Goal: Information Seeking & Learning: Learn about a topic

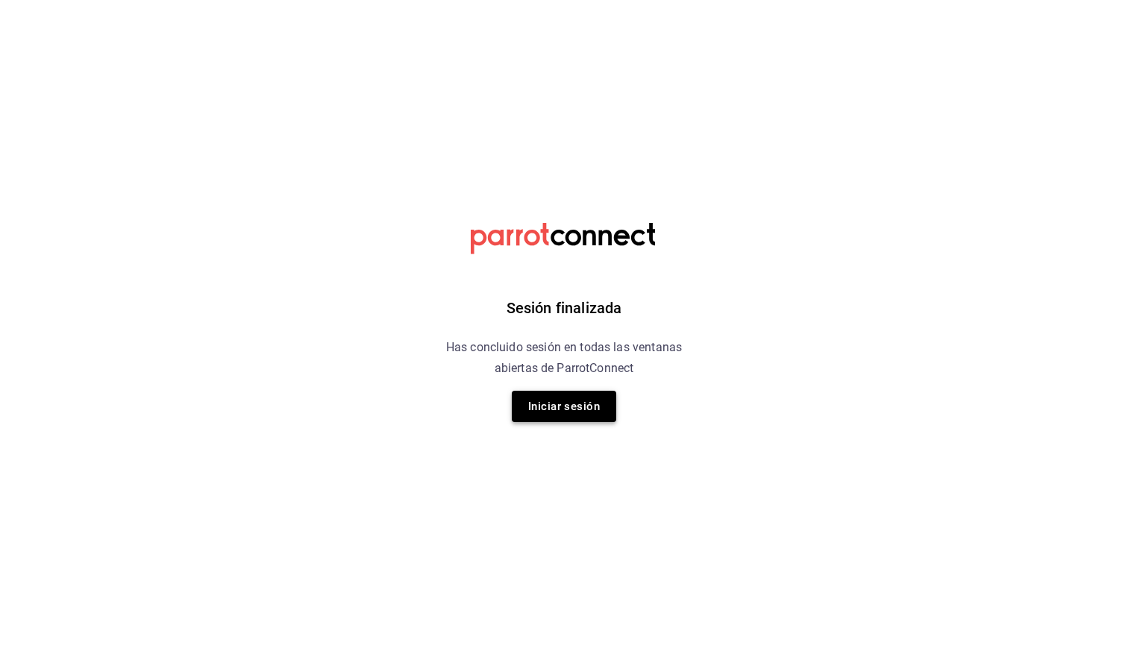
click at [588, 396] on button "Iniciar sesión" at bounding box center [564, 406] width 104 height 31
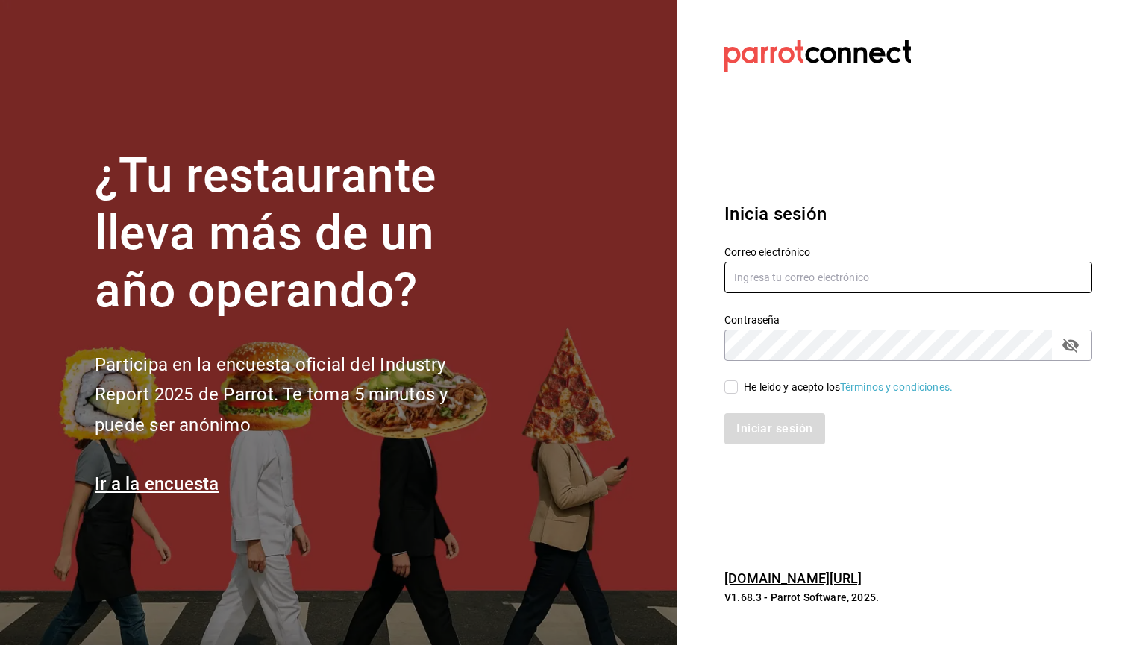
type input "zedillorodolfo@gmail.com"
click at [731, 393] on input "He leído y acepto los Términos y condiciones." at bounding box center [731, 387] width 13 height 13
checkbox input "true"
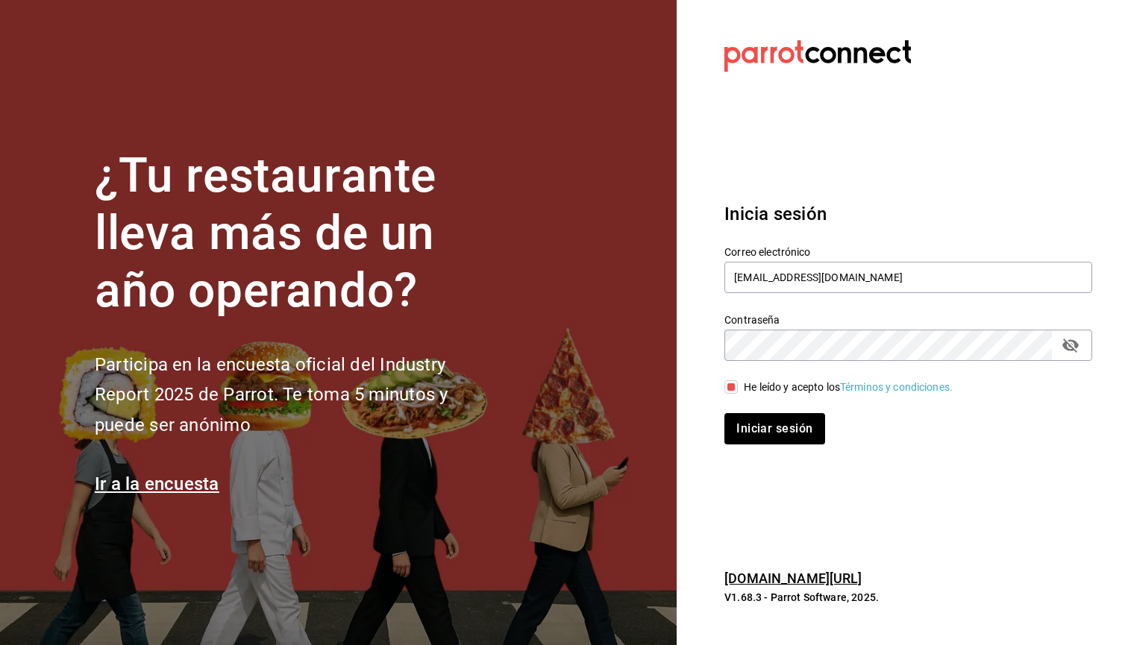
click at [736, 411] on div "Iniciar sesión" at bounding box center [900, 419] width 386 height 49
click at [736, 418] on button "Iniciar sesión" at bounding box center [775, 428] width 101 height 31
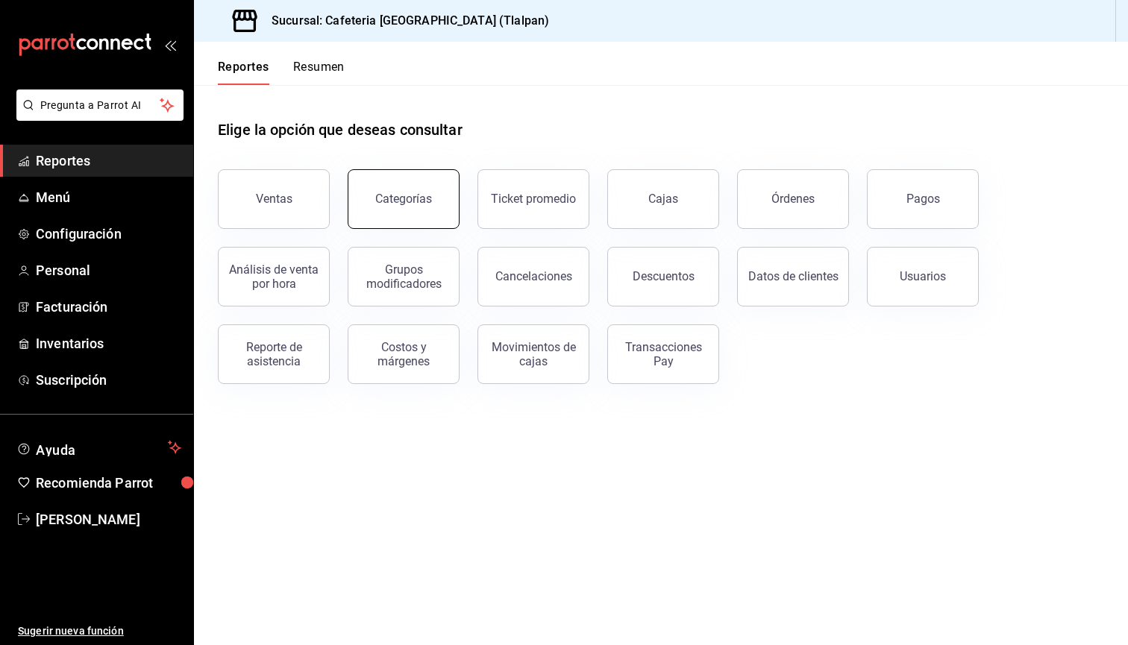
click at [397, 188] on button "Categorías" at bounding box center [404, 199] width 112 height 60
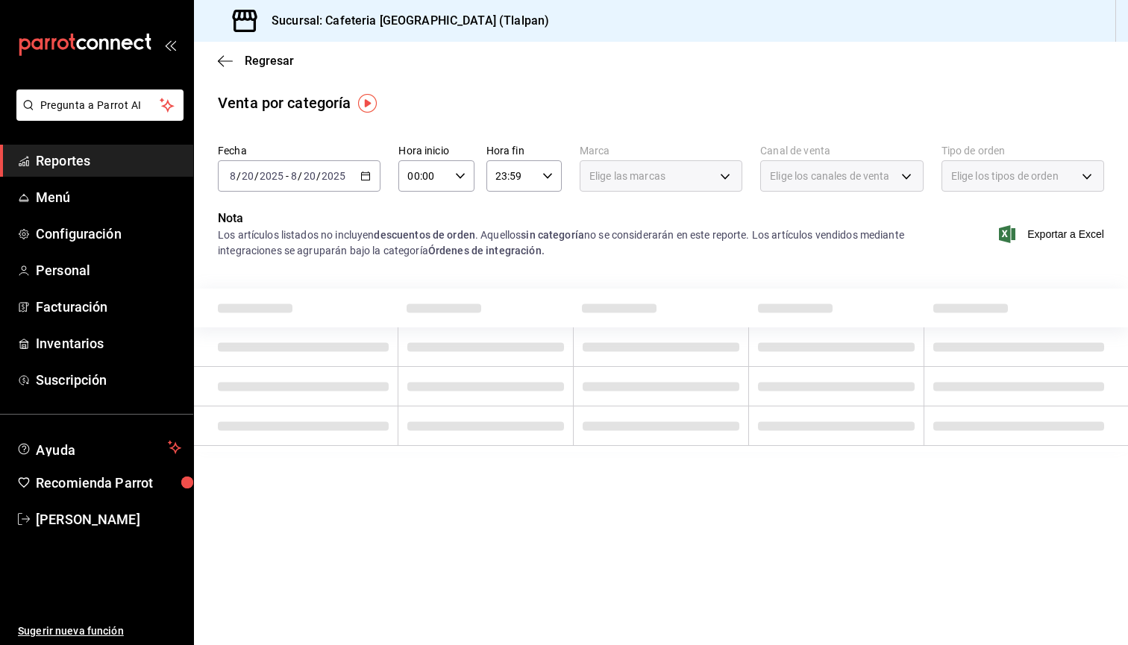
click at [364, 169] on div "[DATE] [DATE] - [DATE] [DATE]" at bounding box center [299, 175] width 163 height 31
click at [420, 256] on div "Los artículos listados no incluyen descuentos de orden . Aquellos sin categoría…" at bounding box center [571, 243] width 706 height 31
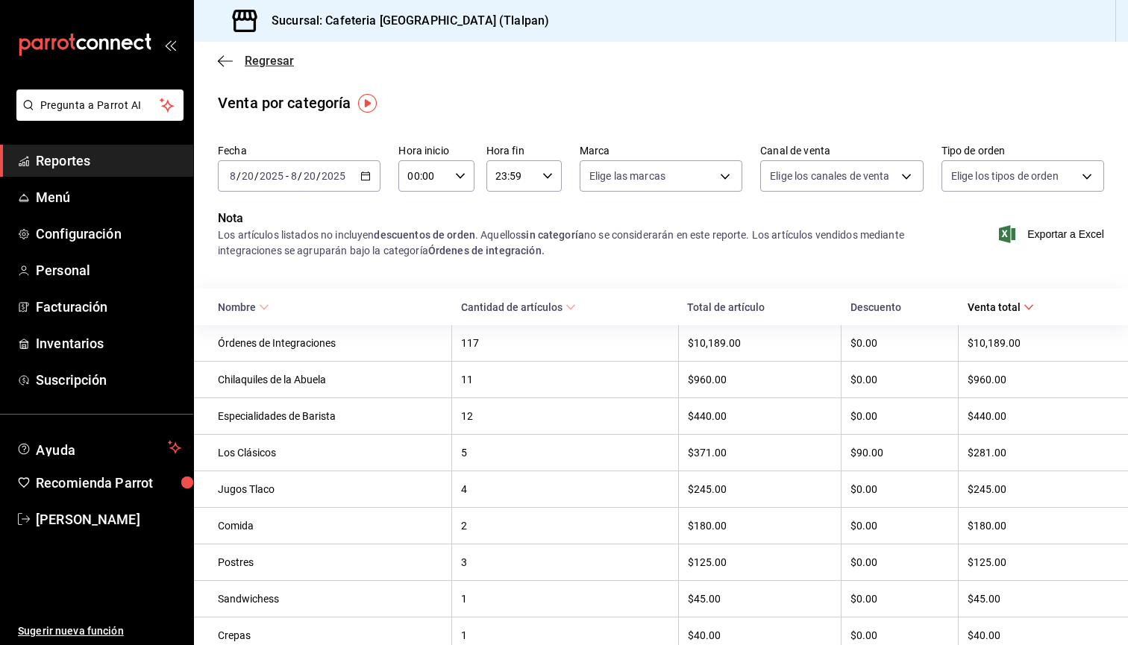
click at [231, 65] on icon "button" at bounding box center [225, 60] width 15 height 13
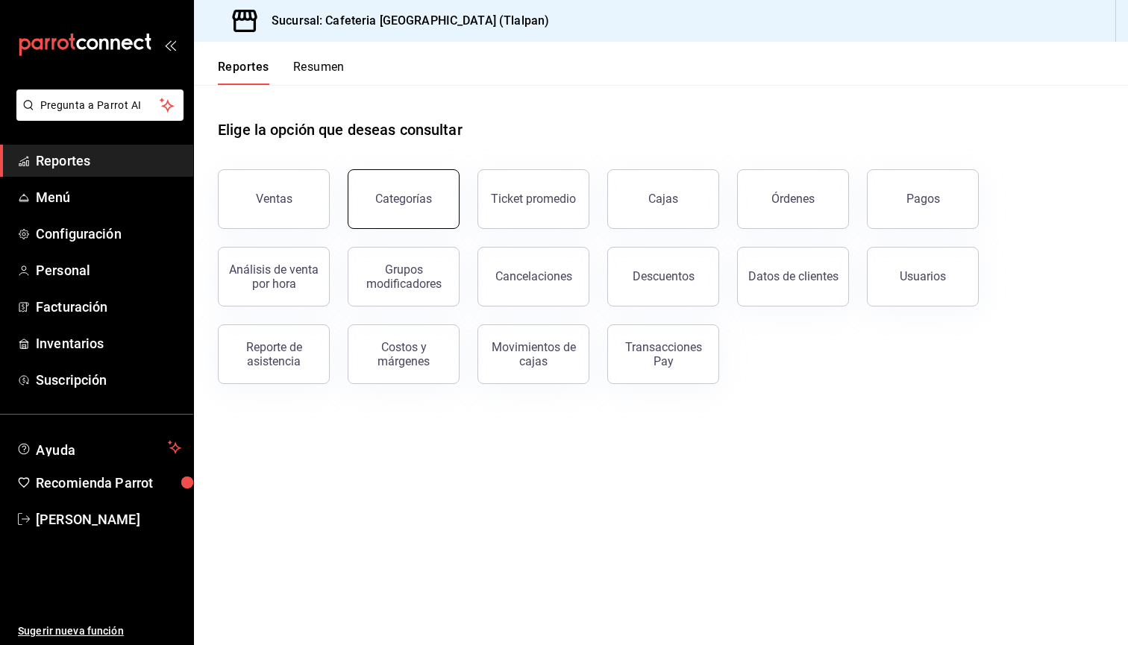
click at [401, 209] on button "Categorías" at bounding box center [404, 199] width 112 height 60
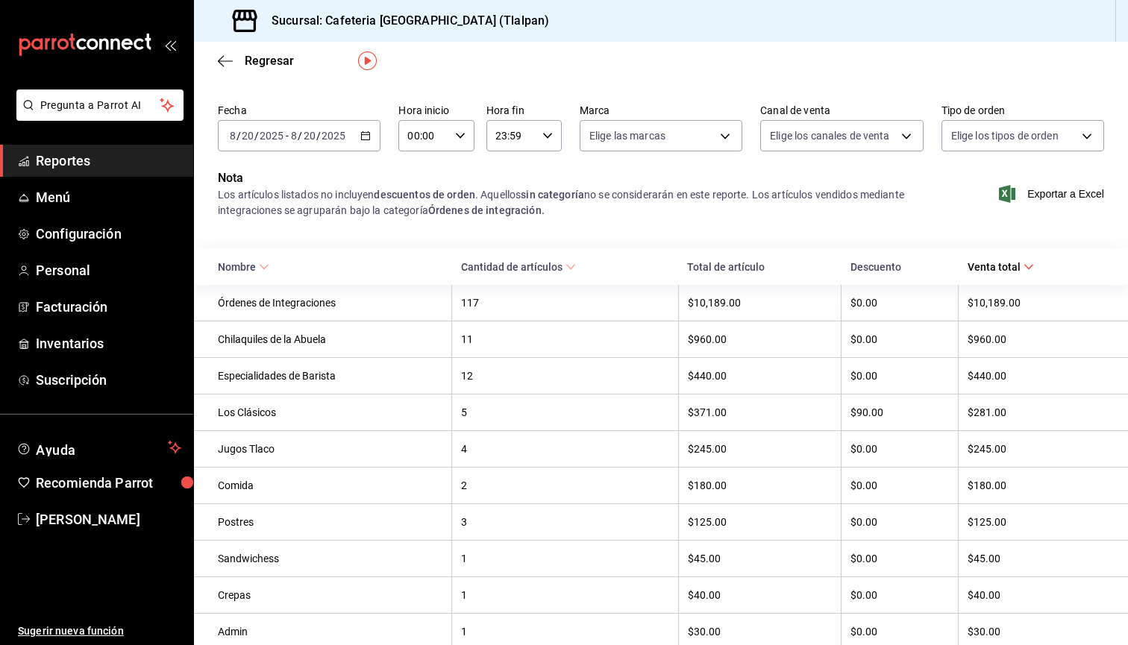
scroll to position [43, 0]
click at [303, 140] on div "[DATE] [DATE] - [DATE] [DATE]" at bounding box center [299, 133] width 163 height 31
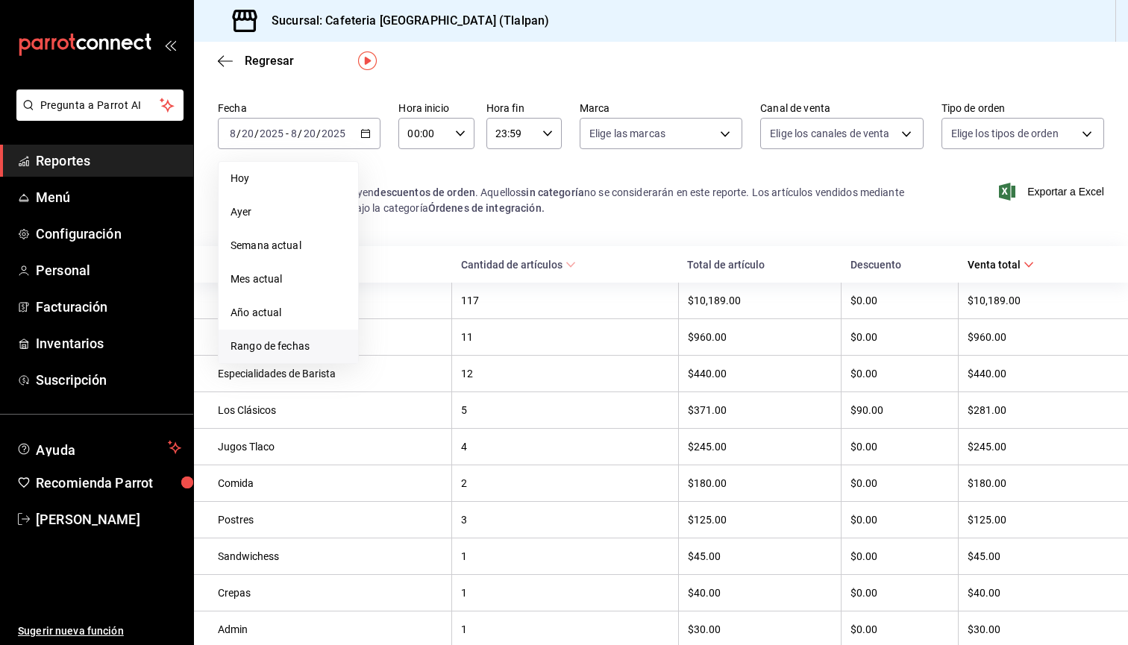
click at [299, 345] on span "Rango de fechas" at bounding box center [289, 347] width 116 height 16
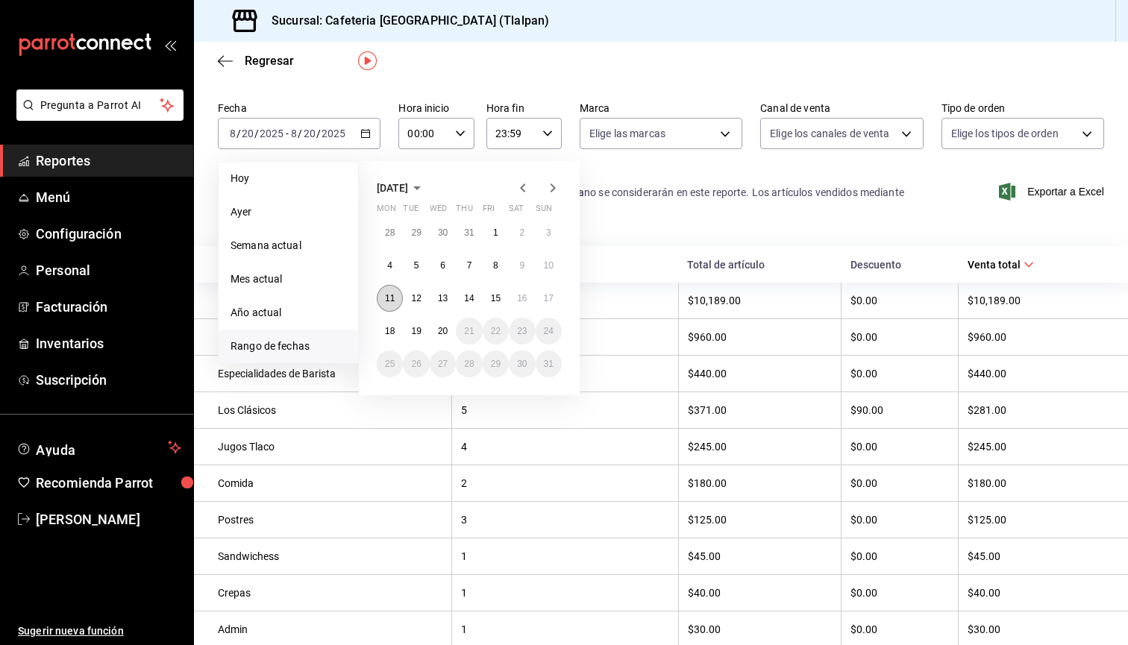
click at [388, 290] on button "11" at bounding box center [390, 298] width 26 height 27
click at [553, 297] on abbr "17" at bounding box center [549, 298] width 10 height 10
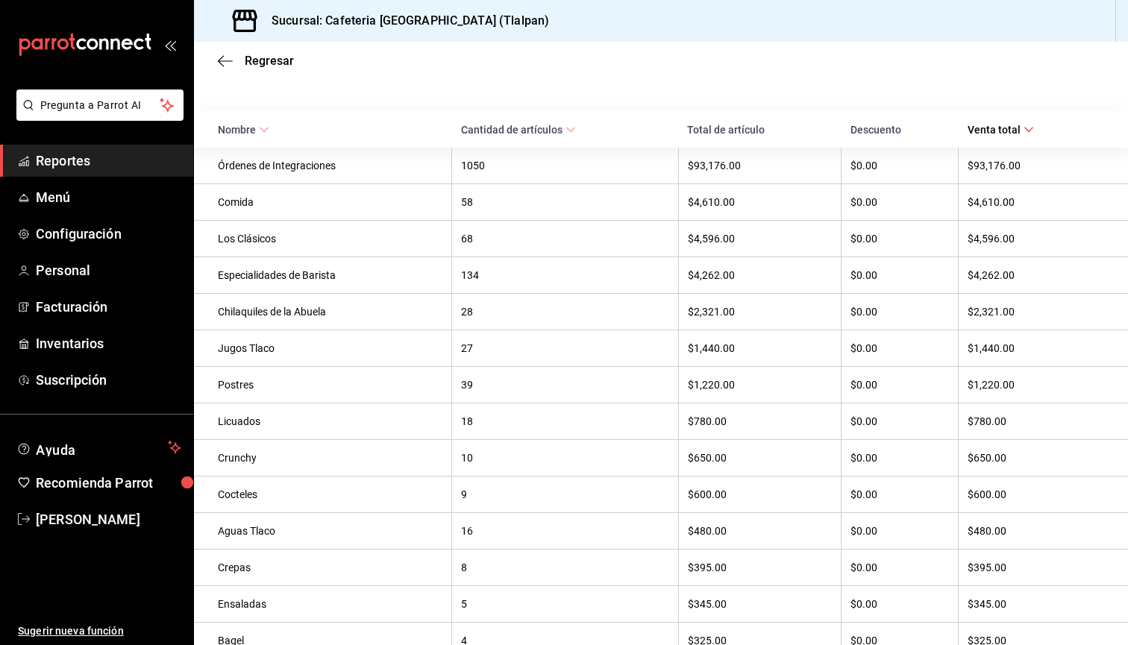
scroll to position [33, 0]
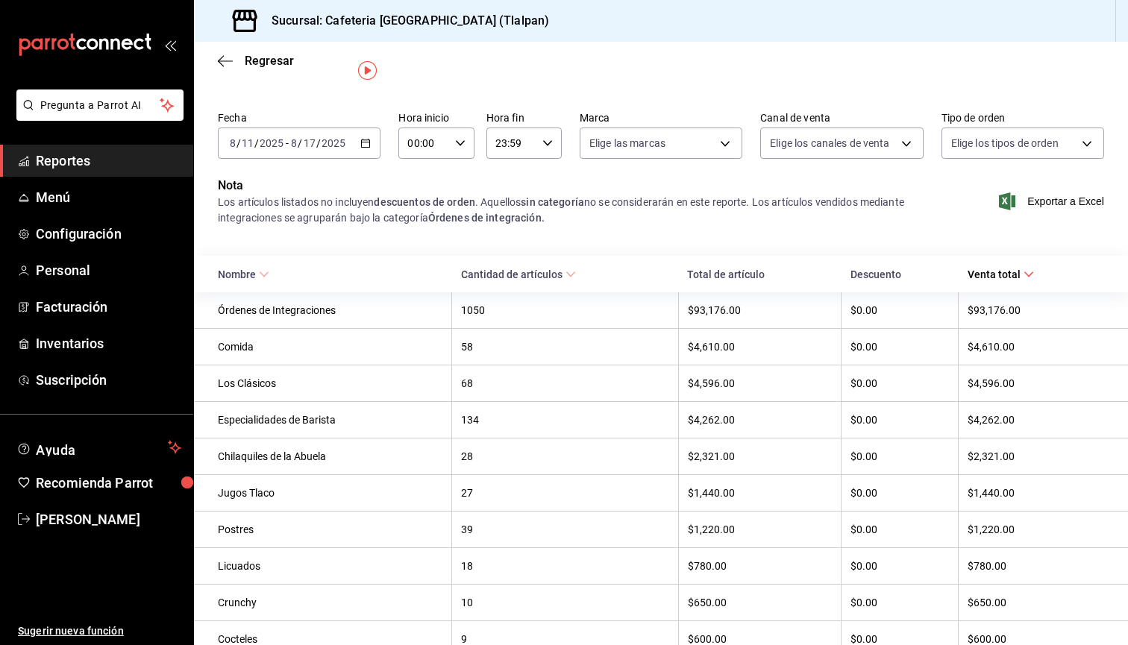
click at [728, 319] on th "$93,176.00" at bounding box center [759, 311] width 163 height 37
click at [727, 313] on div "$93,176.00" at bounding box center [760, 310] width 144 height 12
click at [778, 146] on body "Pregunta a Parrot AI Reportes Menú Configuración Personal Facturación Inventari…" at bounding box center [564, 322] width 1128 height 645
click at [969, 139] on div at bounding box center [564, 322] width 1128 height 645
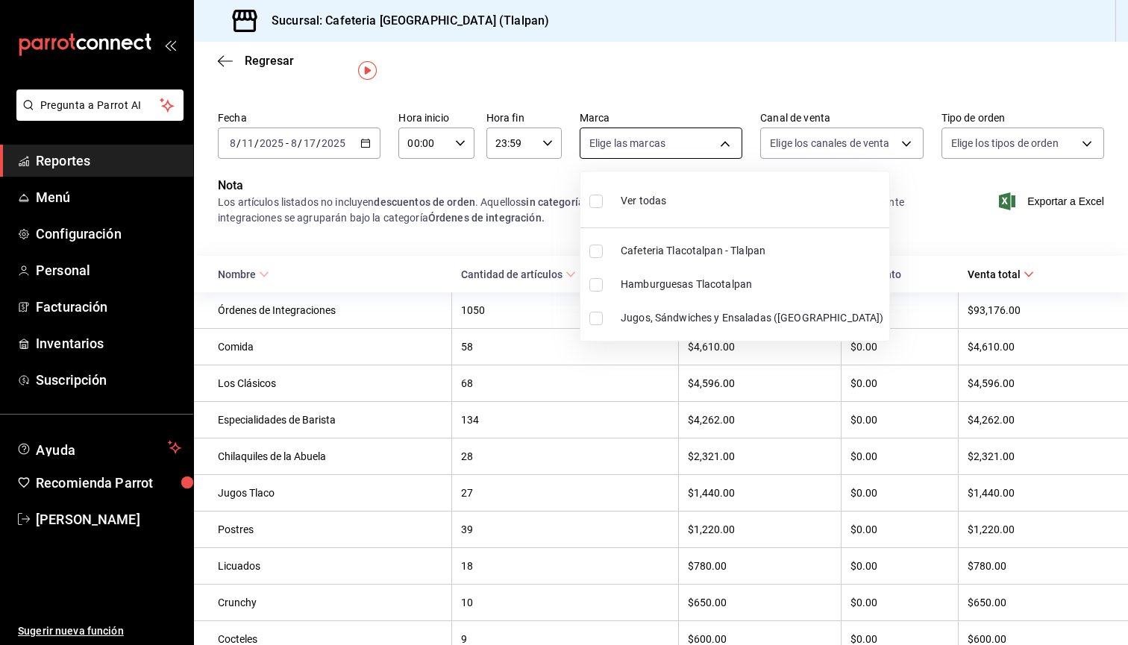
click at [703, 154] on body "Pregunta a Parrot AI Reportes Menú Configuración Personal Facturación Inventari…" at bounding box center [564, 322] width 1128 height 645
click at [600, 319] on input "checkbox" at bounding box center [595, 318] width 13 height 13
checkbox input "true"
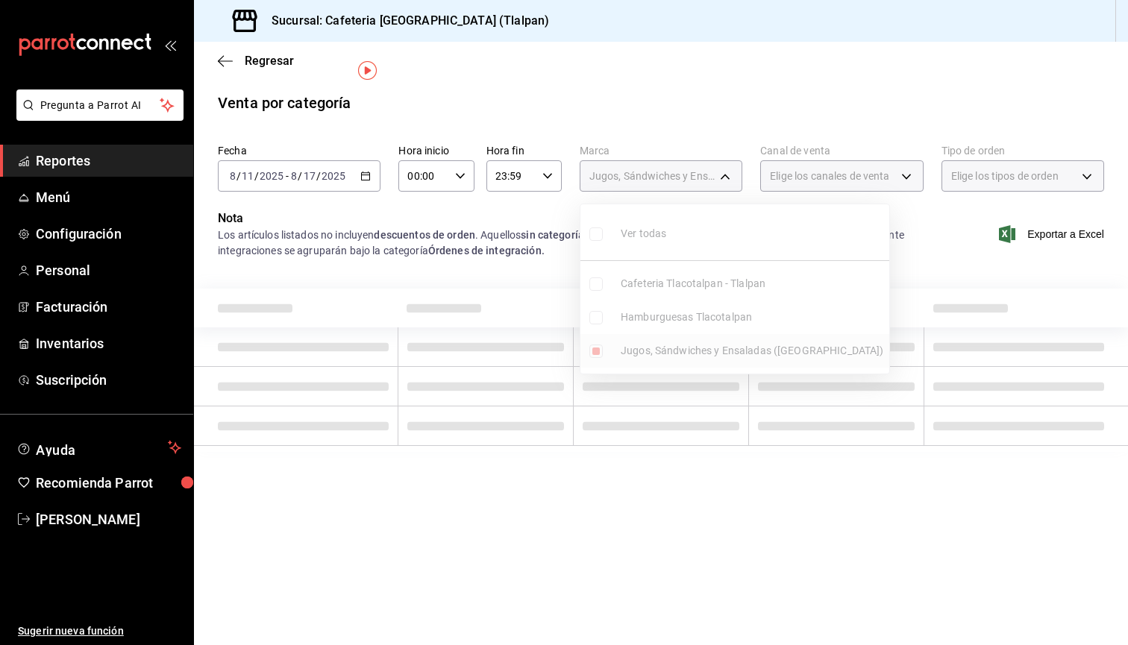
type input "e5a576e0-1280-44fc-956b-c23003dbc8e2"
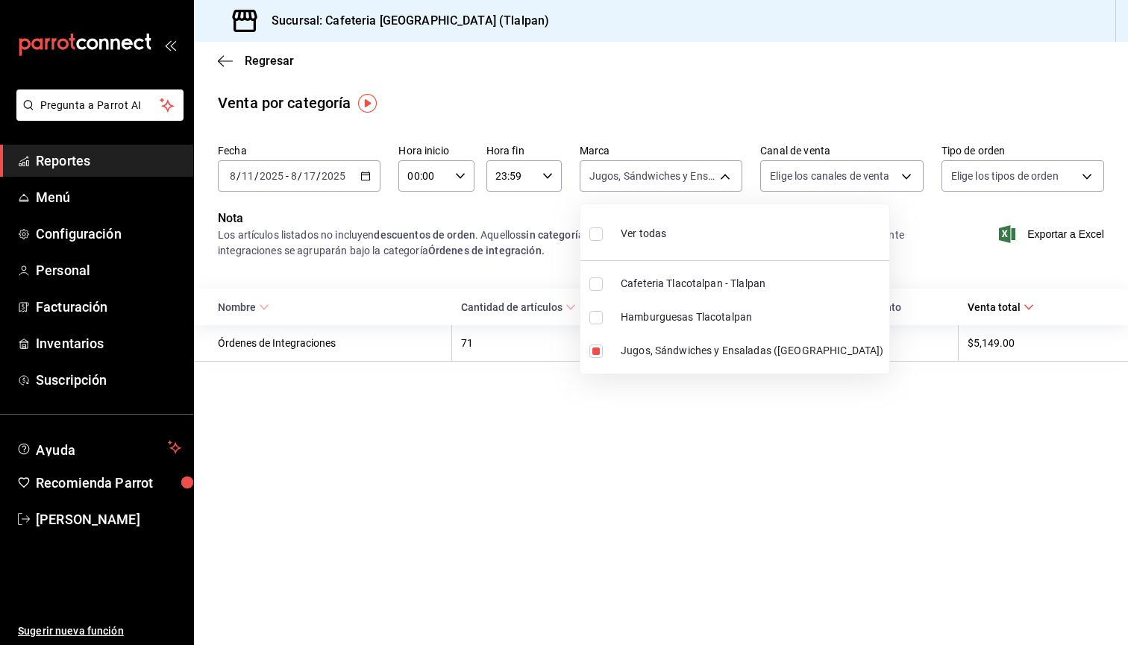
click at [624, 96] on div at bounding box center [564, 322] width 1128 height 645
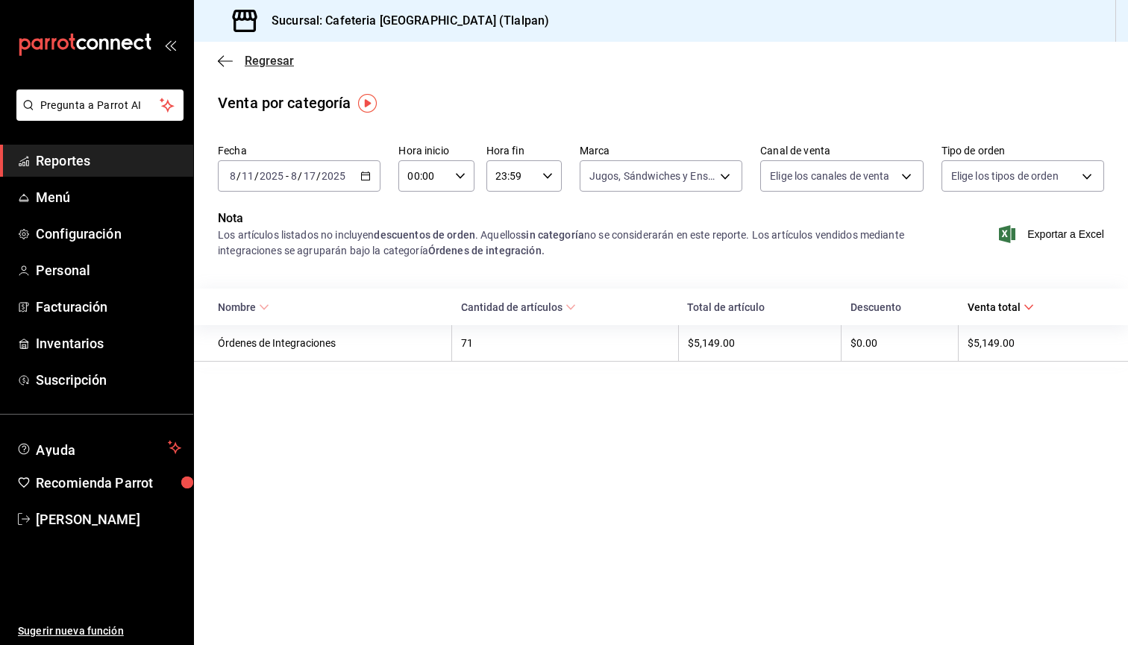
click at [230, 67] on icon "button" at bounding box center [225, 60] width 15 height 13
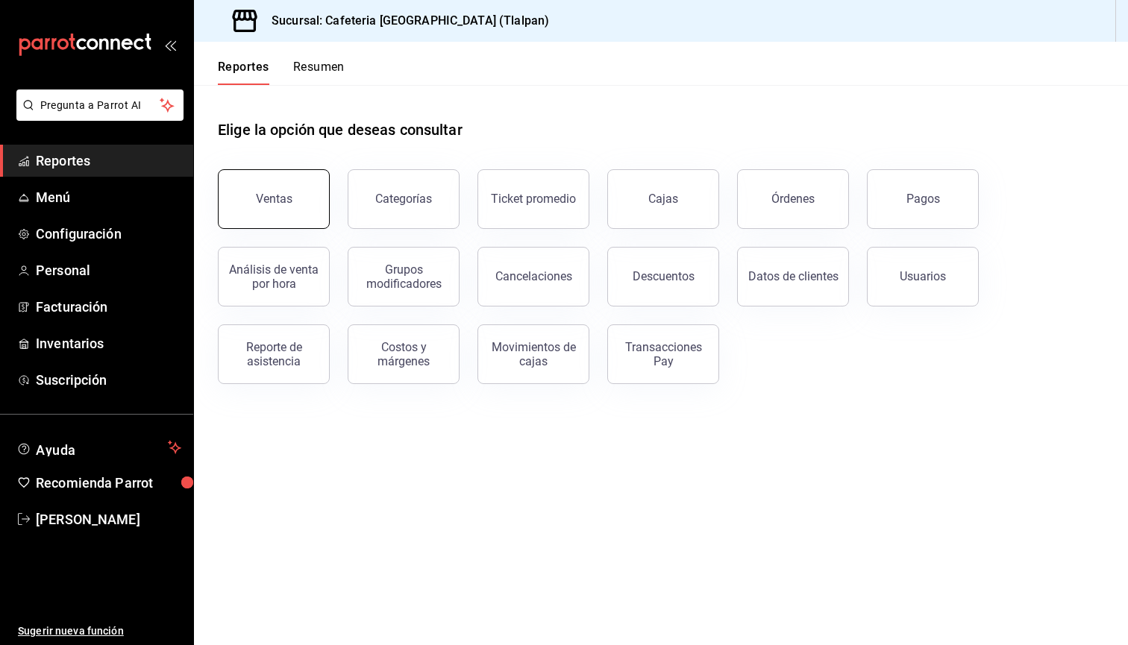
click at [309, 216] on button "Ventas" at bounding box center [274, 199] width 112 height 60
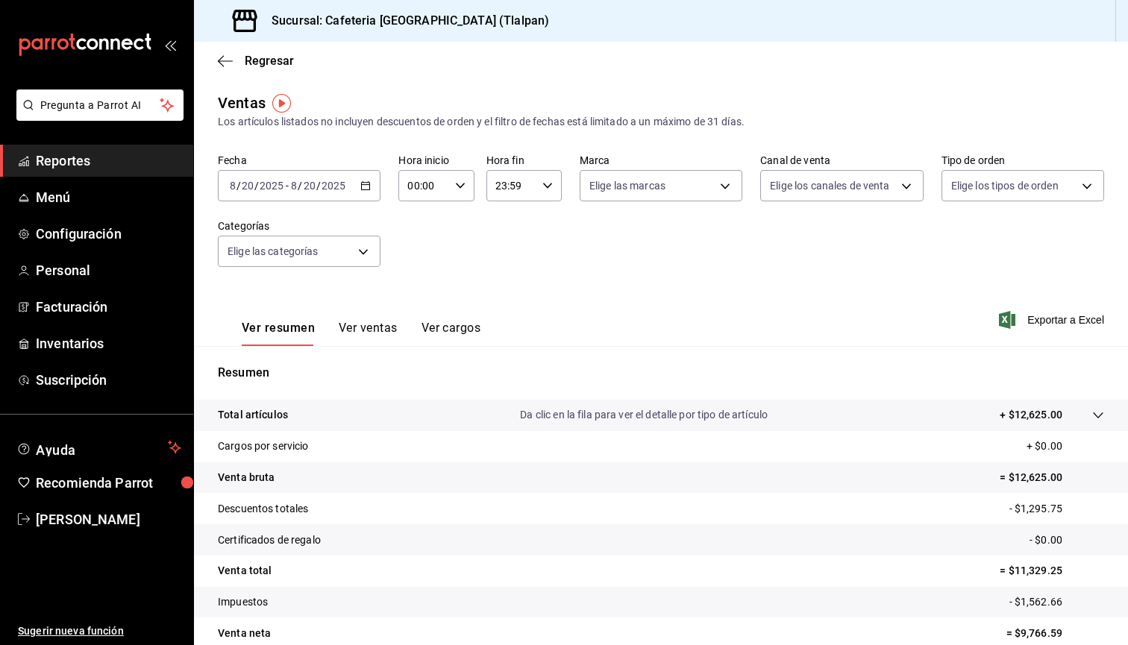
click at [381, 324] on button "Ver ventas" at bounding box center [368, 333] width 59 height 25
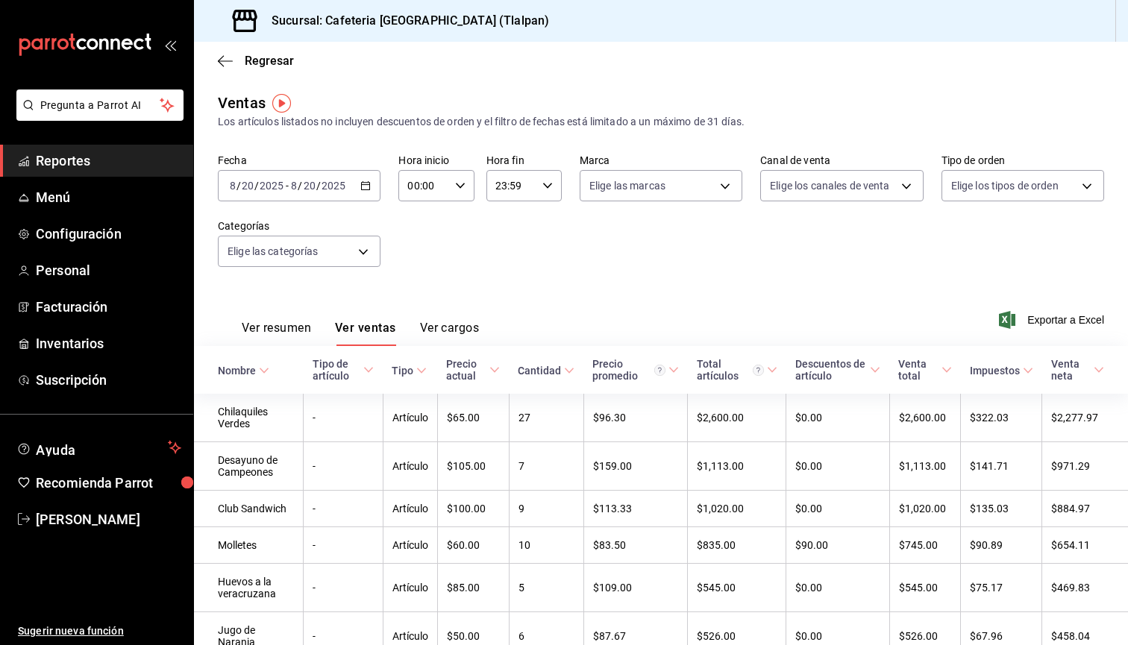
click at [307, 326] on button "Ver resumen" at bounding box center [276, 333] width 69 height 25
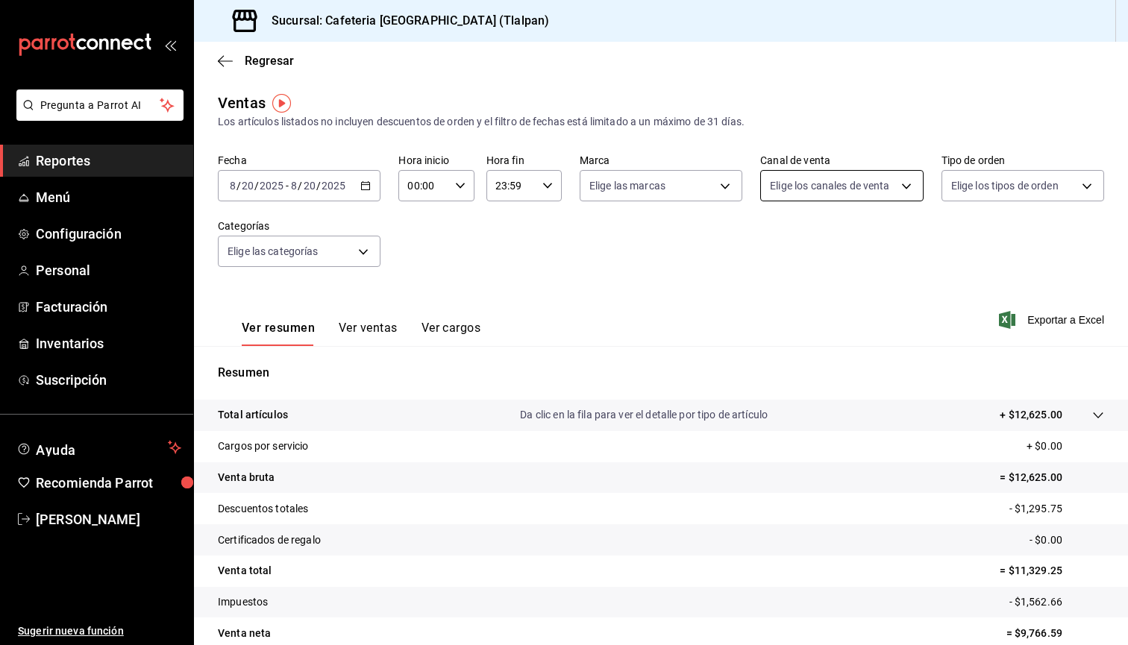
click at [793, 187] on body "Pregunta a Parrot AI Reportes Menú Configuración Personal Facturación Inventari…" at bounding box center [564, 322] width 1128 height 645
click at [686, 180] on div at bounding box center [564, 322] width 1128 height 645
click at [688, 181] on body "Pregunta a Parrot AI Reportes Menú Configuración Personal Facturación Inventari…" at bounding box center [564, 322] width 1128 height 645
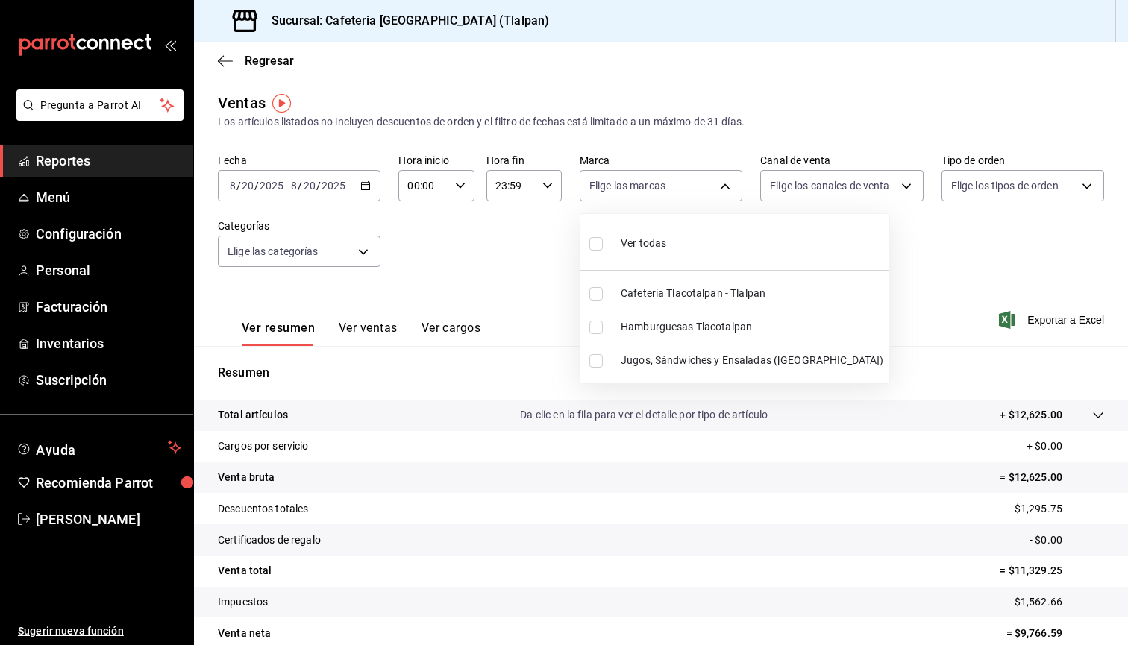
click at [608, 290] on label at bounding box center [598, 293] width 19 height 13
click at [603, 290] on input "checkbox" at bounding box center [595, 293] width 13 height 13
checkbox input "false"
click at [598, 296] on input "checkbox" at bounding box center [595, 293] width 13 height 13
checkbox input "true"
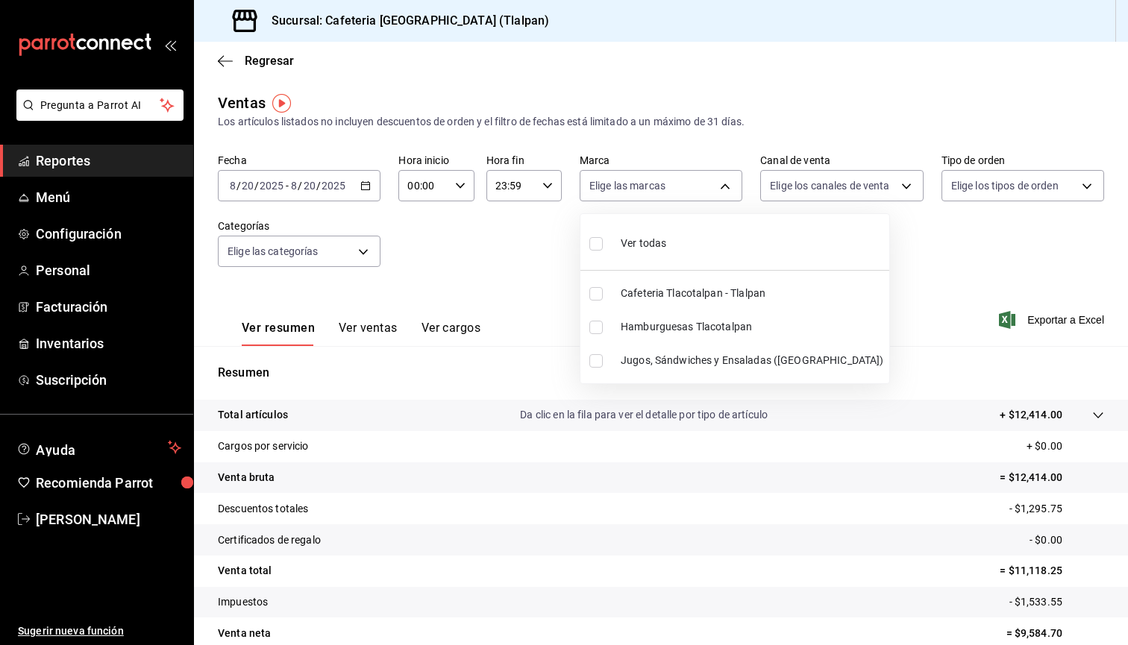
type input "ec576109-29d1-42df-b2ca-5becddbd2efe"
click at [599, 365] on input "checkbox" at bounding box center [595, 360] width 13 height 13
checkbox input "true"
type input "ec576109-29d1-42df-b2ca-5becddbd2efe,e5a576e0-1280-44fc-956b-c23003dbc8e2"
click at [904, 195] on div at bounding box center [564, 322] width 1128 height 645
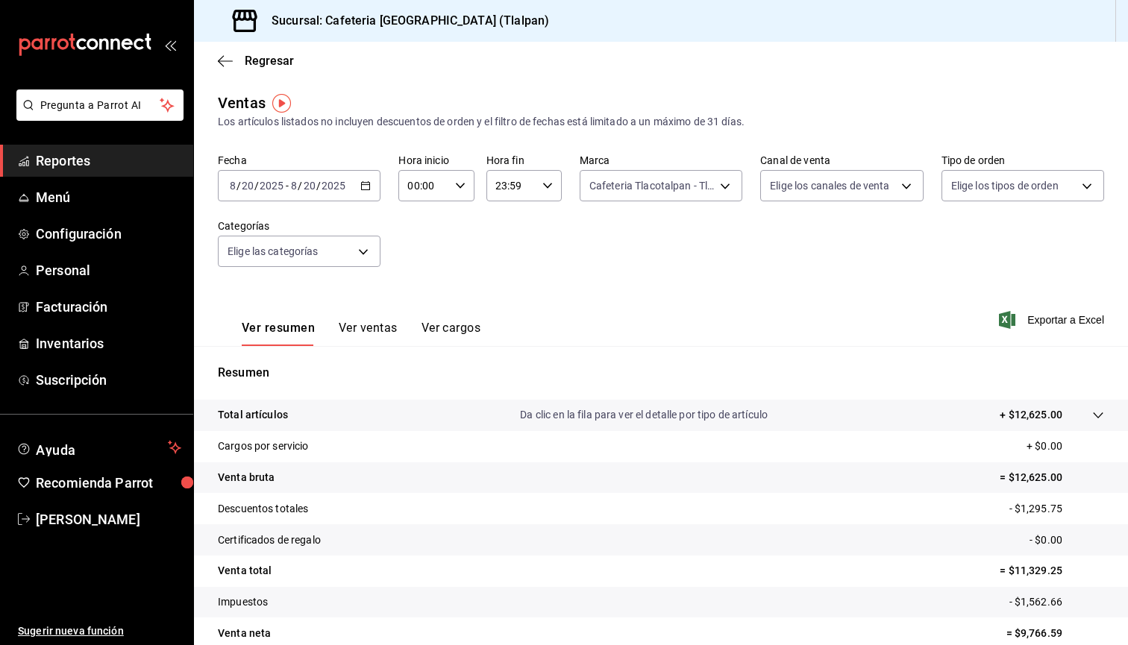
click at [359, 267] on div "Fecha [DATE] [DATE] - [DATE] [DATE] Hora inicio 00:00 Hora inicio Hora fin 23:5…" at bounding box center [661, 219] width 886 height 131
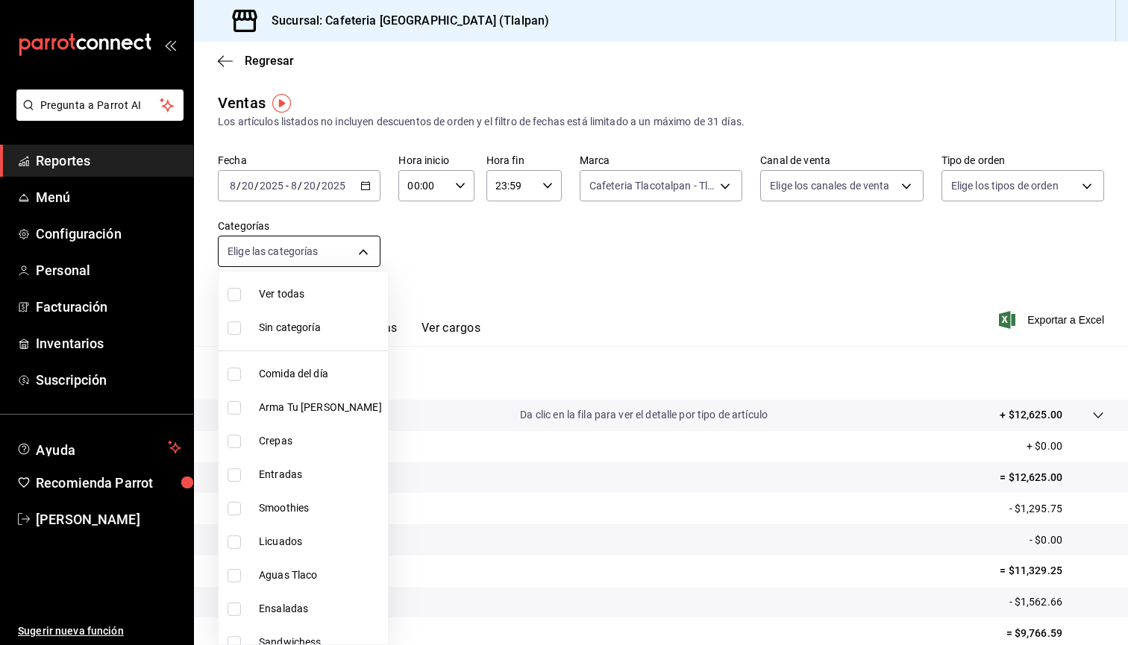
click at [354, 260] on body "Pregunta a Parrot AI Reportes Menú Configuración Personal Facturación Inventari…" at bounding box center [564, 322] width 1128 height 645
click at [265, 295] on span "Ver todas" at bounding box center [320, 295] width 123 height 16
type input "98b23138-1f3d-4082-b5c3-6d96513b96f3,657201d4-d6ef-4148-94c8-ccd00e340086,2df64…"
checkbox input "true"
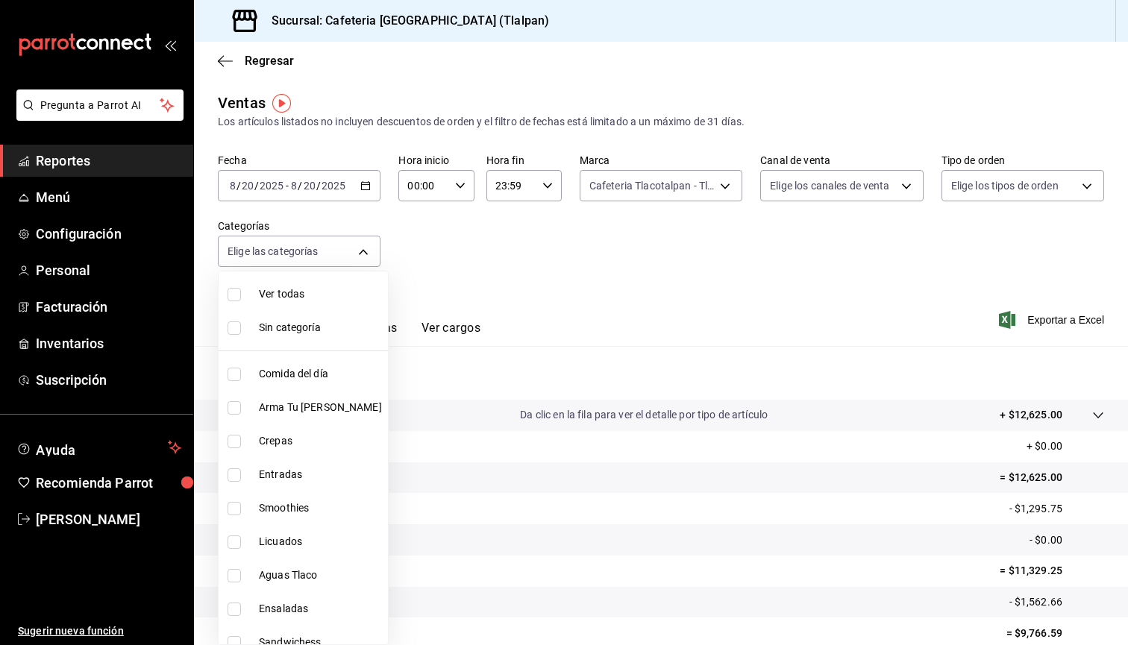
checkbox input "true"
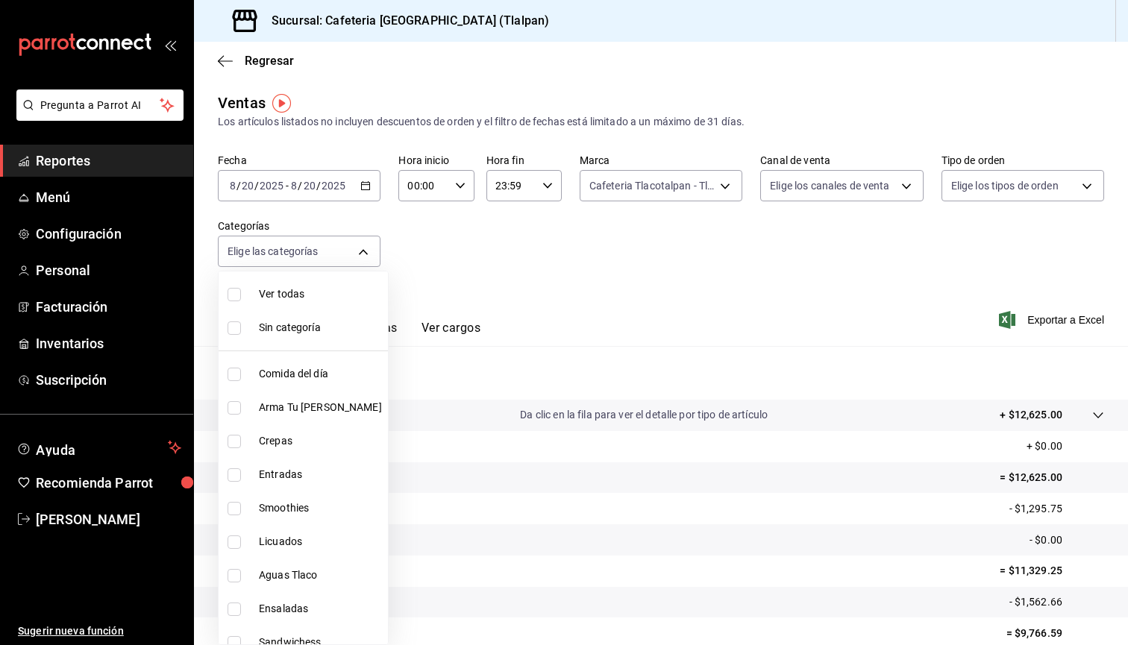
checkbox input "true"
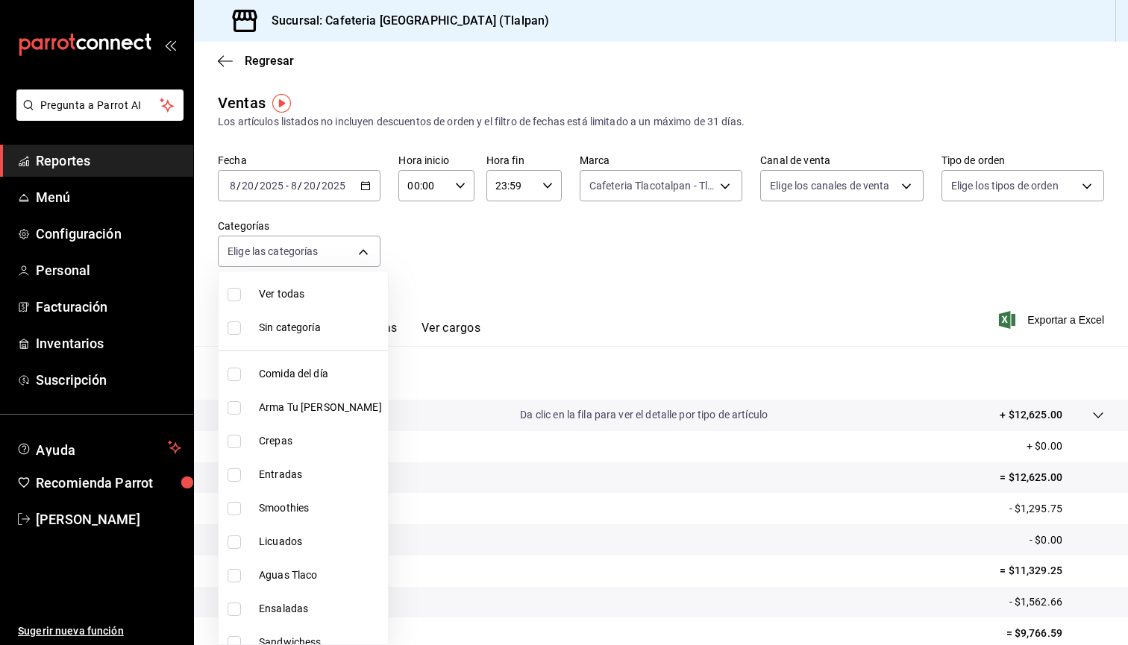
checkbox input "true"
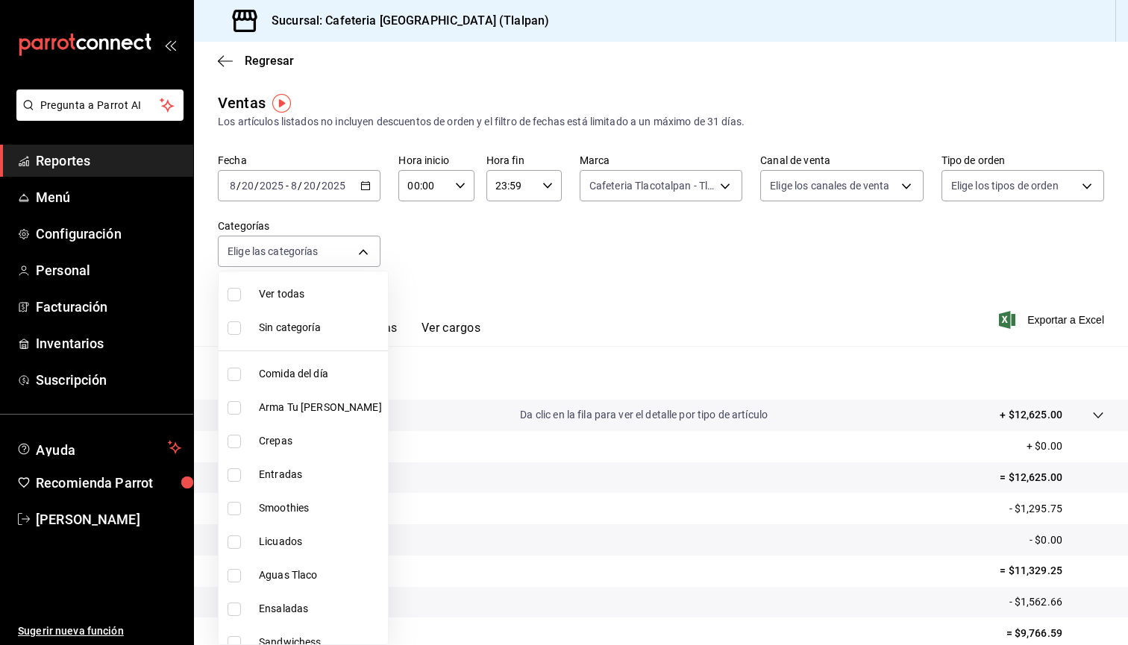
checkbox input "true"
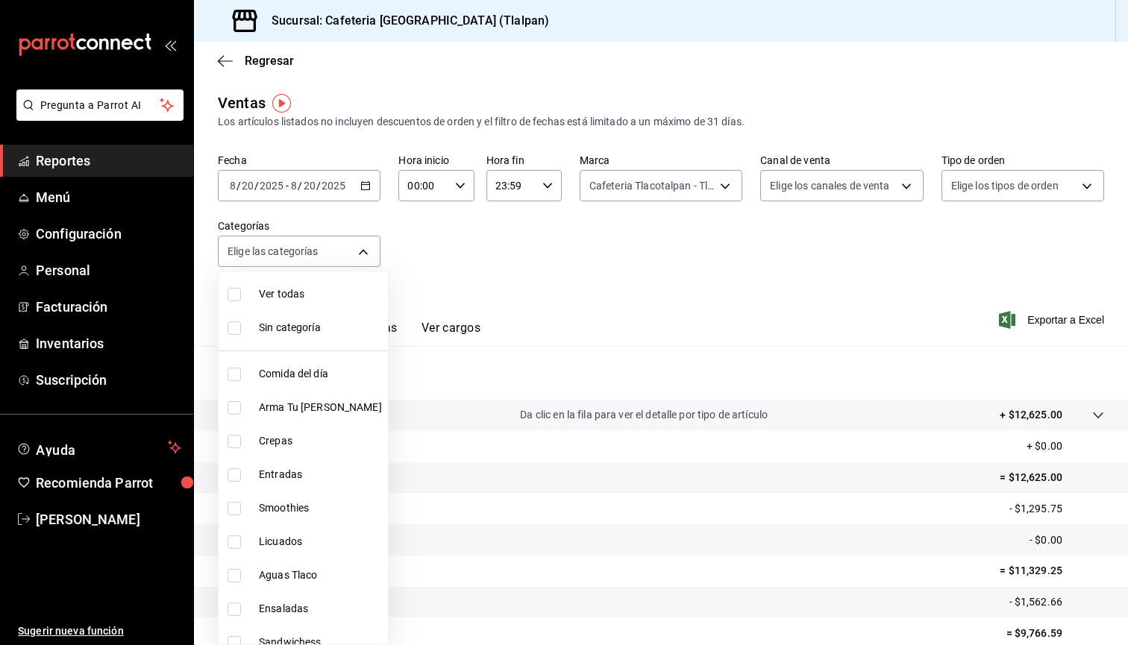
checkbox input "true"
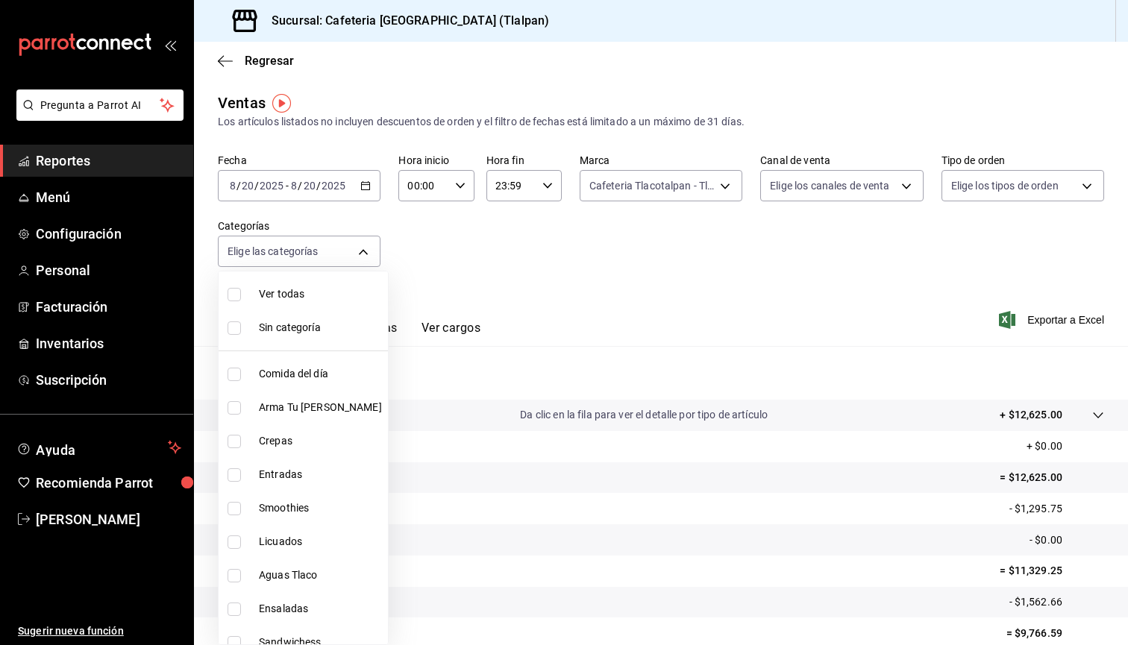
checkbox input "true"
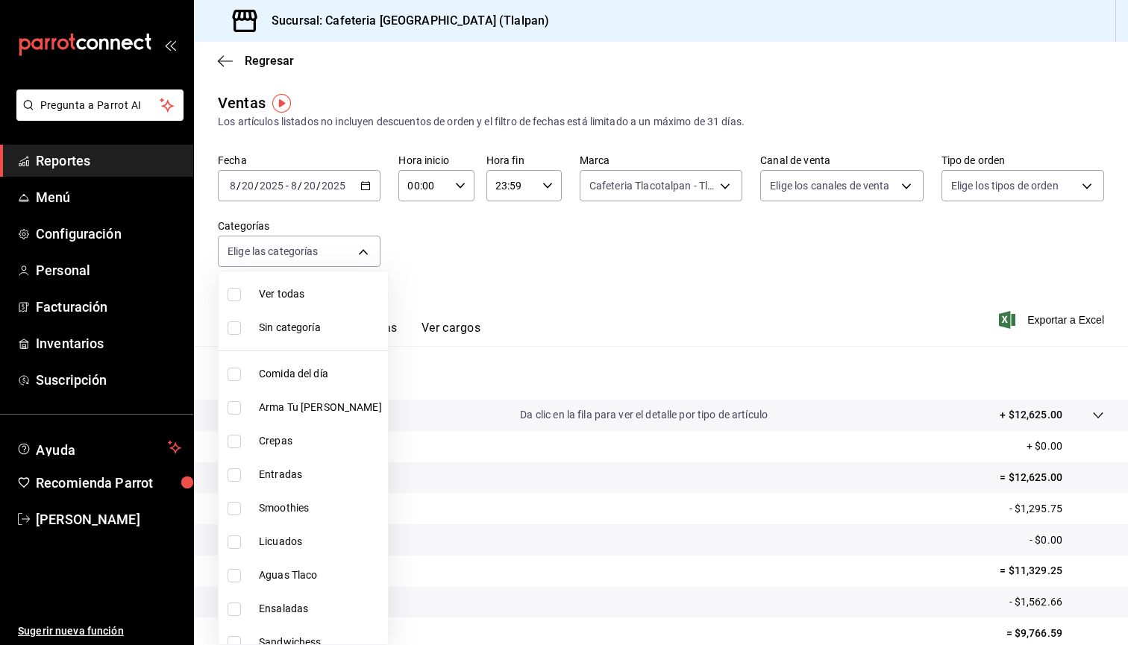
checkbox input "true"
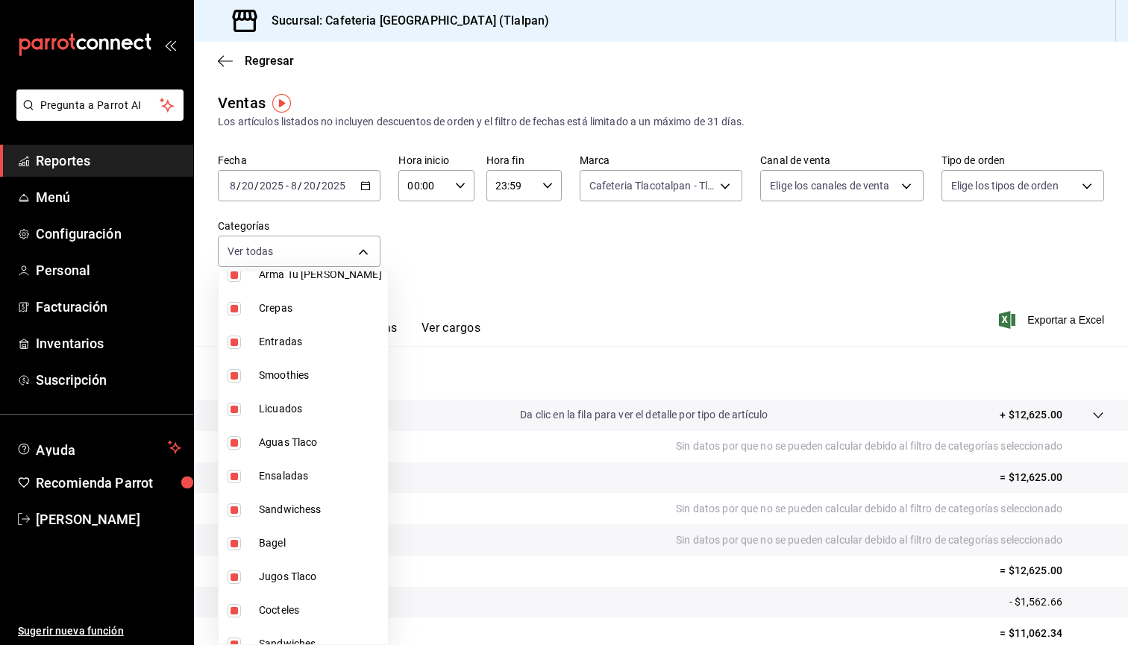
scroll to position [153, 0]
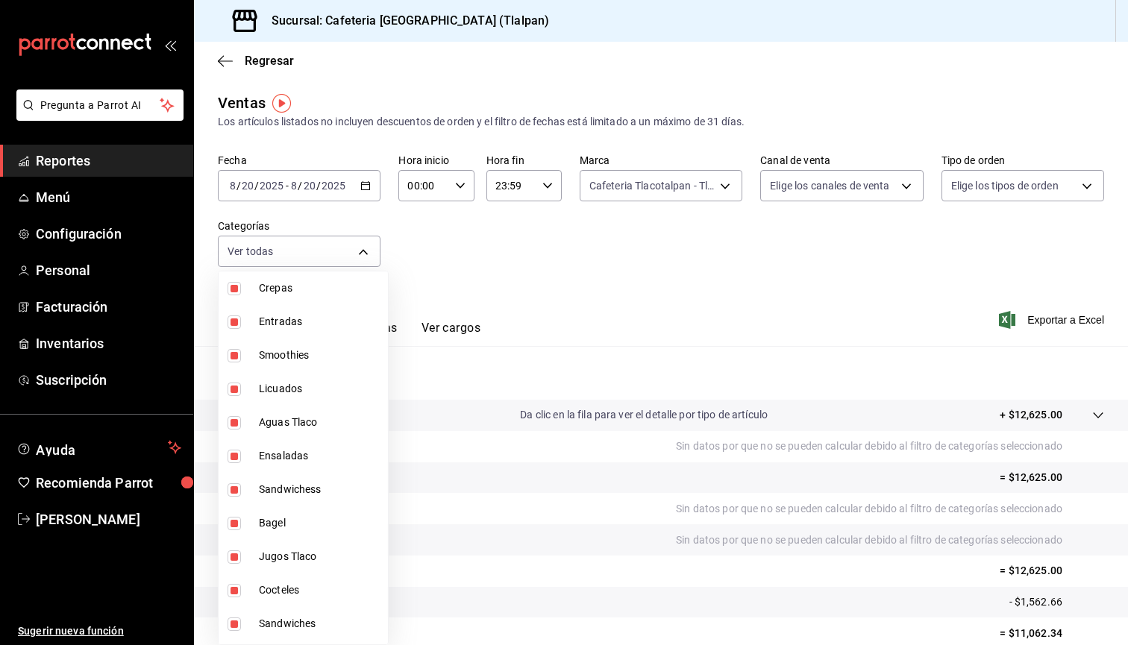
click at [280, 324] on span "Entradas" at bounding box center [320, 322] width 123 height 16
type input "98b23138-1f3d-4082-b5c3-6d96513b96f3,657201d4-d6ef-4148-94c8-ccd00e340086,2df64…"
checkbox input "false"
click at [293, 360] on span "Smoothies" at bounding box center [320, 356] width 123 height 16
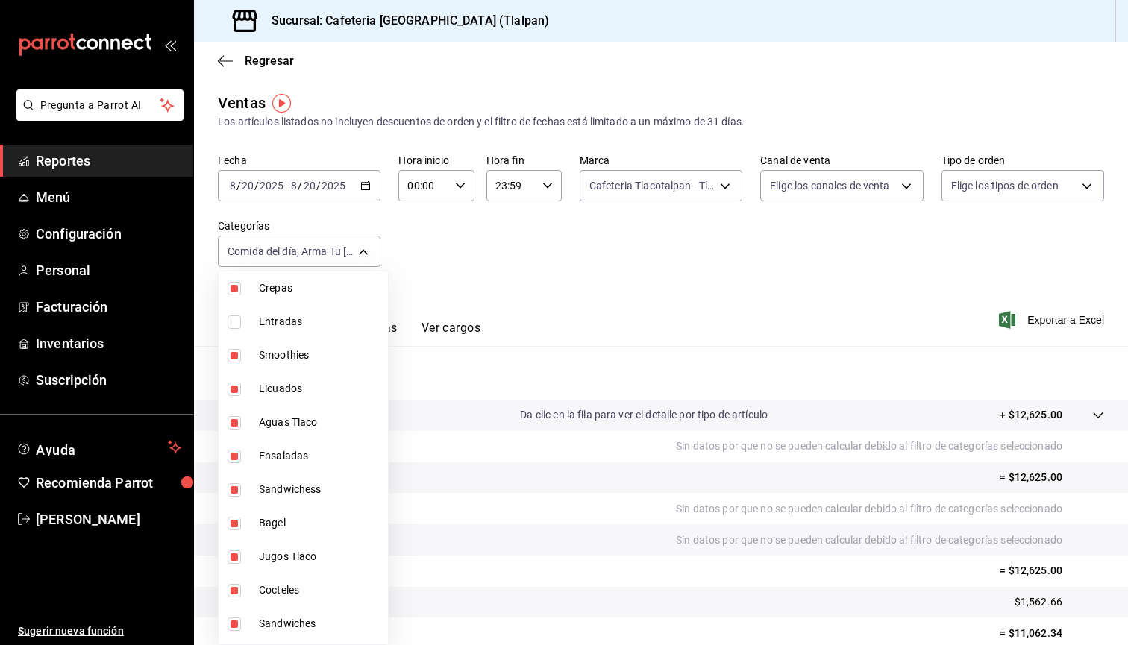
type input "98b23138-1f3d-4082-b5c3-6d96513b96f3,657201d4-d6ef-4148-94c8-ccd00e340086,2df64…"
checkbox input "false"
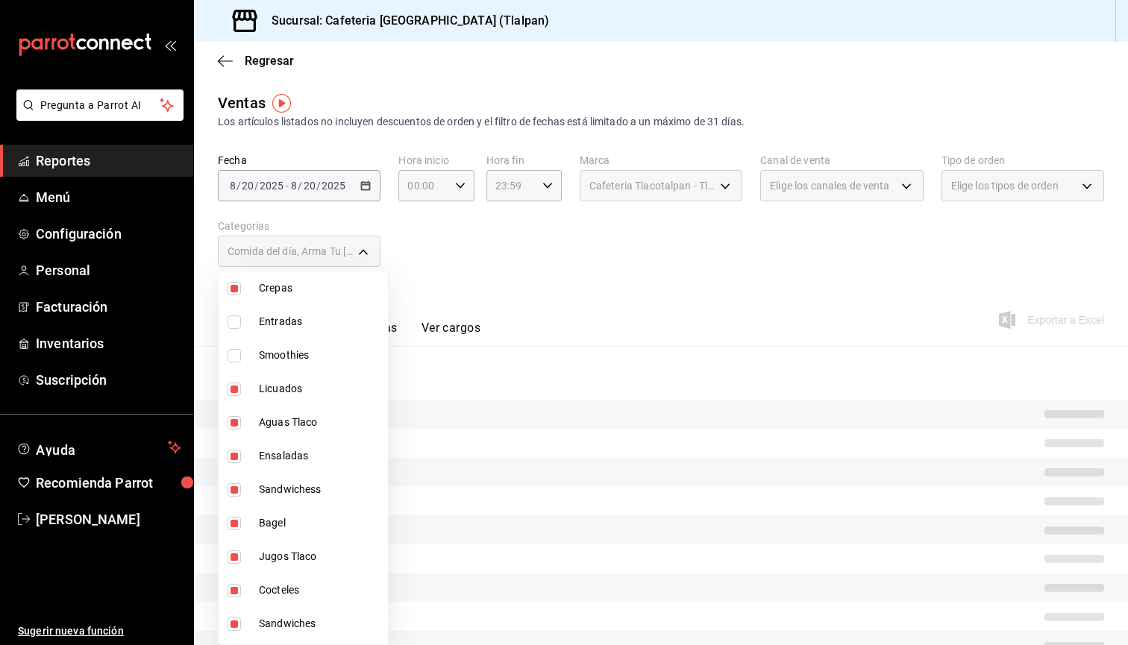
click at [293, 390] on span "Licuados" at bounding box center [320, 389] width 123 height 16
type input "98b23138-1f3d-4082-b5c3-6d96513b96f3,657201d4-d6ef-4148-94c8-ccd00e340086,2df64…"
checkbox input "false"
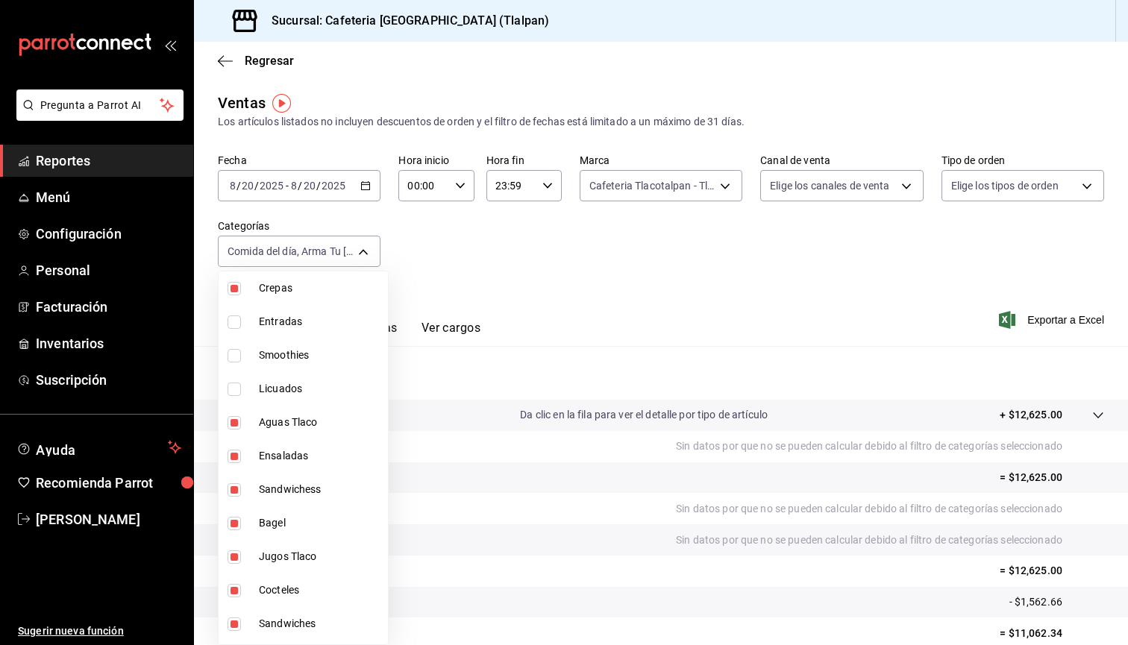
click at [296, 423] on span "Aguas Tlaco" at bounding box center [320, 423] width 123 height 16
type input "98b23138-1f3d-4082-b5c3-6d96513b96f3,657201d4-d6ef-4148-94c8-ccd00e340086,2df64…"
checkbox input "false"
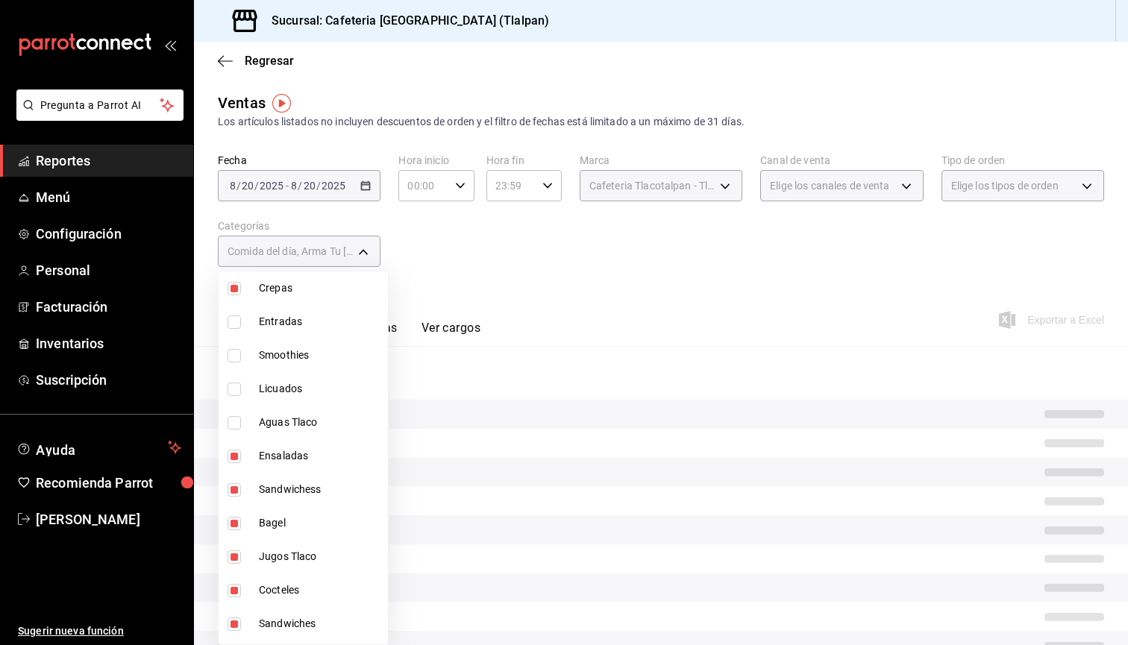
click at [296, 450] on span "Ensaladas" at bounding box center [320, 456] width 123 height 16
type input "98b23138-1f3d-4082-b5c3-6d96513b96f3,657201d4-d6ef-4148-94c8-ccd00e340086,2df64…"
checkbox input "false"
click at [297, 482] on span "Sandwichess" at bounding box center [320, 490] width 123 height 16
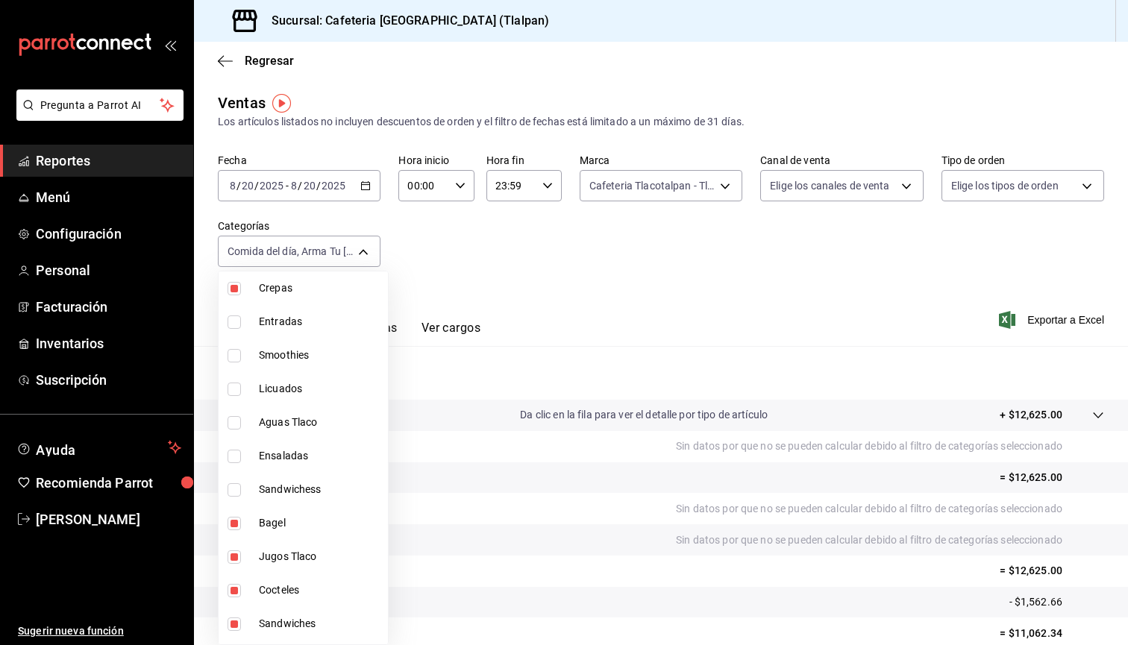
type input "98b23138-1f3d-4082-b5c3-6d96513b96f3,657201d4-d6ef-4148-94c8-ccd00e340086,2df64…"
checkbox input "false"
click at [297, 516] on span "Bagel" at bounding box center [320, 524] width 123 height 16
type input "98b23138-1f3d-4082-b5c3-6d96513b96f3,657201d4-d6ef-4148-94c8-ccd00e340086,2df64…"
checkbox input "false"
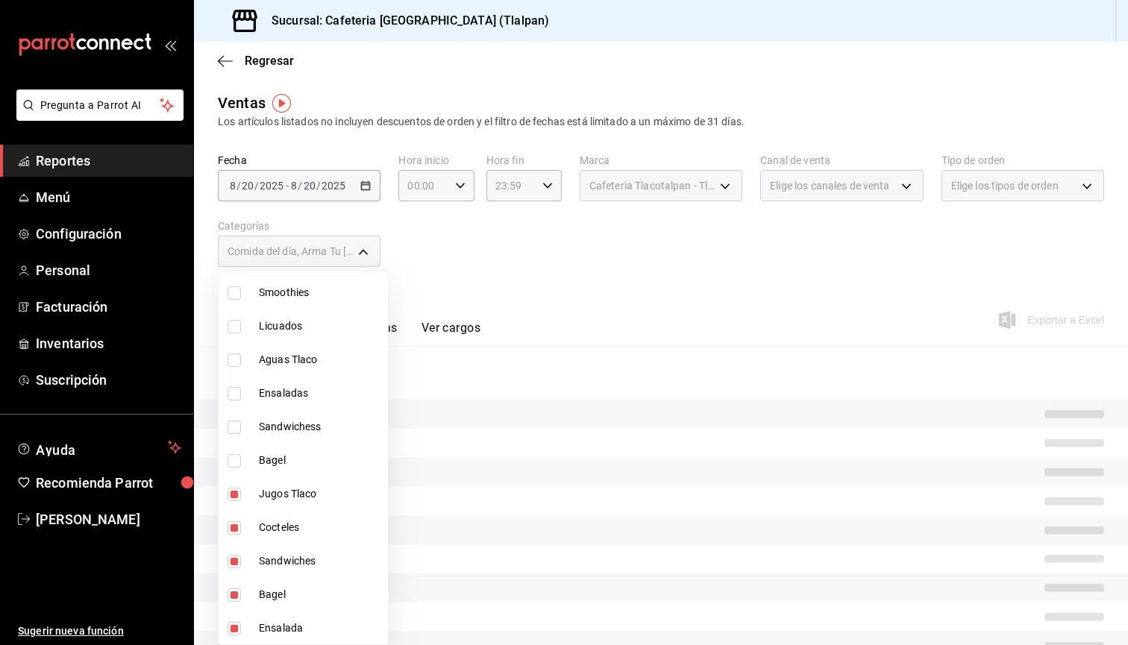
scroll to position [236, 0]
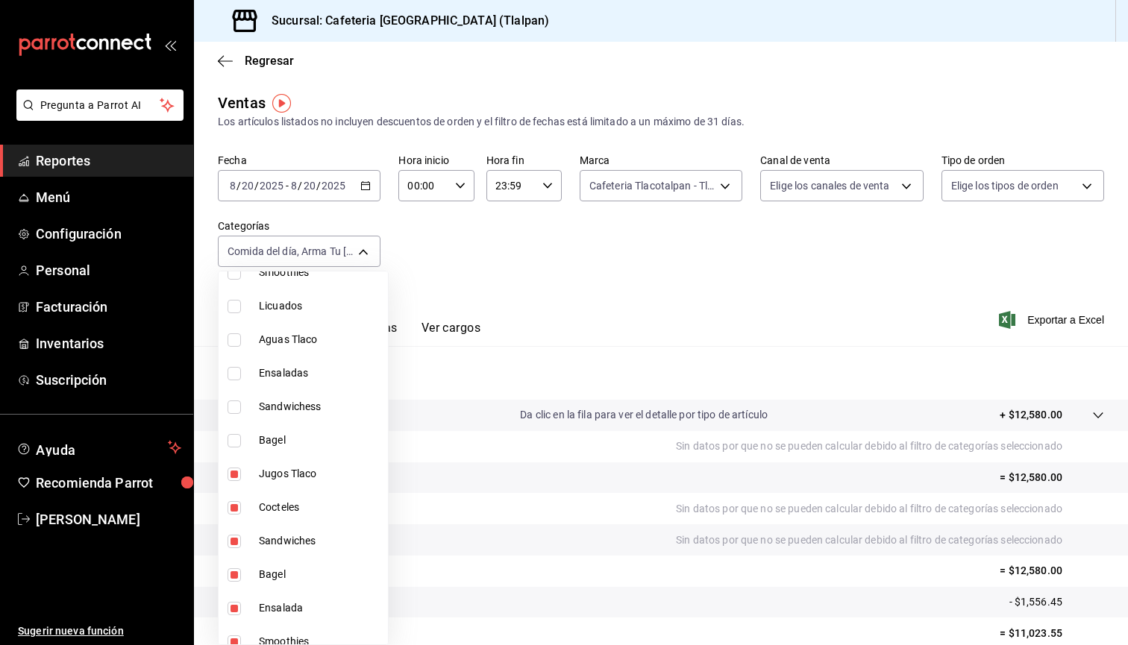
click at [293, 482] on li "Jugos Tlaco" at bounding box center [303, 474] width 169 height 34
type input "98b23138-1f3d-4082-b5c3-6d96513b96f3,657201d4-d6ef-4148-94c8-ccd00e340086,2df64…"
checkbox input "false"
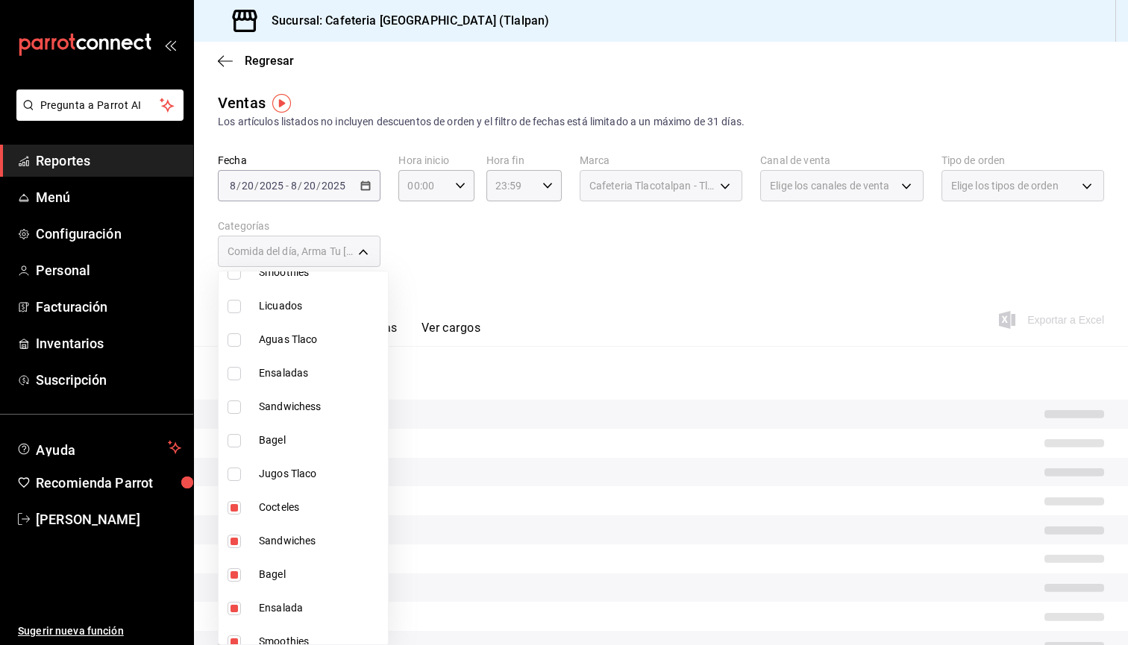
click at [293, 507] on span "Cocteles" at bounding box center [320, 508] width 123 height 16
type input "98b23138-1f3d-4082-b5c3-6d96513b96f3,657201d4-d6ef-4148-94c8-ccd00e340086,2df64…"
checkbox input "false"
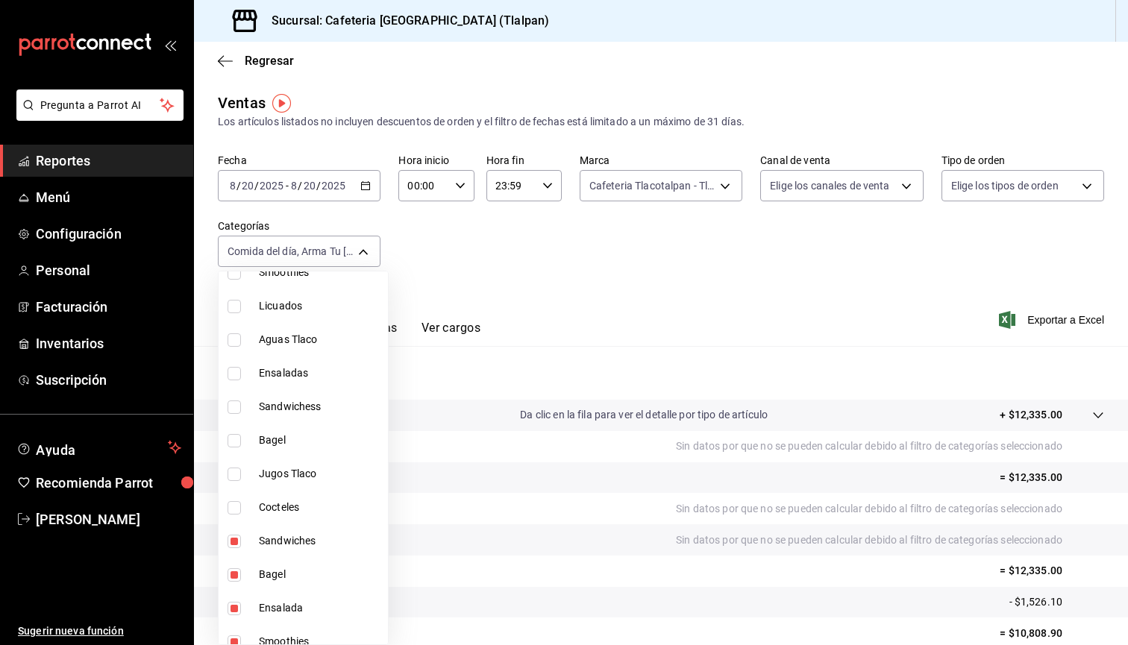
click at [293, 538] on span "Sandwiches" at bounding box center [320, 542] width 123 height 16
type input "98b23138-1f3d-4082-b5c3-6d96513b96f3,657201d4-d6ef-4148-94c8-ccd00e340086,2df64…"
checkbox input "false"
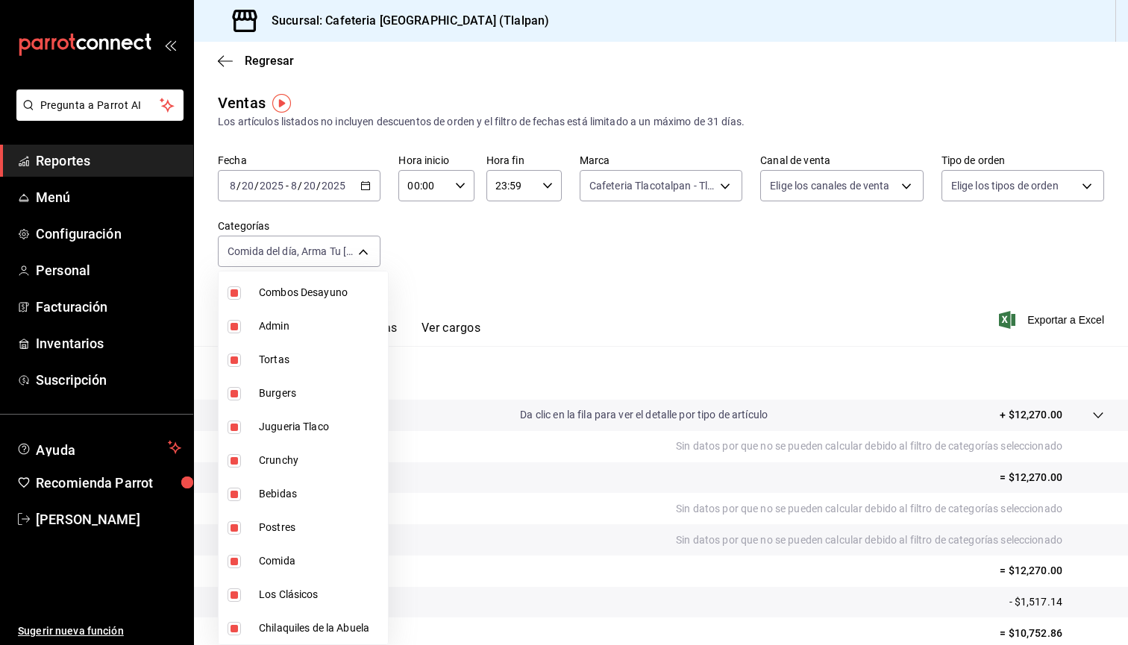
click at [597, 222] on div at bounding box center [564, 322] width 1128 height 645
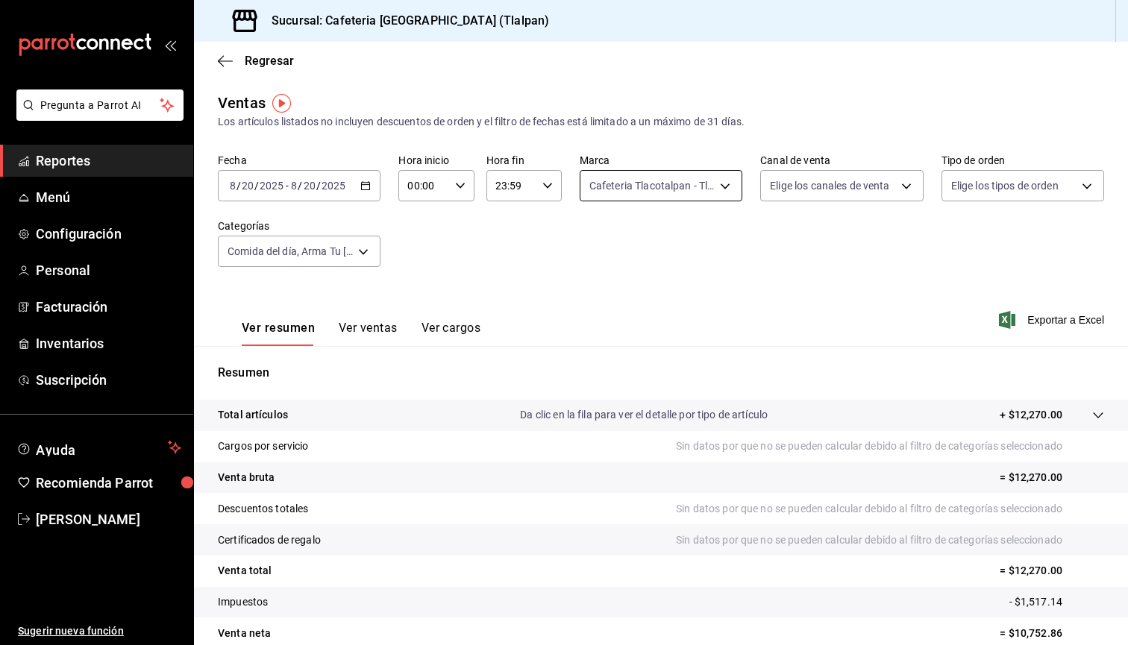
click at [642, 188] on body "Pregunta a Parrot AI Reportes Menú Configuración Personal Facturación Inventari…" at bounding box center [564, 322] width 1128 height 645
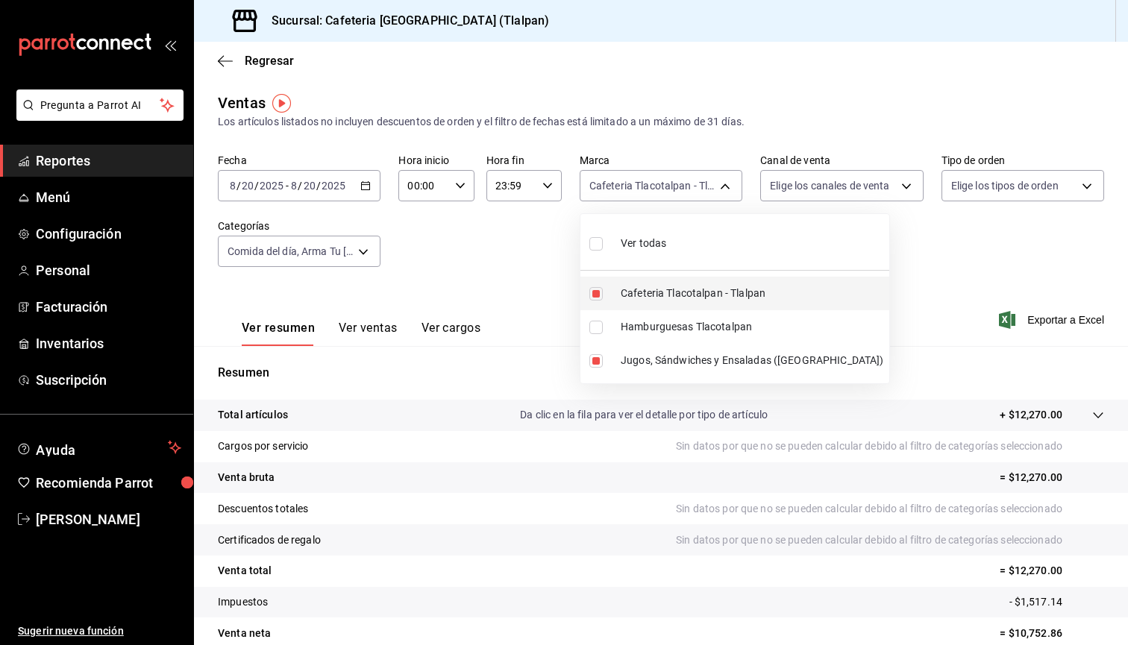
click at [595, 292] on input "checkbox" at bounding box center [595, 293] width 13 height 13
checkbox input "false"
type input "e5a576e0-1280-44fc-956b-c23003dbc8e2"
click at [372, 263] on div at bounding box center [564, 322] width 1128 height 645
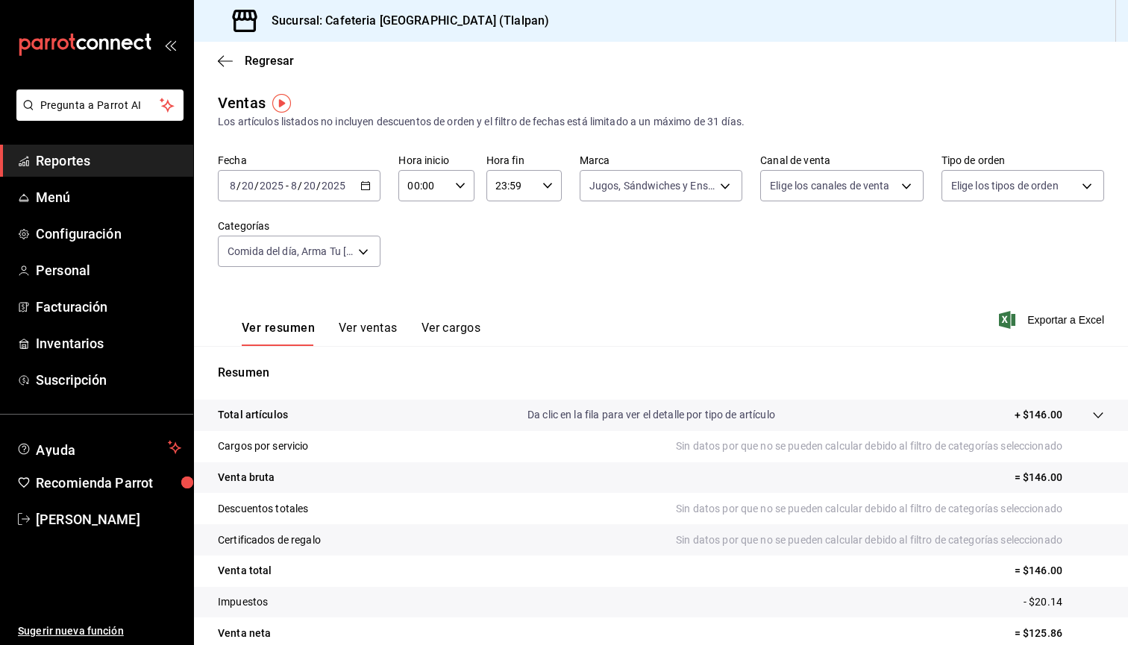
click at [470, 254] on div "Fecha [DATE] [DATE] - [DATE] [DATE] Hora inicio 00:00 Hora inicio Hora fin 23:5…" at bounding box center [661, 219] width 886 height 131
click at [380, 254] on body "Pregunta a Parrot AI Reportes Menú Configuración Personal Facturación Inventari…" at bounding box center [564, 322] width 1128 height 645
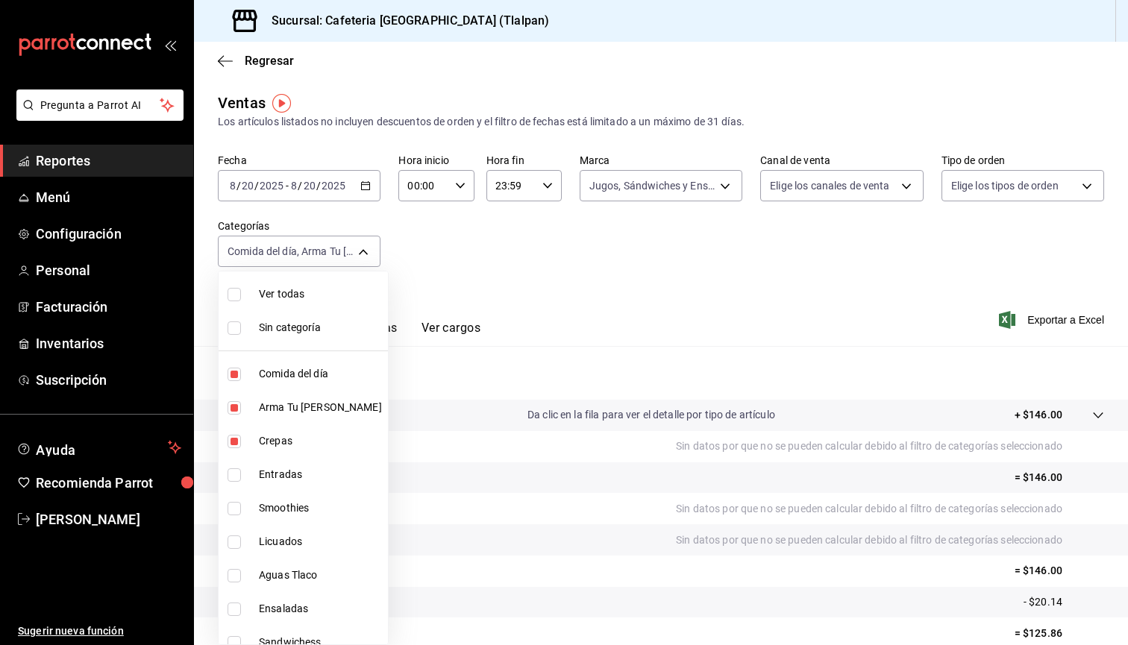
click at [250, 319] on li "Sin categoría" at bounding box center [303, 328] width 169 height 34
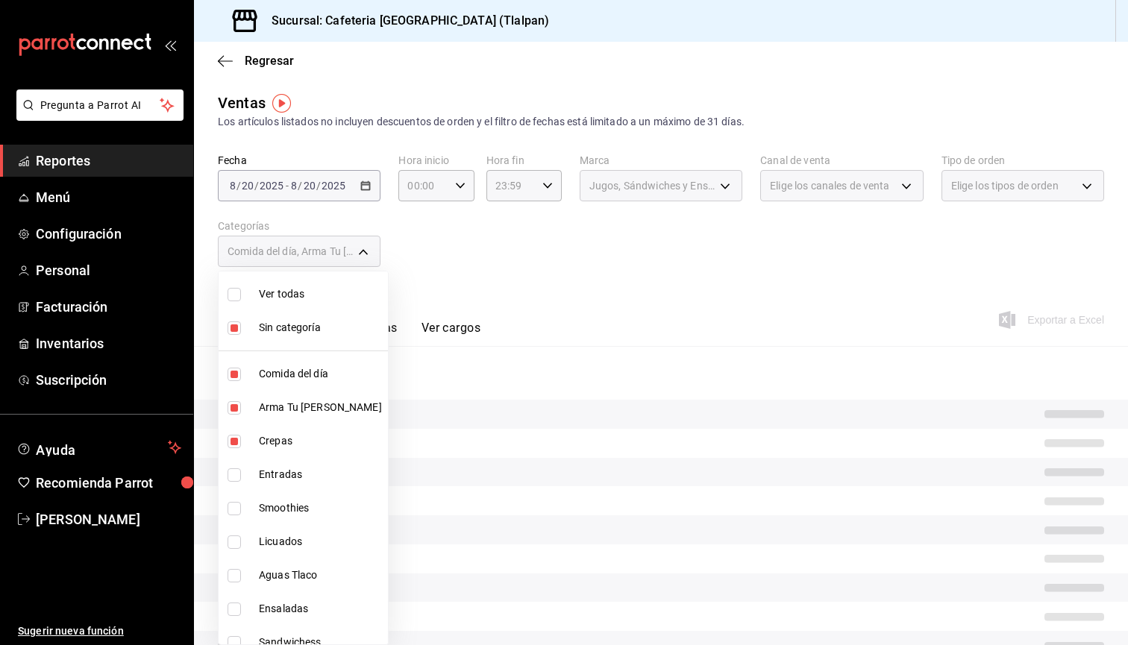
click at [247, 319] on li "Sin categoría" at bounding box center [303, 328] width 169 height 34
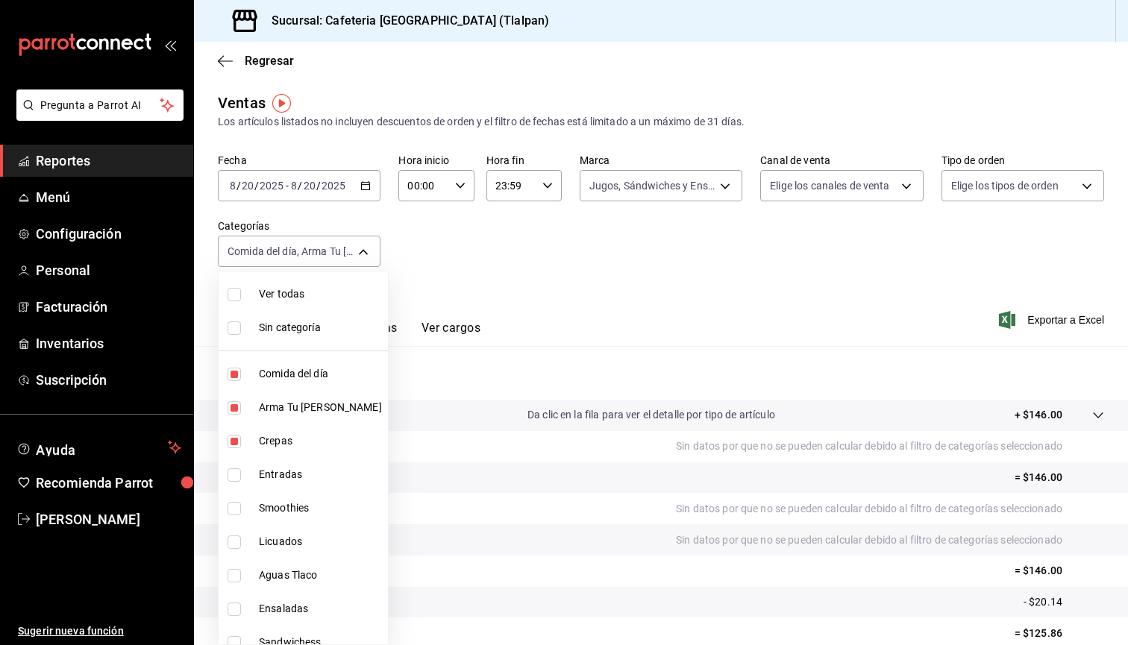
click at [240, 275] on ul "Ver todas Sin categoría Comida del día Arma Tu [PERSON_NAME] Entradas Smoothies…" at bounding box center [303, 458] width 169 height 373
click at [237, 312] on li "Sin categoría" at bounding box center [303, 328] width 169 height 34
checkbox input "true"
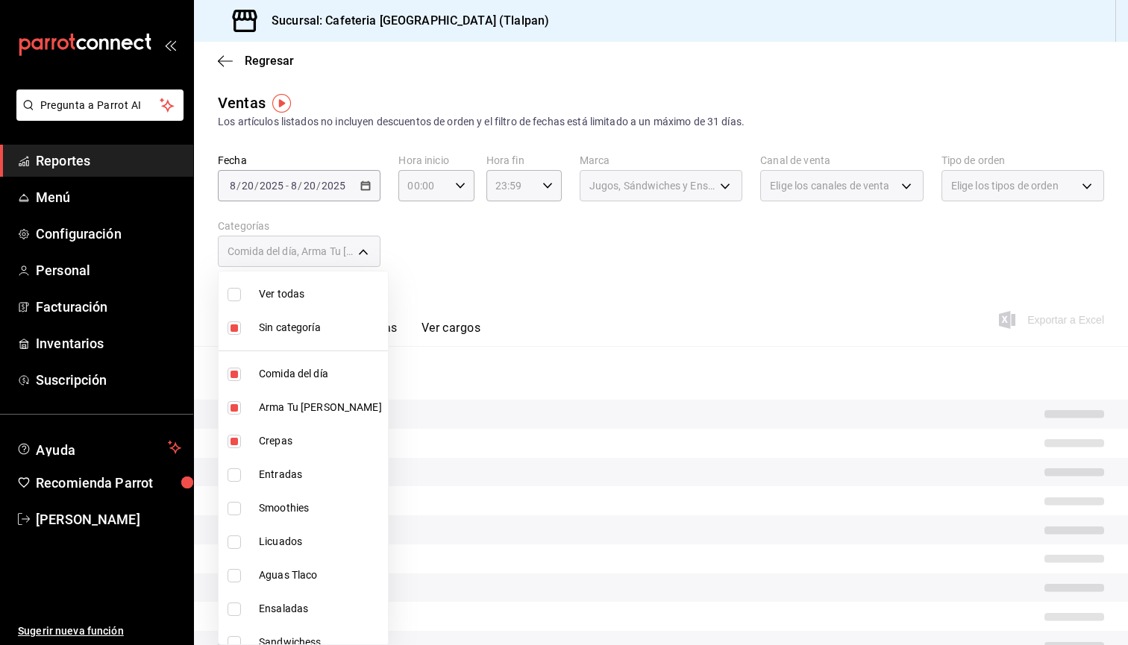
click at [236, 302] on li "Ver todas" at bounding box center [303, 295] width 169 height 34
type input "98b23138-1f3d-4082-b5c3-6d96513b96f3,657201d4-d6ef-4148-94c8-ccd00e340086,2df64…"
checkbox input "true"
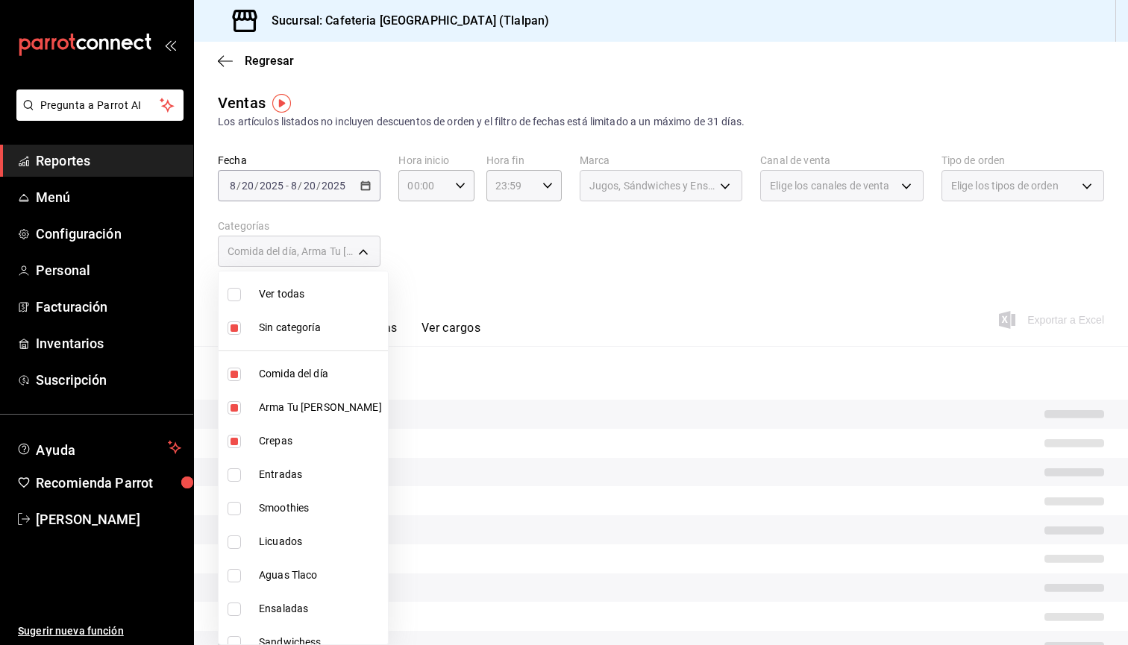
checkbox input "true"
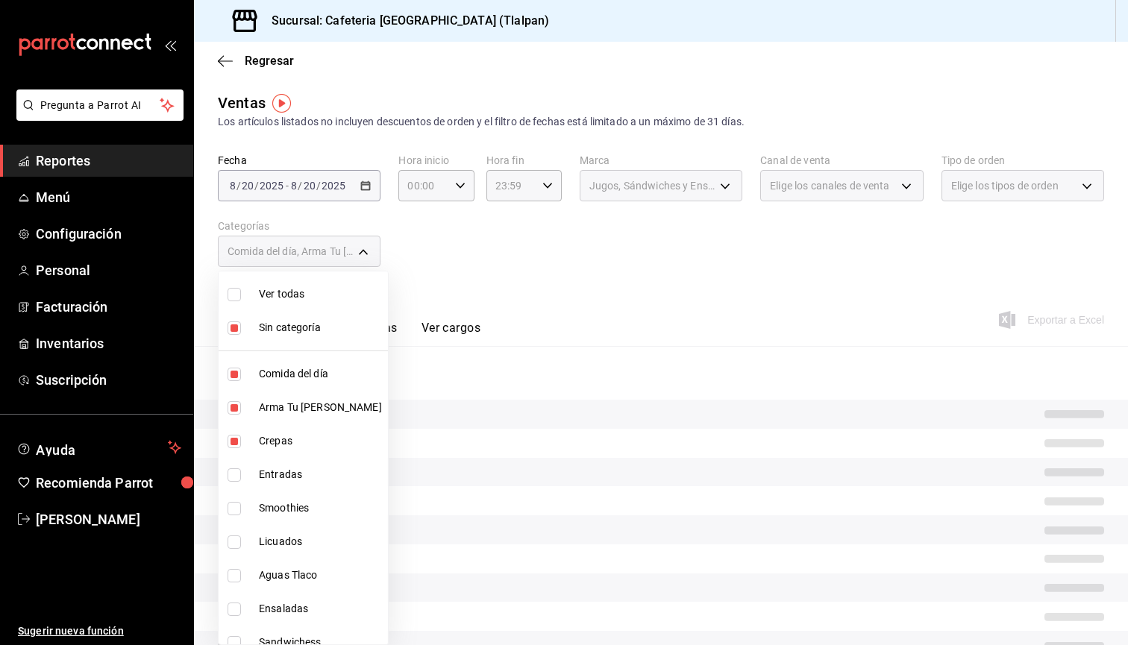
checkbox input "true"
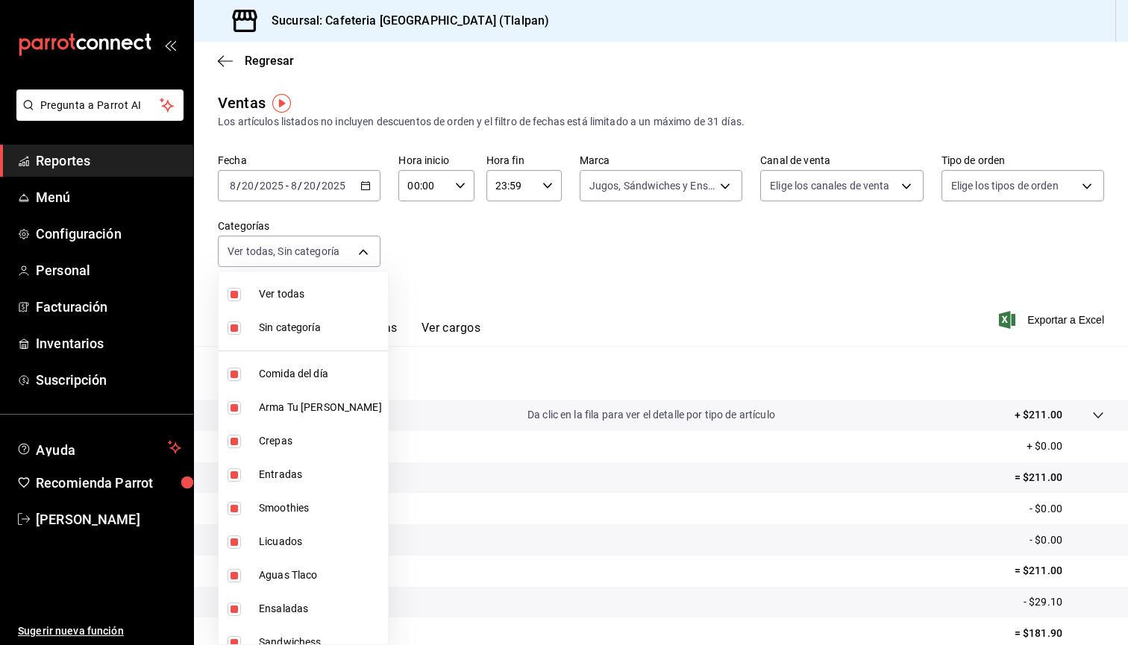
click at [707, 258] on div at bounding box center [564, 322] width 1128 height 645
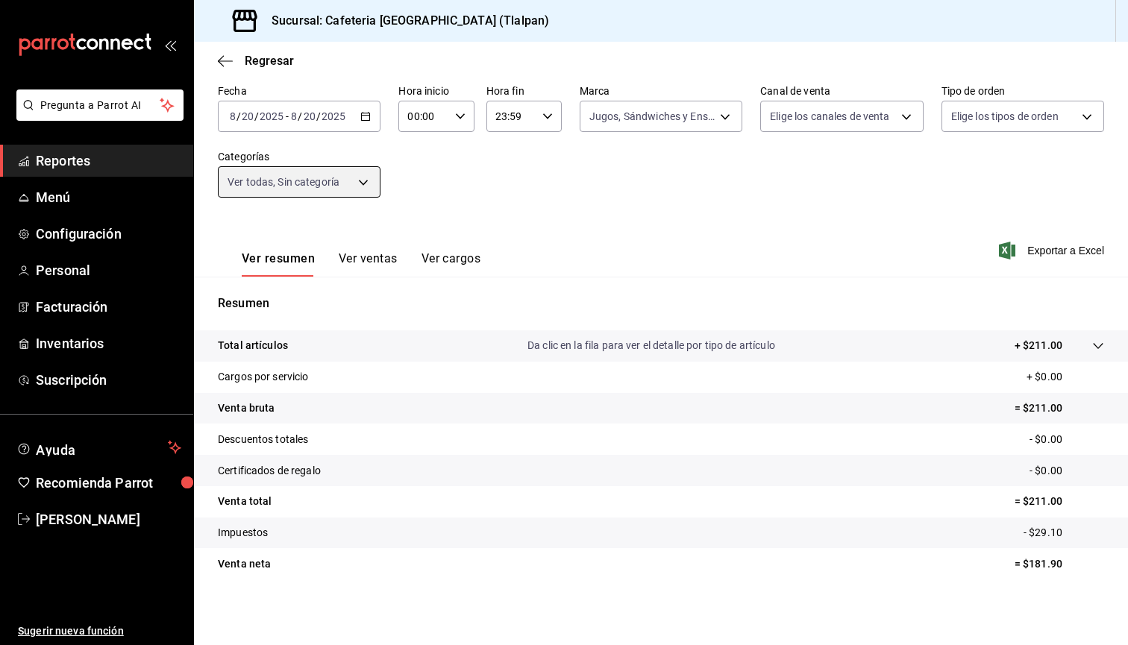
scroll to position [69, 0]
click at [356, 121] on div "[DATE] [DATE] - [DATE] [DATE]" at bounding box center [299, 116] width 163 height 31
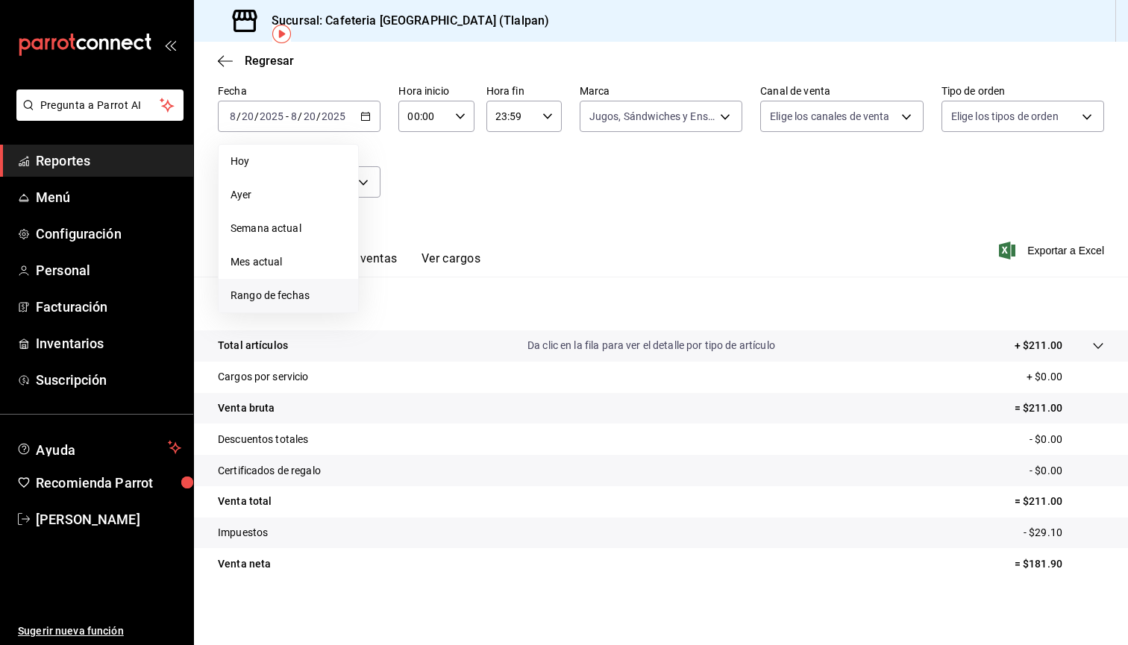
click at [290, 301] on span "Rango de fechas" at bounding box center [289, 296] width 116 height 16
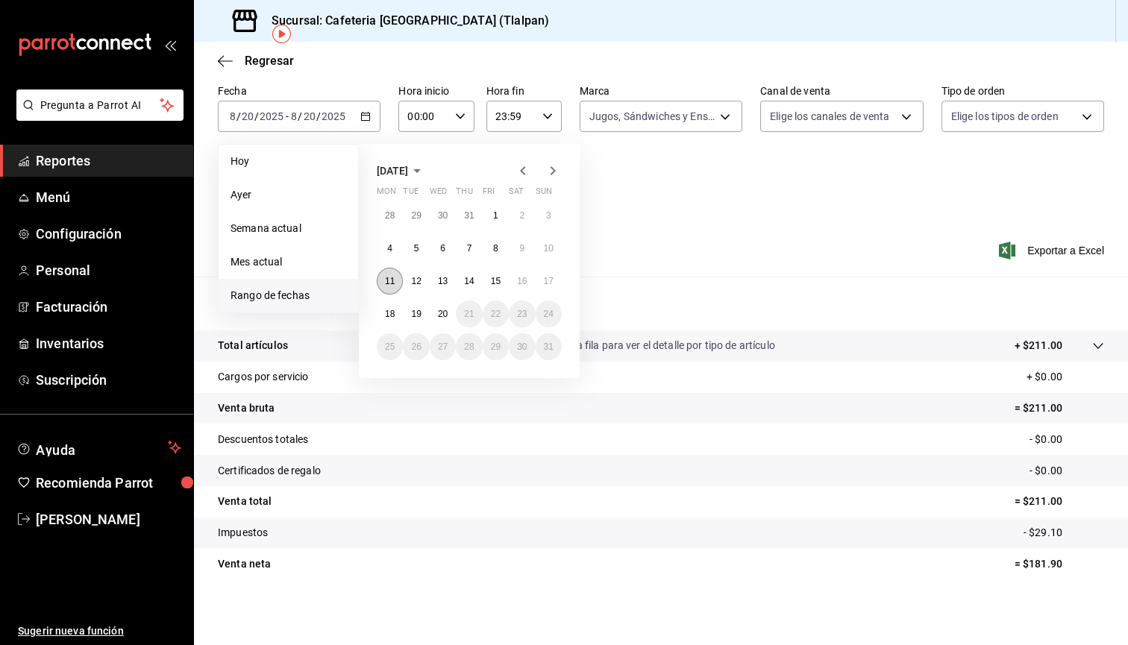
click at [383, 279] on button "11" at bounding box center [390, 281] width 26 height 27
click at [542, 281] on button "17" at bounding box center [549, 281] width 26 height 27
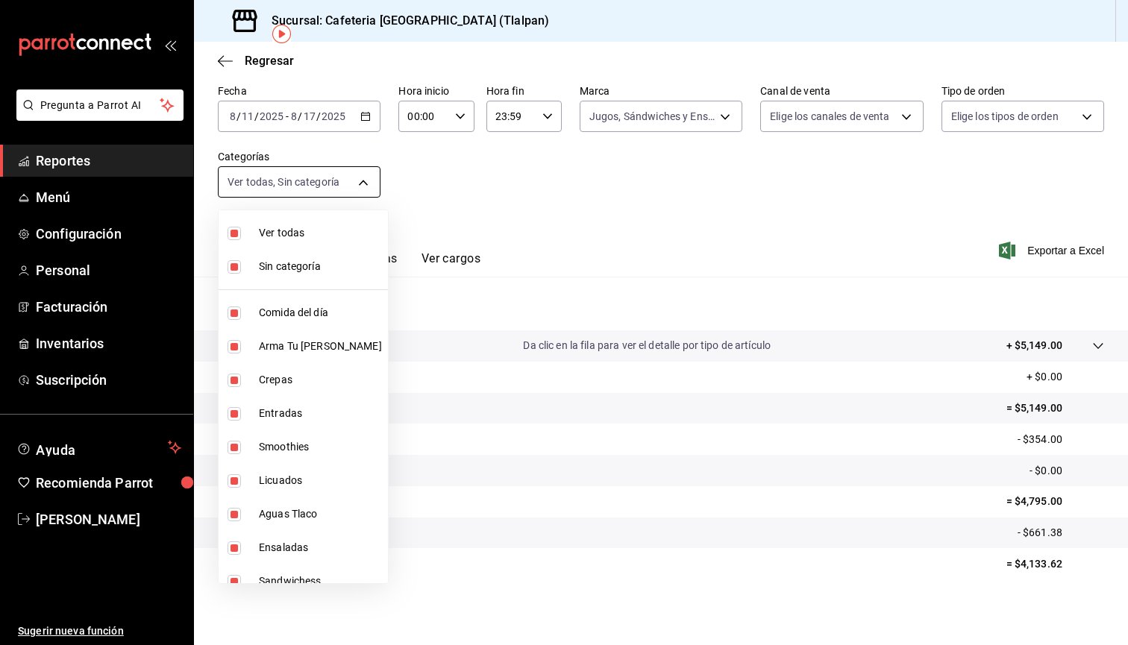
click at [344, 175] on body "Pregunta a Parrot AI Reportes Menú Configuración Personal Facturación Inventari…" at bounding box center [564, 322] width 1128 height 645
click at [510, 163] on div at bounding box center [564, 322] width 1128 height 645
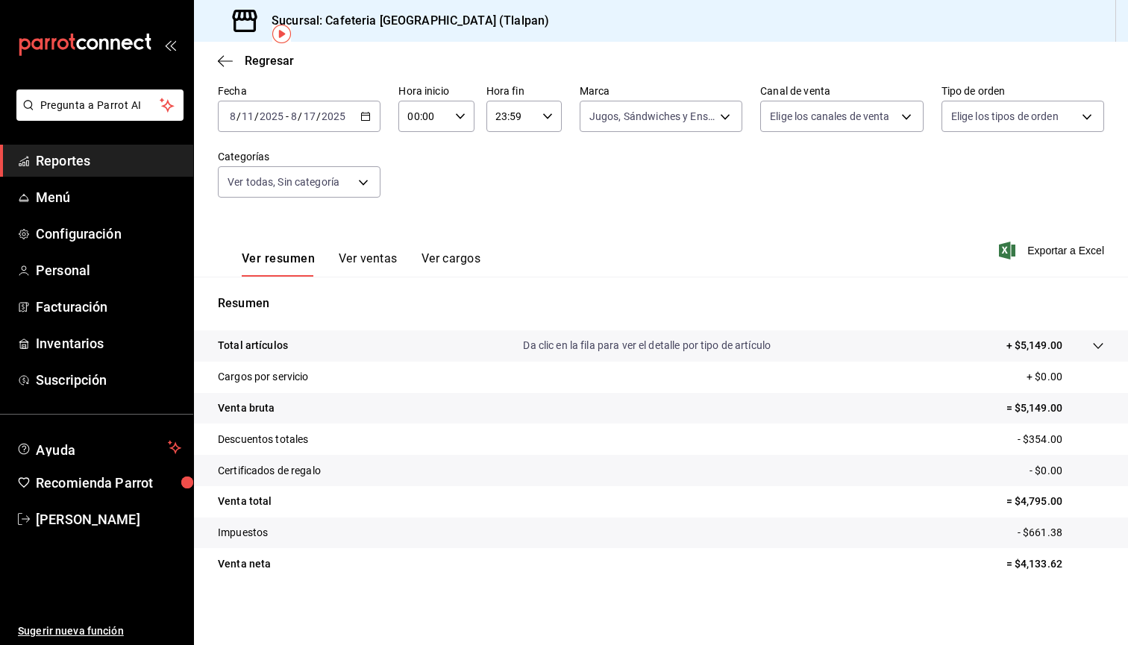
click at [609, 118] on body "Pregunta a Parrot AI Reportes Menú Configuración Personal Facturación Inventari…" at bounding box center [564, 322] width 1128 height 645
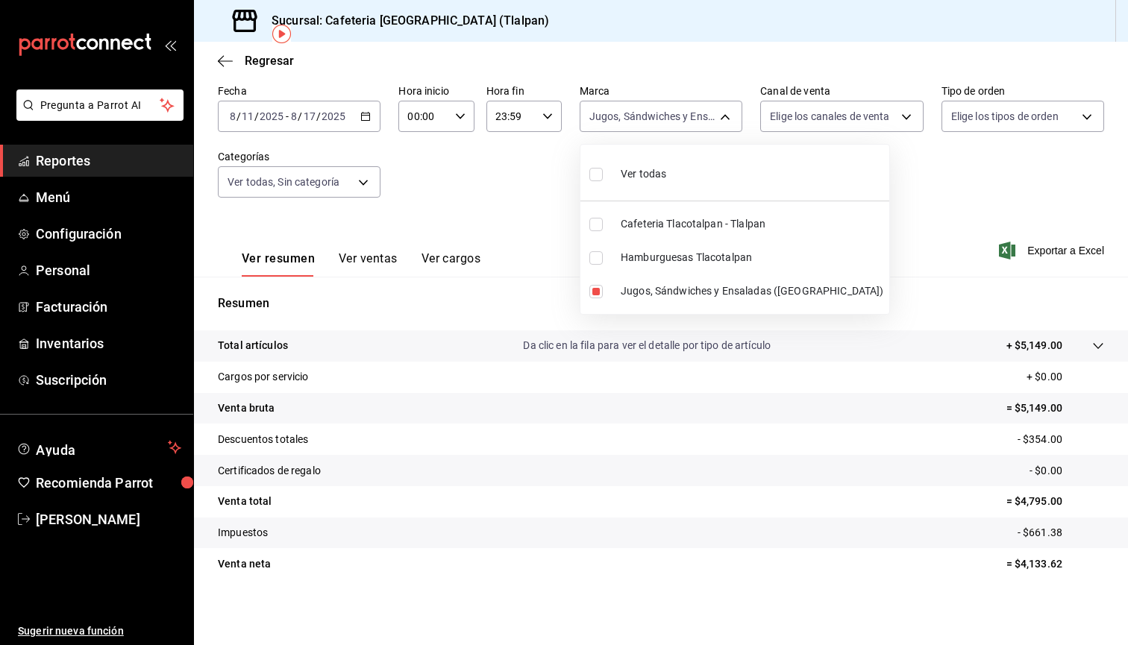
click at [589, 228] on li "Cafeteria Tlacotalpan - Tlalpan" at bounding box center [735, 224] width 309 height 34
type input "e5a576e0-1280-44fc-956b-c23003dbc8e2,ec576109-29d1-42df-b2ca-5becddbd2efe"
checkbox input "true"
click at [599, 287] on input "checkbox" at bounding box center [595, 291] width 13 height 13
checkbox input "false"
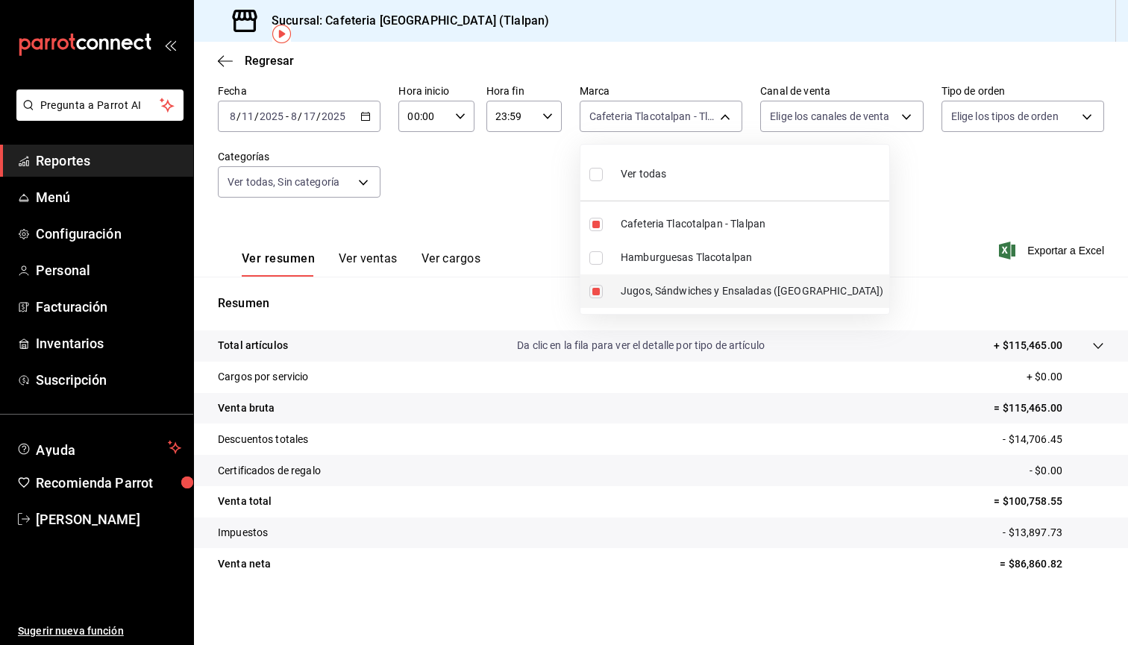
type input "ec576109-29d1-42df-b2ca-5becddbd2efe"
click at [327, 178] on div at bounding box center [564, 322] width 1128 height 645
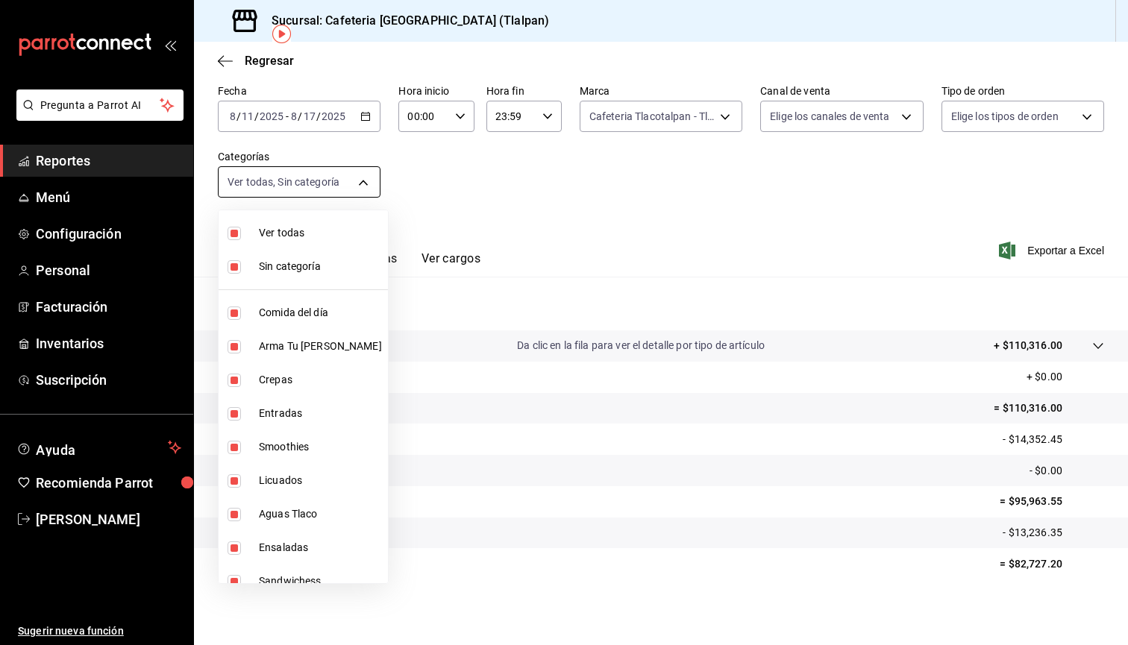
click at [328, 180] on body "Pregunta a Parrot AI Reportes Menú Configuración Personal Facturación Inventari…" at bounding box center [564, 322] width 1128 height 645
click at [234, 231] on input "checkbox" at bounding box center [234, 233] width 13 height 13
checkbox input "false"
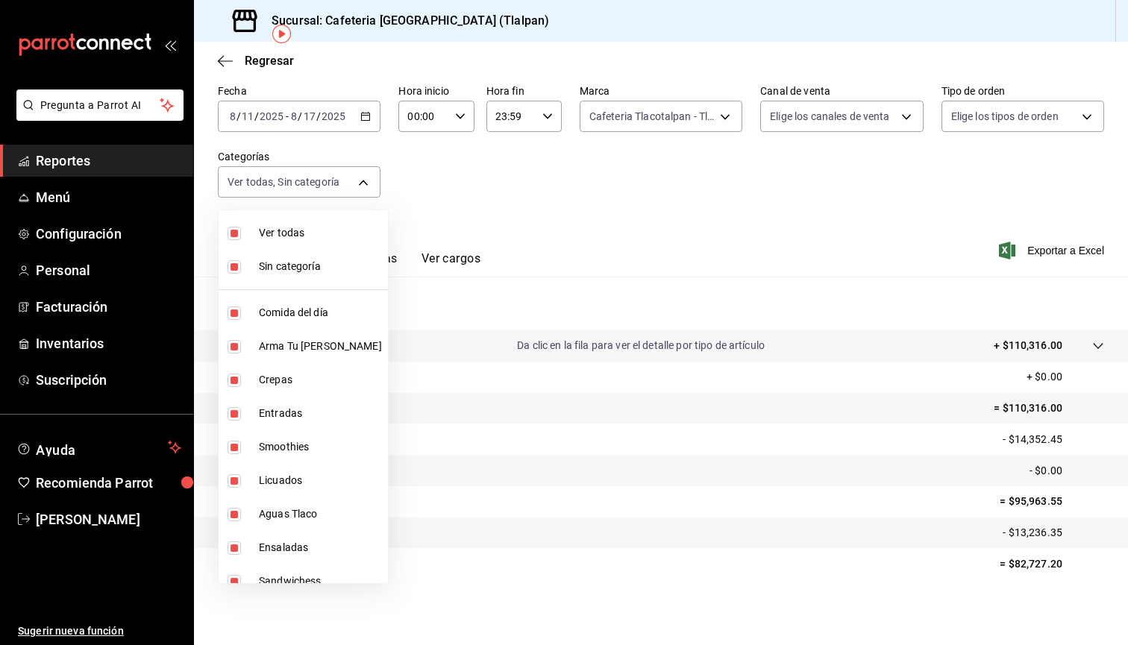
checkbox input "false"
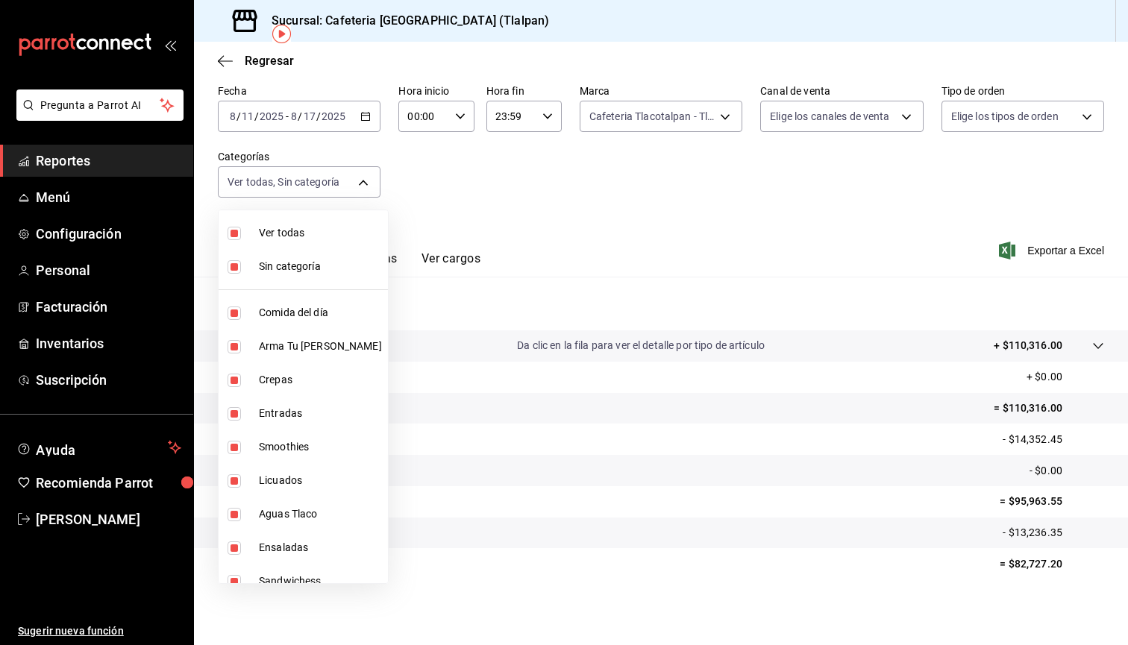
checkbox input "false"
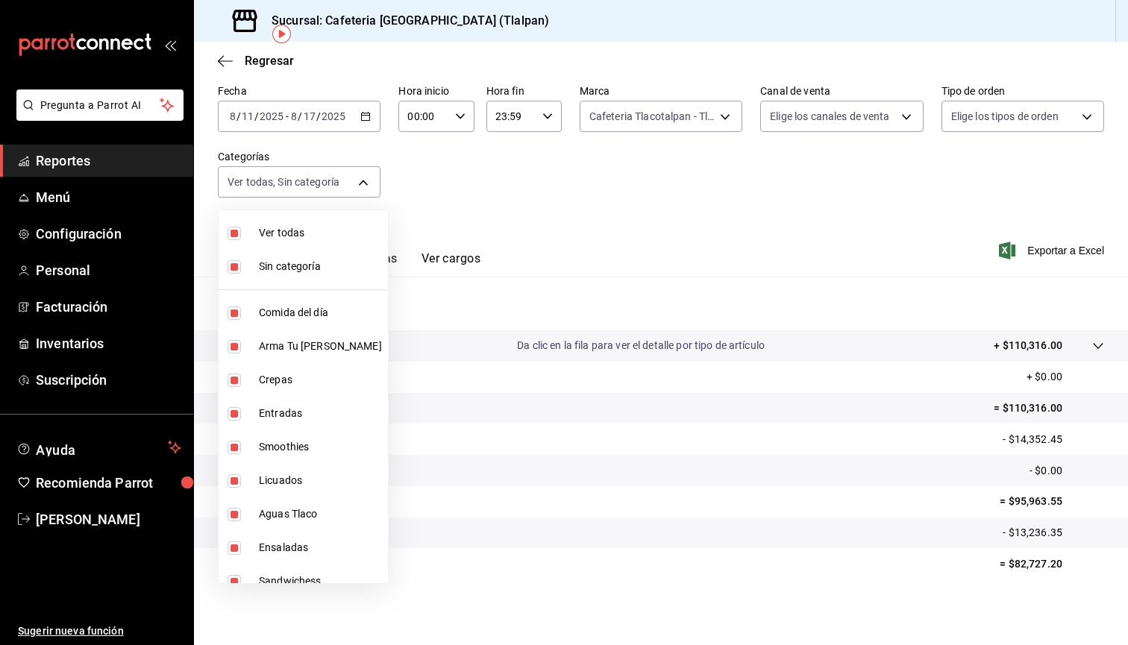
checkbox input "false"
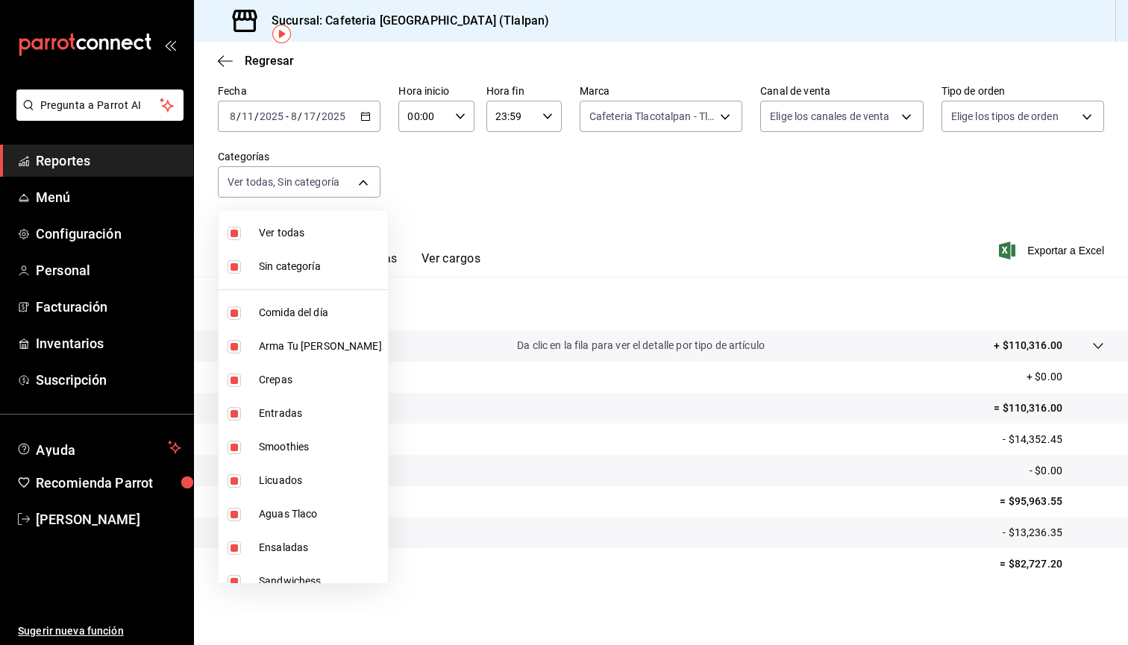
checkbox input "false"
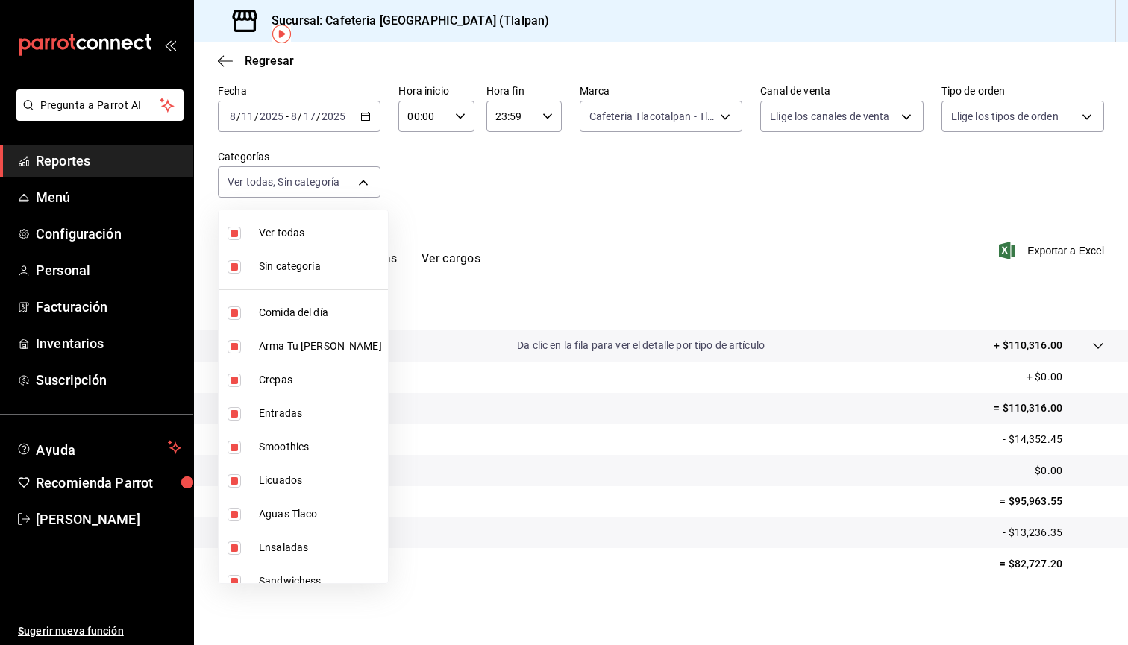
checkbox input "false"
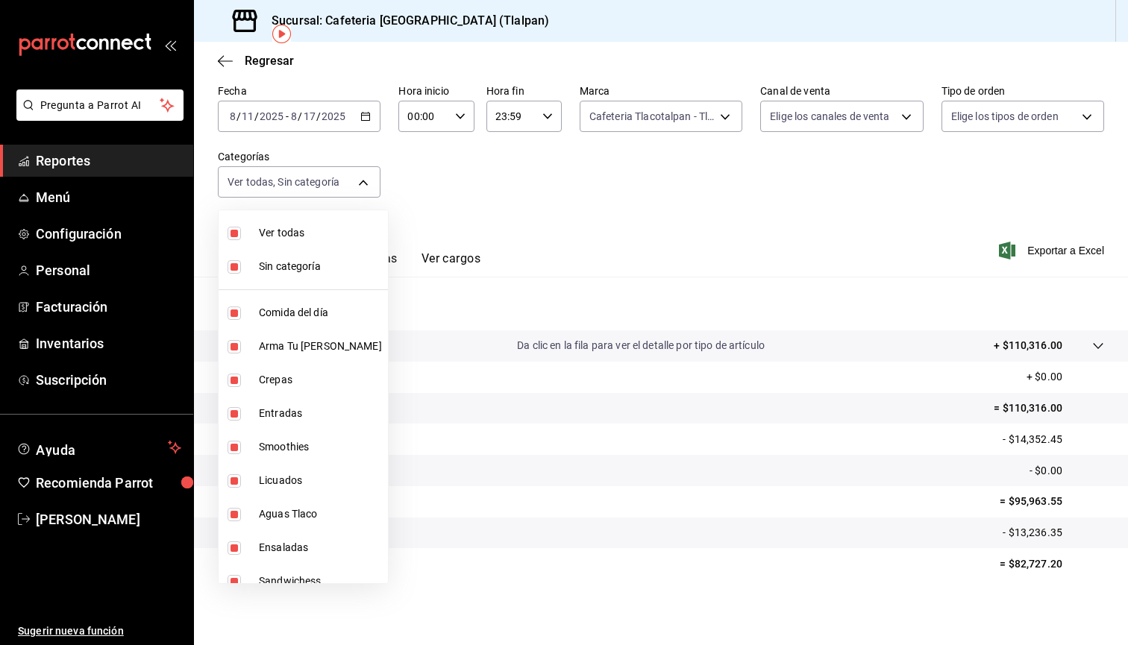
checkbox input "false"
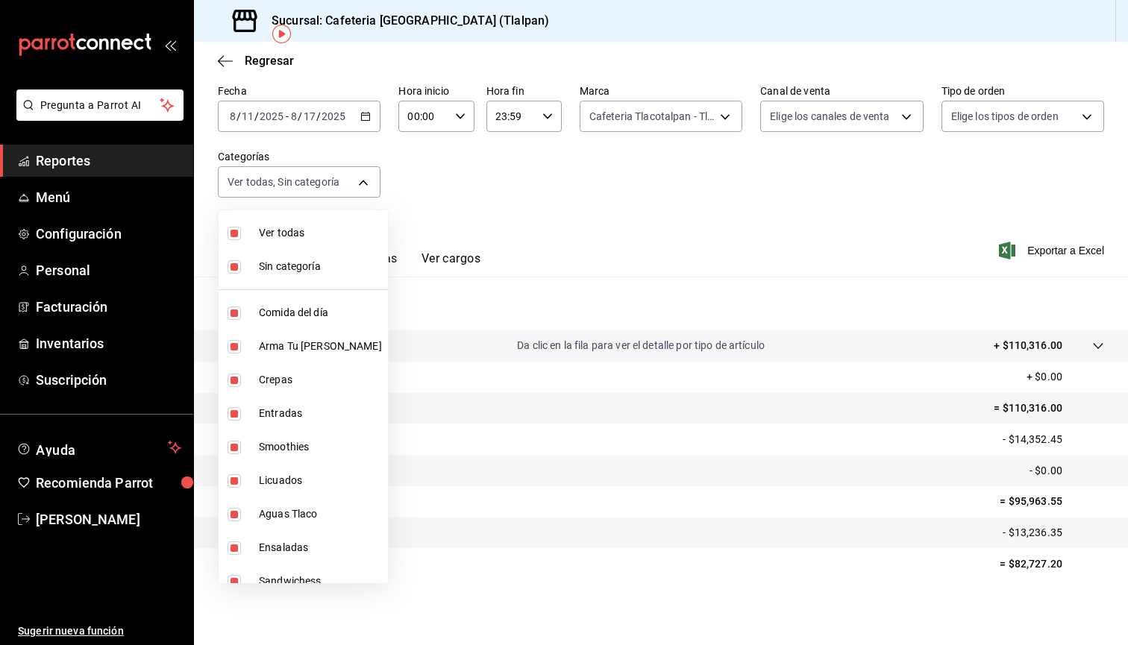
checkbox input "false"
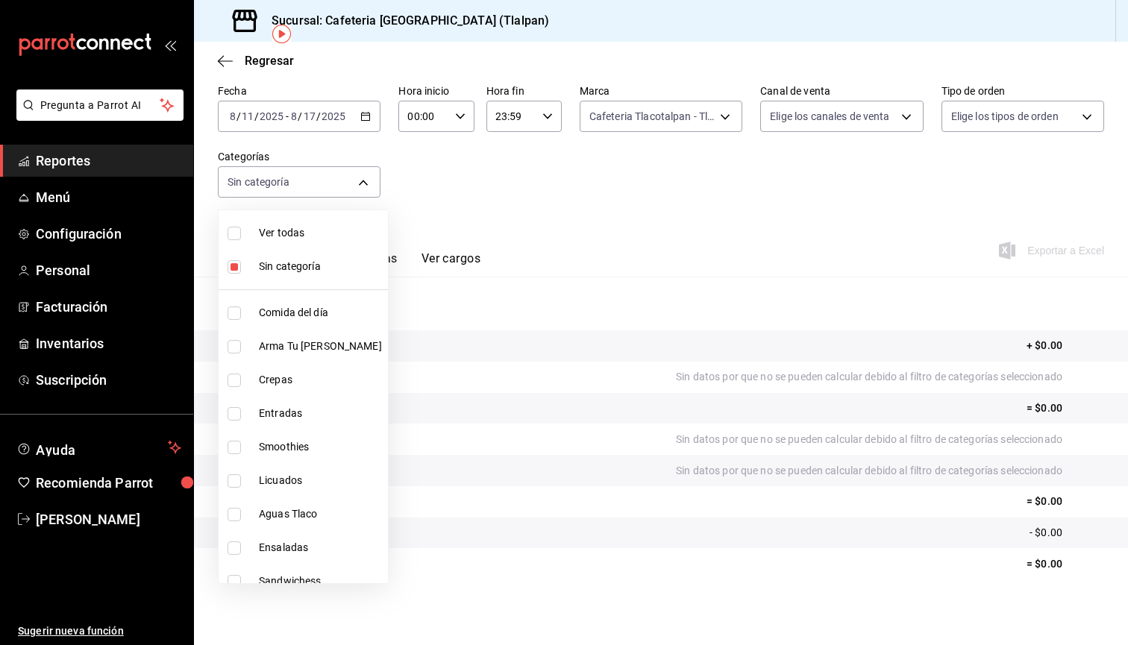
click at [236, 262] on input "checkbox" at bounding box center [234, 266] width 13 height 13
checkbox input "false"
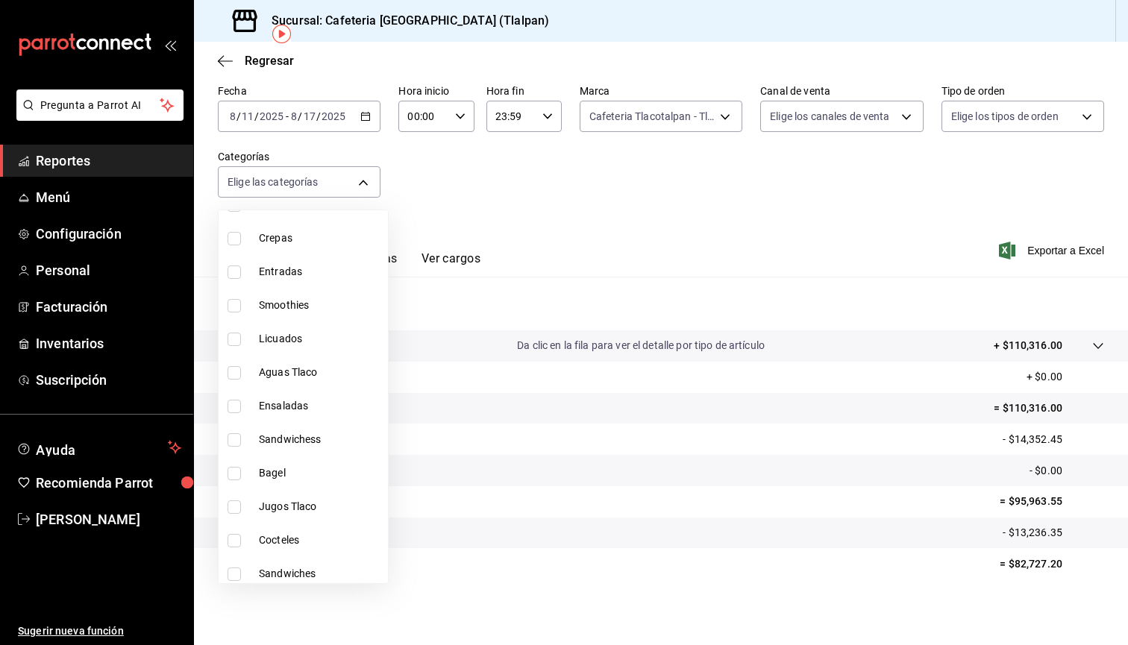
scroll to position [169, 0]
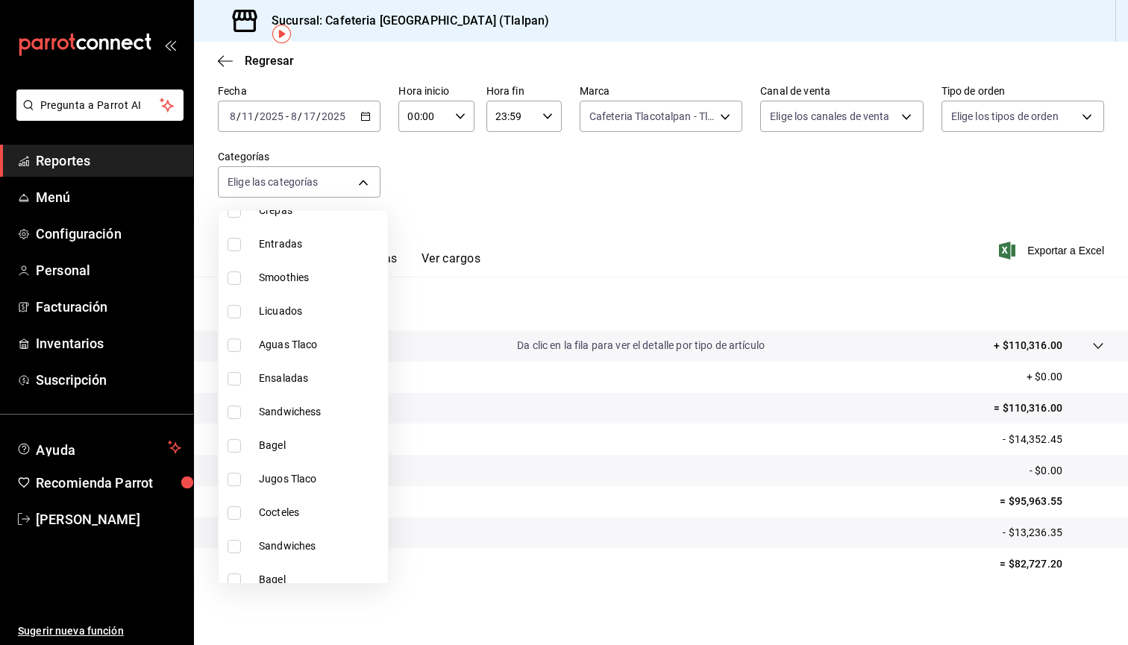
click at [243, 478] on label at bounding box center [237, 479] width 19 height 13
click at [241, 478] on input "checkbox" at bounding box center [234, 479] width 13 height 13
checkbox input "false"
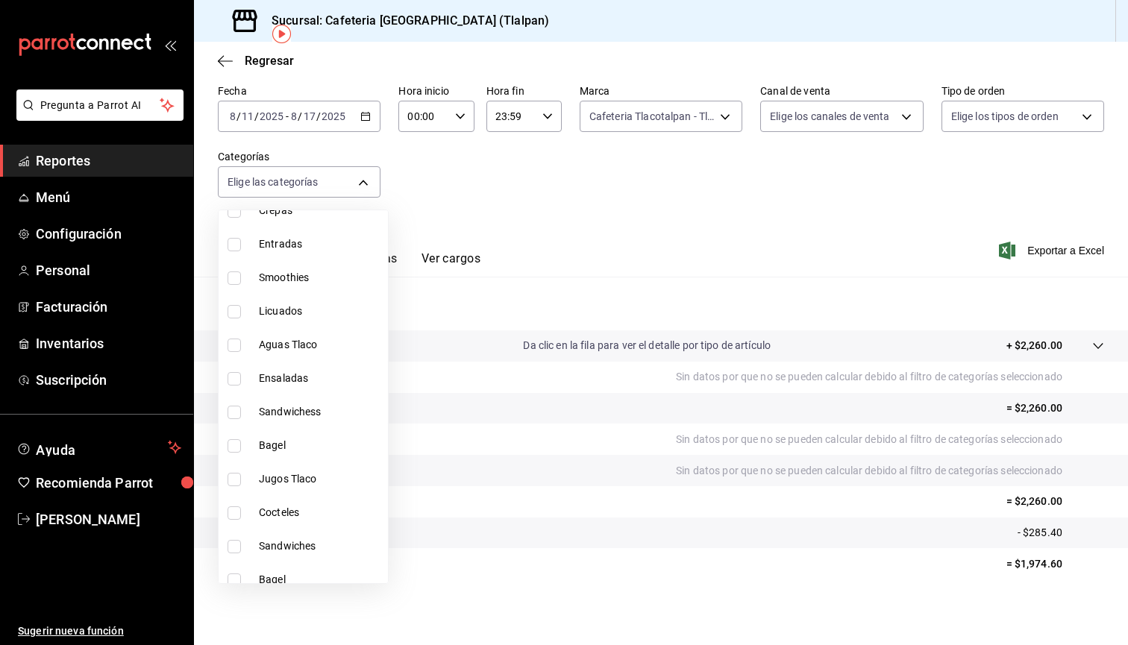
click at [239, 481] on input "checkbox" at bounding box center [234, 479] width 13 height 13
checkbox input "true"
type input "6214f0a6-adc1-4406-be58-4c135fe015e3"
click at [234, 447] on input "checkbox" at bounding box center [234, 445] width 13 height 13
checkbox input "true"
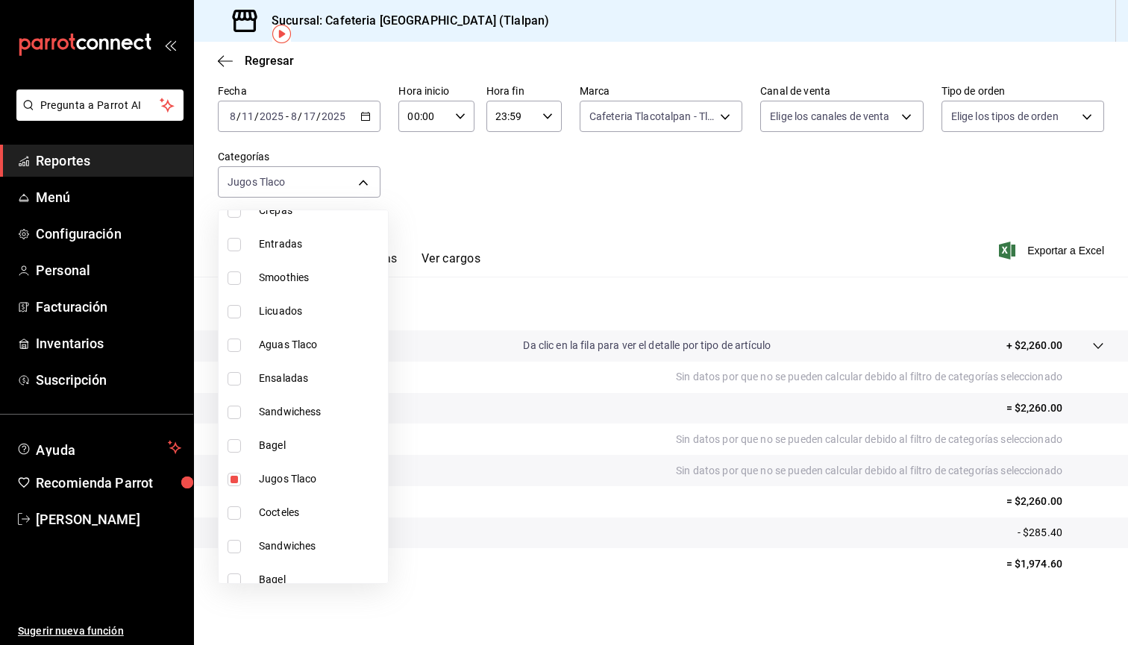
type input "6214f0a6-adc1-4406-be58-4c135fe015e3,591cd491-ed2f-45dd-bf3c-fa93a05a9a2a"
click at [236, 411] on input "checkbox" at bounding box center [234, 412] width 13 height 13
checkbox input "true"
type input "6214f0a6-adc1-4406-be58-4c135fe015e3,591cd491-ed2f-45dd-bf3c-fa93a05a9a2a,9a77a…"
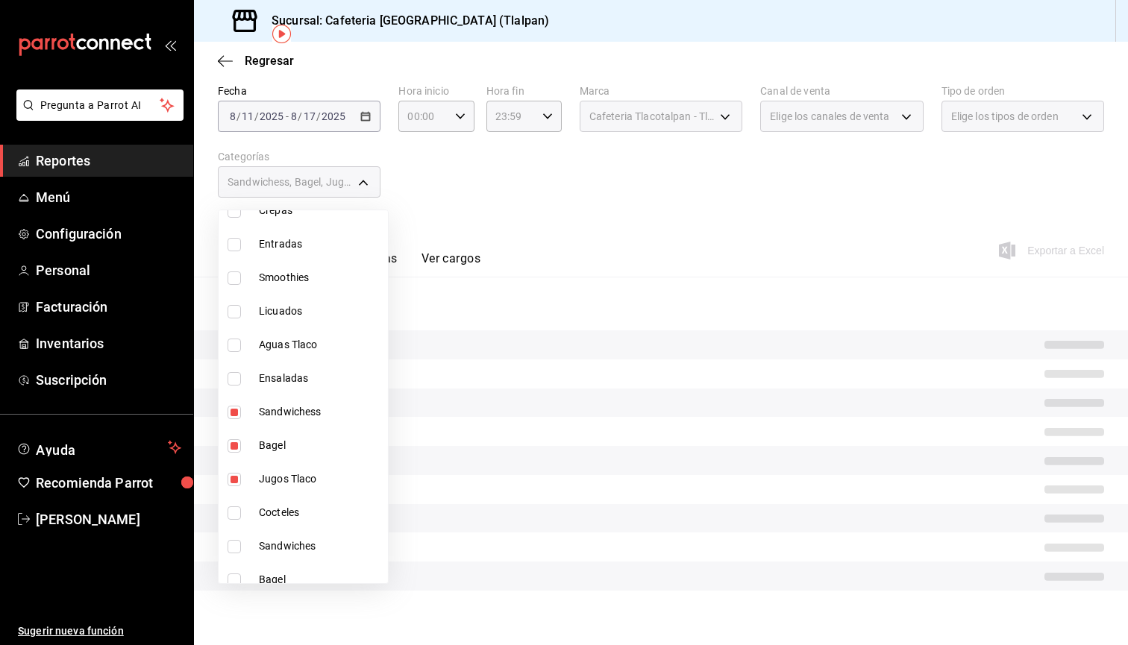
click at [236, 374] on input "checkbox" at bounding box center [234, 378] width 13 height 13
checkbox input "true"
type input "6214f0a6-adc1-4406-be58-4c135fe015e3,591cd491-ed2f-45dd-bf3c-fa93a05a9a2a,9a77a…"
click at [236, 350] on input "checkbox" at bounding box center [234, 345] width 13 height 13
checkbox input "true"
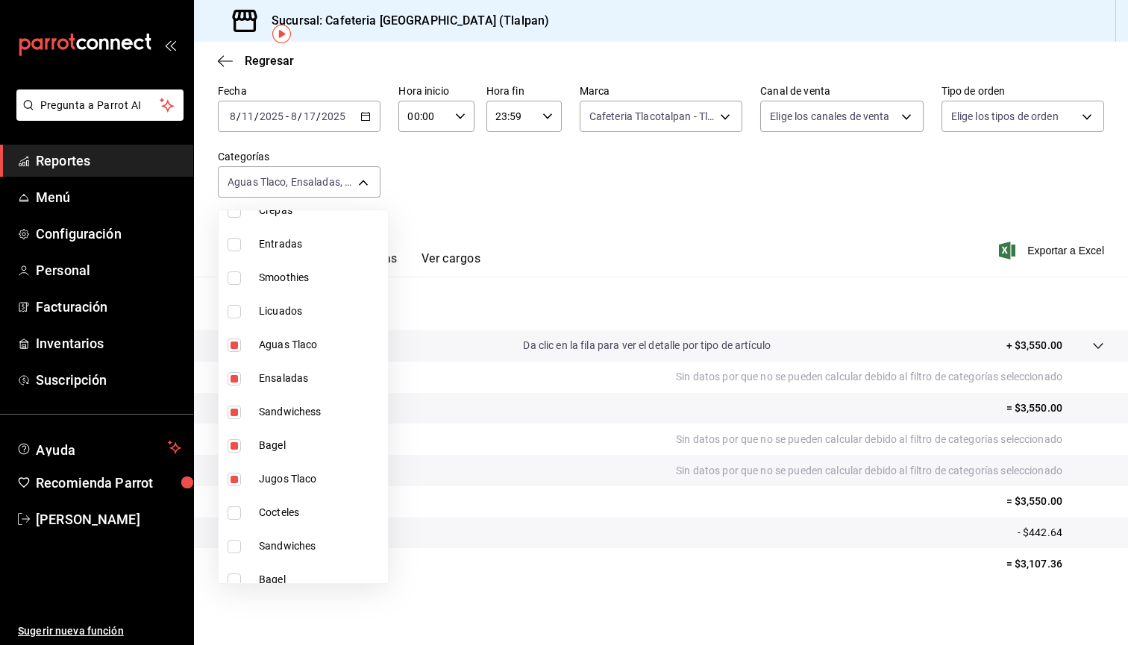
click at [236, 322] on li "Licuados" at bounding box center [303, 312] width 169 height 34
type input "6214f0a6-adc1-4406-be58-4c135fe015e3,591cd491-ed2f-45dd-bf3c-fa93a05a9a2a,9a77a…"
checkbox input "true"
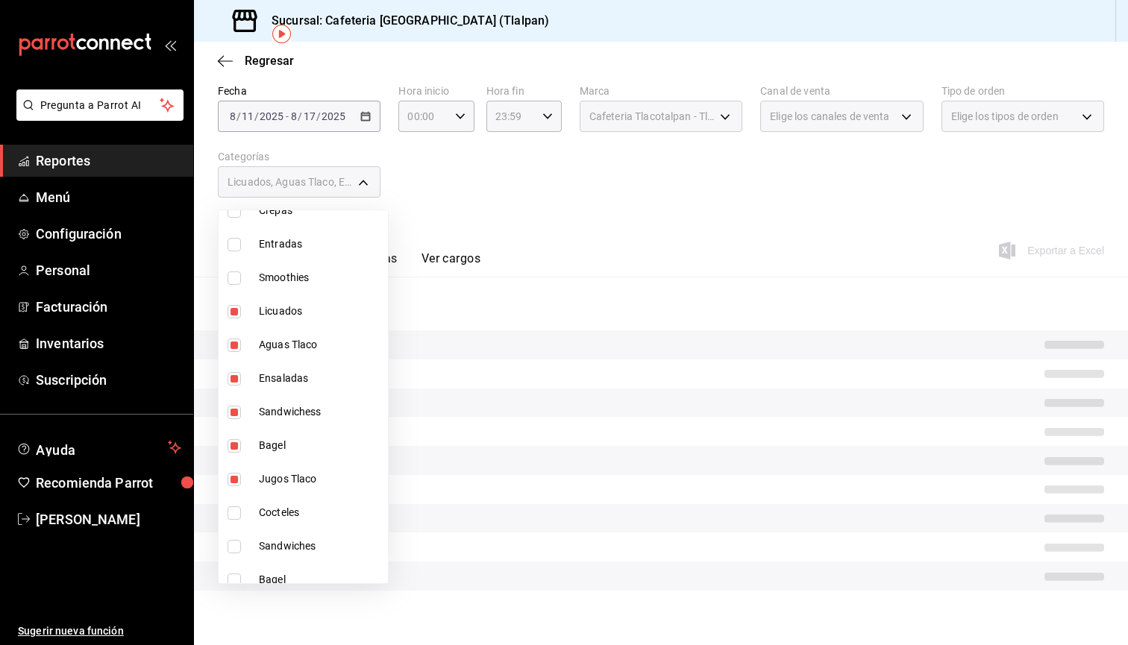
click at [239, 269] on li "Smoothies" at bounding box center [303, 278] width 169 height 34
type input "6214f0a6-adc1-4406-be58-4c135fe015e3,591cd491-ed2f-45dd-bf3c-fa93a05a9a2a,9a77a…"
checkbox input "true"
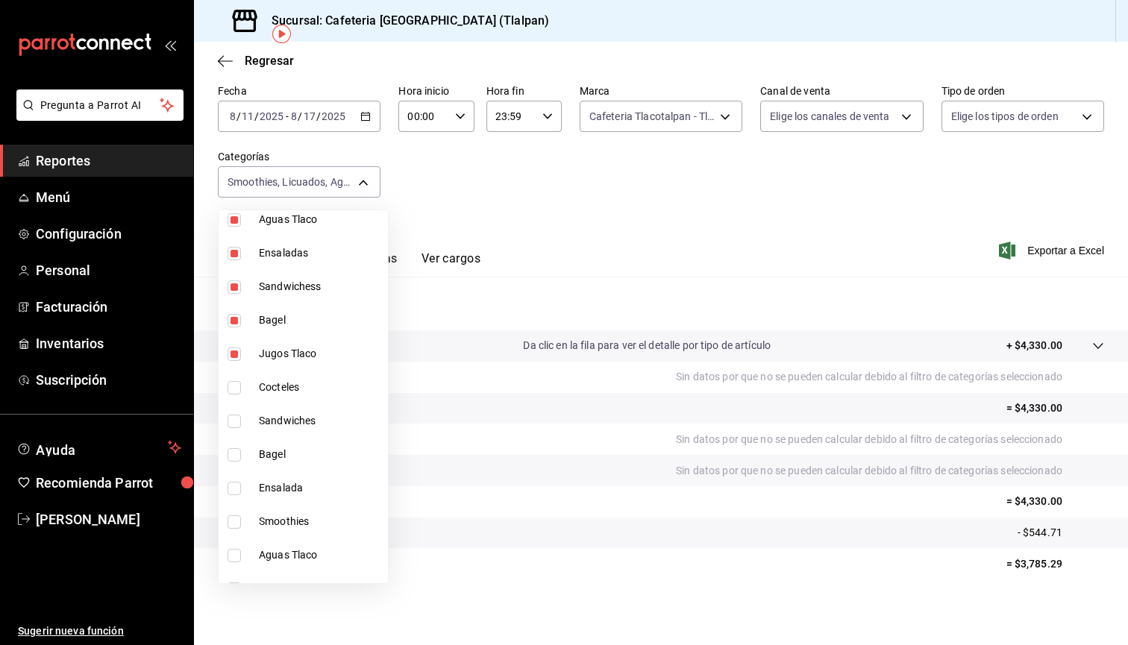
scroll to position [322, 0]
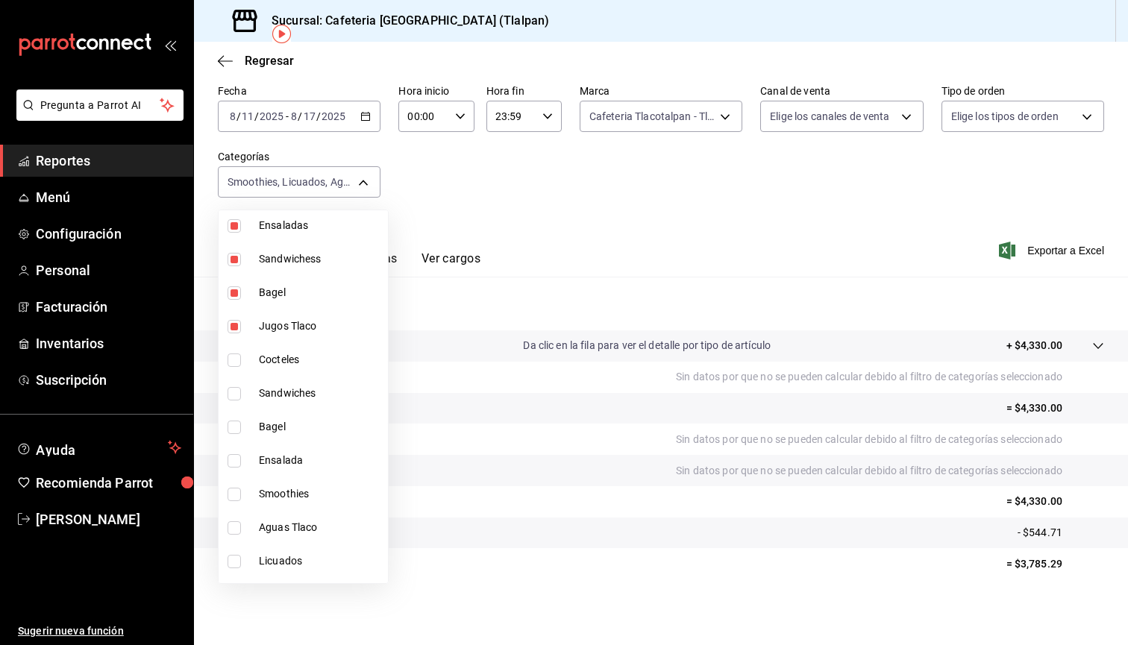
click at [240, 361] on input "checkbox" at bounding box center [234, 360] width 13 height 13
checkbox input "true"
type input "6214f0a6-adc1-4406-be58-4c135fe015e3,591cd491-ed2f-45dd-bf3c-fa93a05a9a2a,9a77a…"
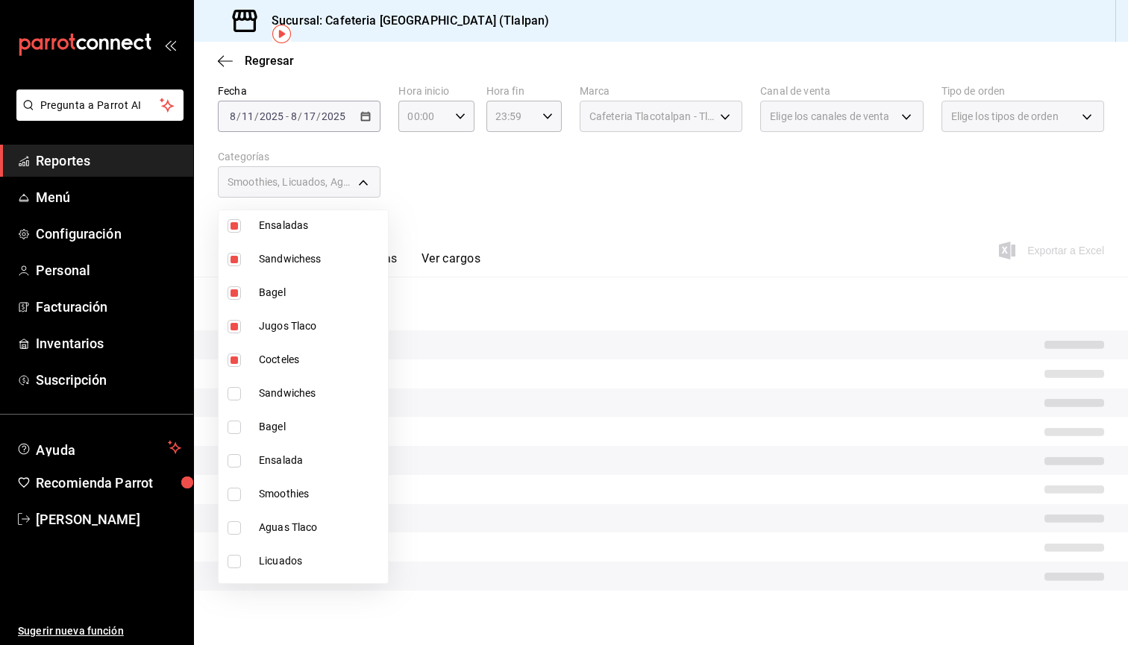
click at [237, 394] on input "checkbox" at bounding box center [234, 393] width 13 height 13
checkbox input "true"
type input "6214f0a6-adc1-4406-be58-4c135fe015e3,591cd491-ed2f-45dd-bf3c-fa93a05a9a2a,9a77a…"
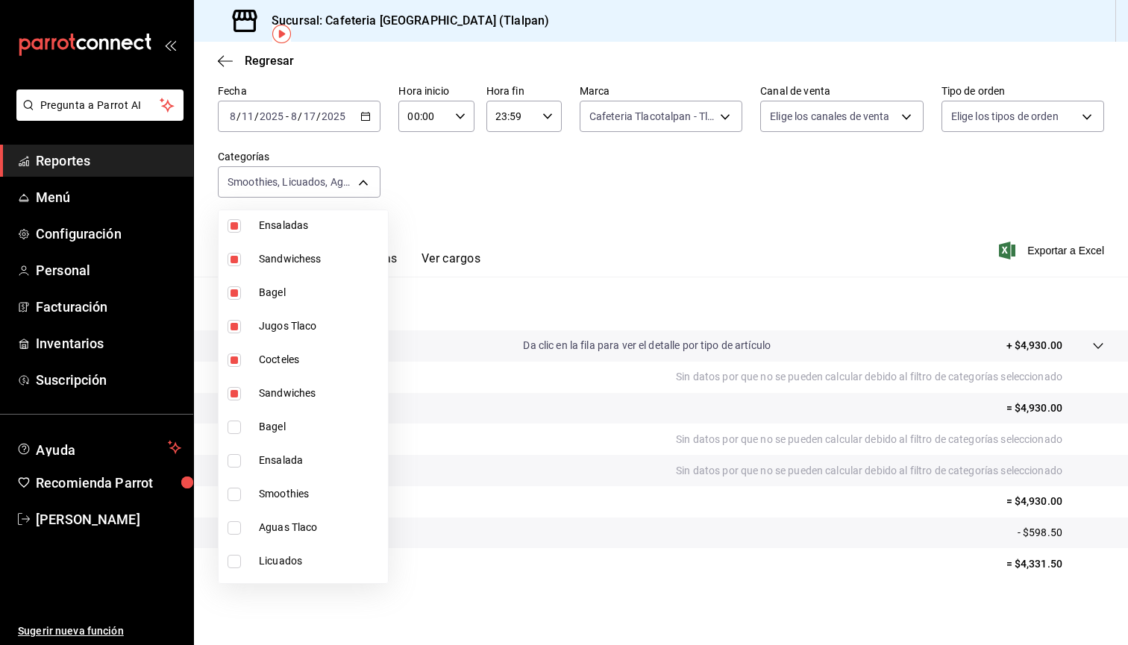
click at [236, 429] on input "checkbox" at bounding box center [234, 427] width 13 height 13
checkbox input "true"
type input "6214f0a6-adc1-4406-be58-4c135fe015e3,591cd491-ed2f-45dd-bf3c-fa93a05a9a2a,9a77a…"
click at [237, 460] on input "checkbox" at bounding box center [234, 460] width 13 height 13
checkbox input "true"
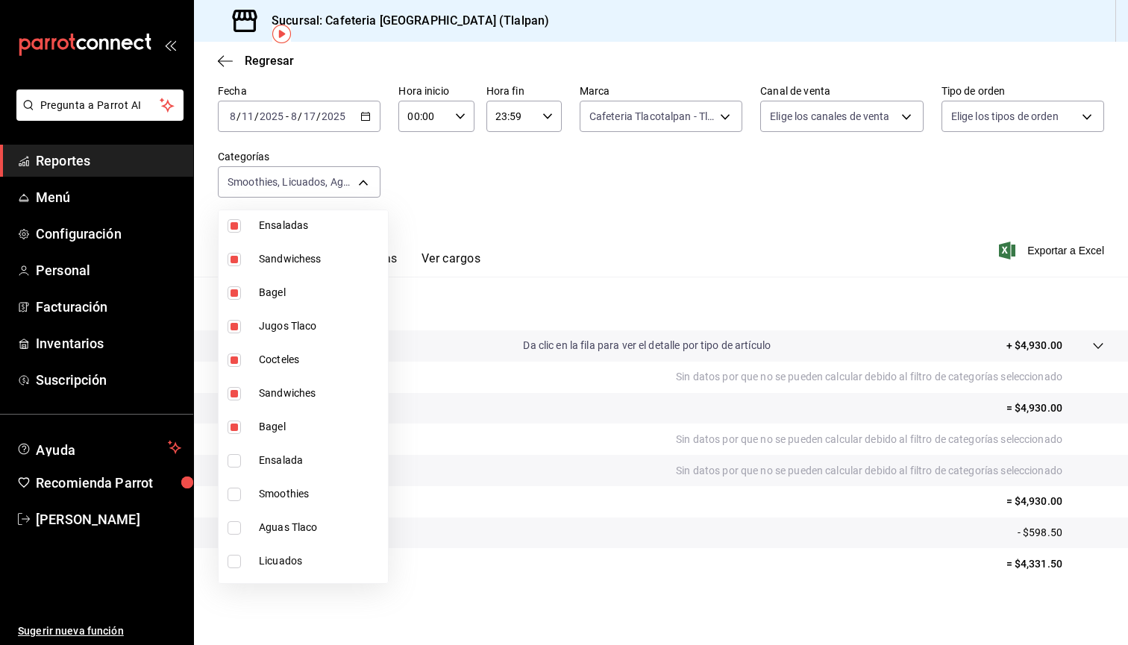
type input "6214f0a6-adc1-4406-be58-4c135fe015e3,591cd491-ed2f-45dd-bf3c-fa93a05a9a2a,9a77a…"
click at [238, 496] on input "checkbox" at bounding box center [234, 494] width 13 height 13
checkbox input "true"
type input "6214f0a6-adc1-4406-be58-4c135fe015e3,591cd491-ed2f-45dd-bf3c-fa93a05a9a2a,9a77a…"
click at [237, 532] on input "checkbox" at bounding box center [234, 528] width 13 height 13
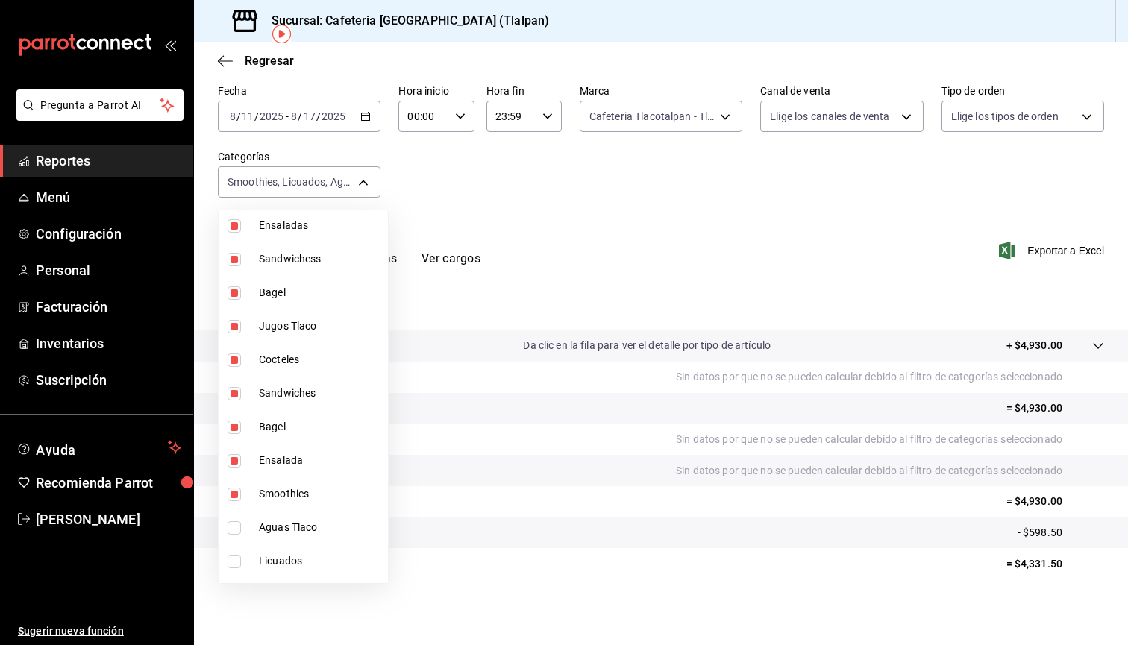
checkbox input "true"
type input "6214f0a6-adc1-4406-be58-4c135fe015e3,591cd491-ed2f-45dd-bf3c-fa93a05a9a2a,9a77a…"
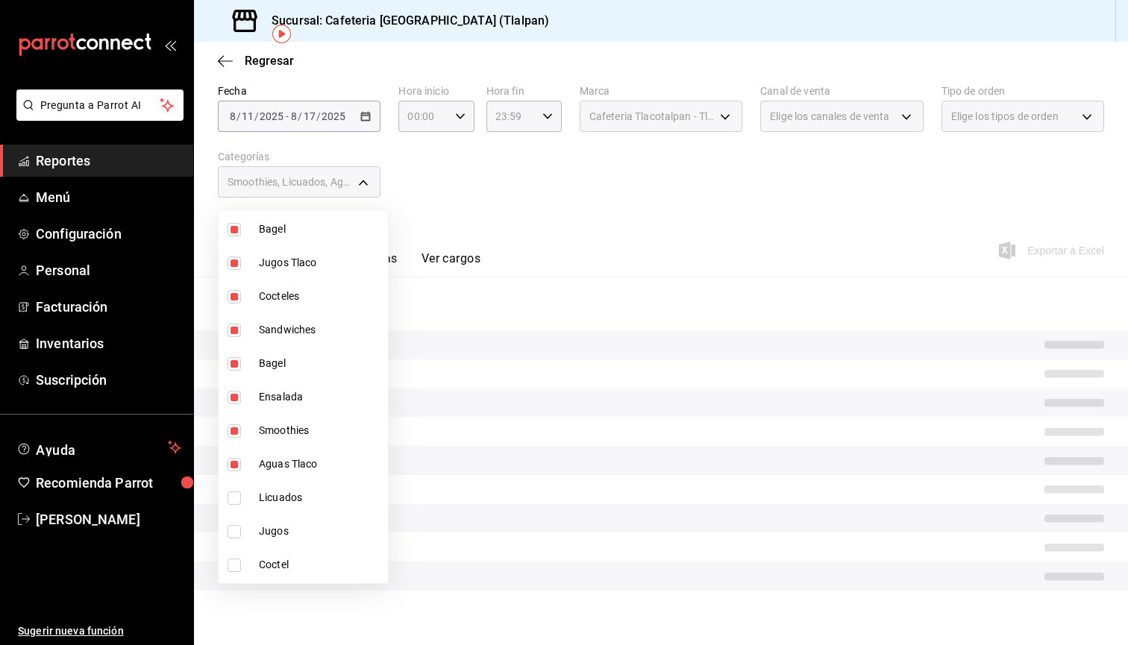
scroll to position [409, 0]
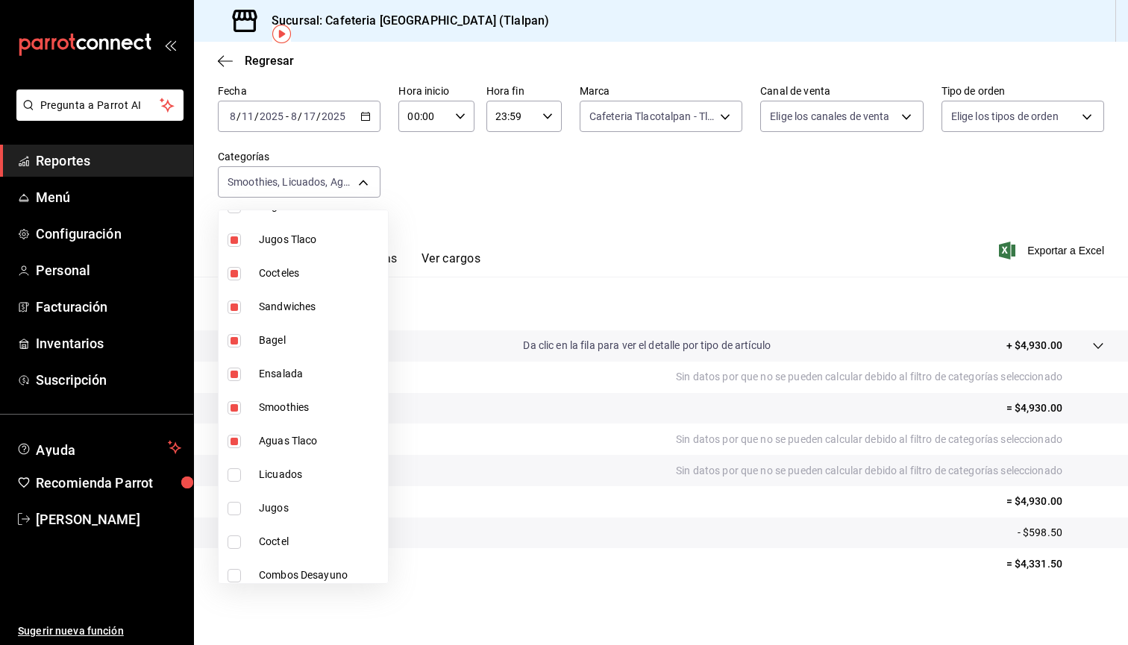
click at [229, 479] on input "checkbox" at bounding box center [234, 475] width 13 height 13
checkbox input "true"
type input "6214f0a6-adc1-4406-be58-4c135fe015e3,591cd491-ed2f-45dd-bf3c-fa93a05a9a2a,9a77a…"
click at [234, 505] on input "checkbox" at bounding box center [234, 508] width 13 height 13
checkbox input "true"
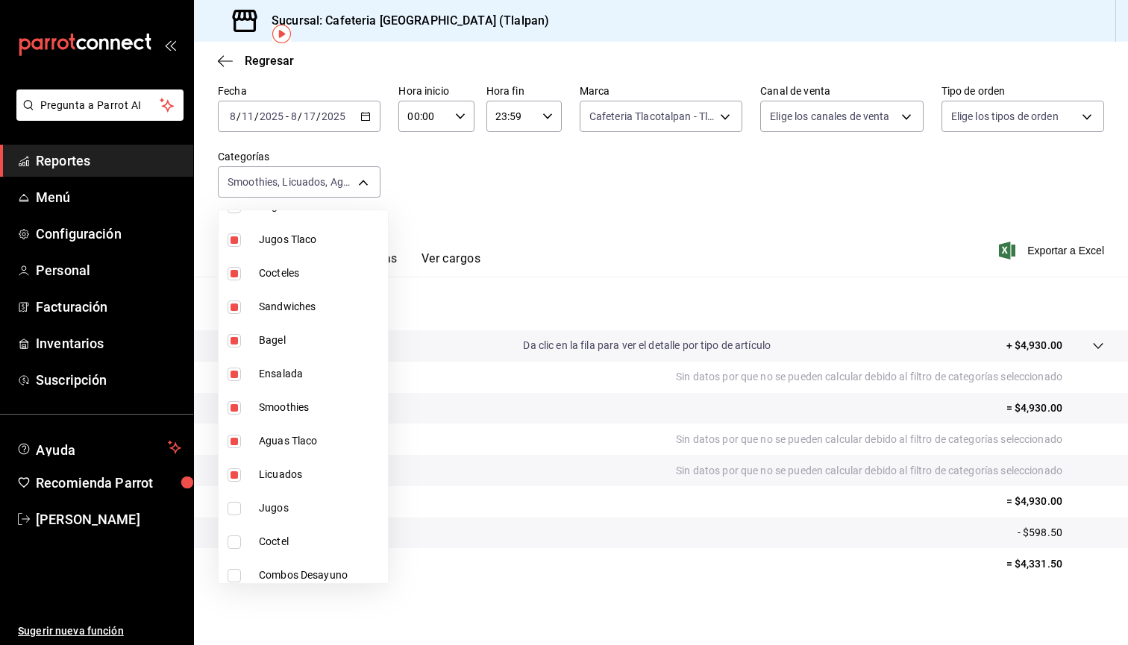
type input "6214f0a6-adc1-4406-be58-4c135fe015e3,591cd491-ed2f-45dd-bf3c-fa93a05a9a2a,9a77a…"
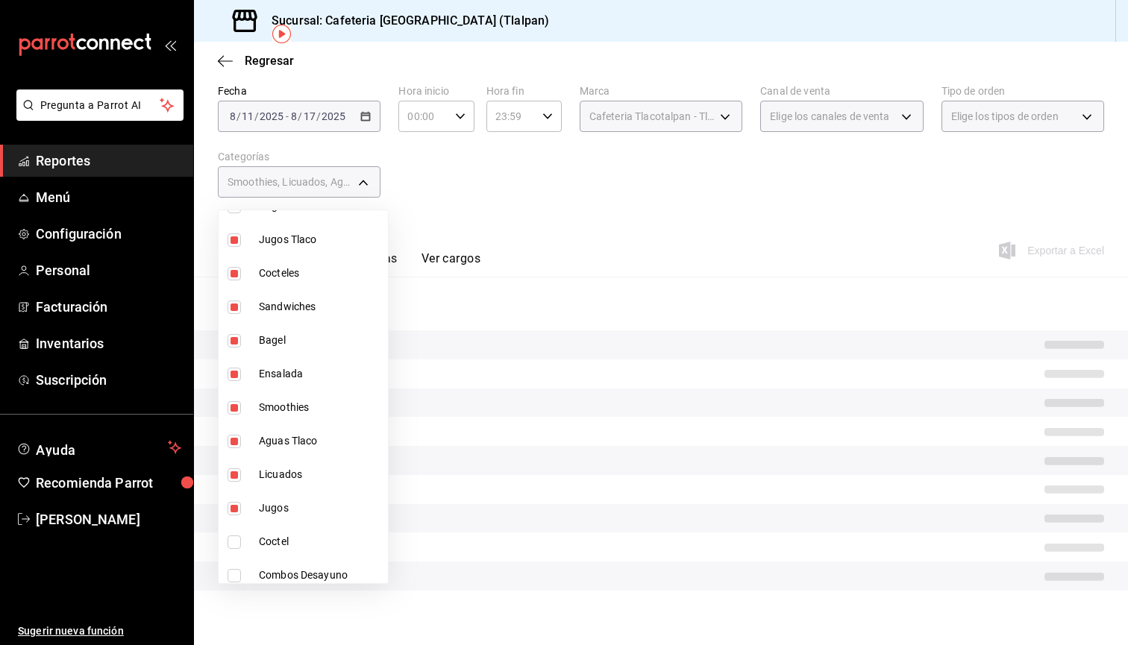
click at [239, 536] on input "checkbox" at bounding box center [234, 542] width 13 height 13
checkbox input "true"
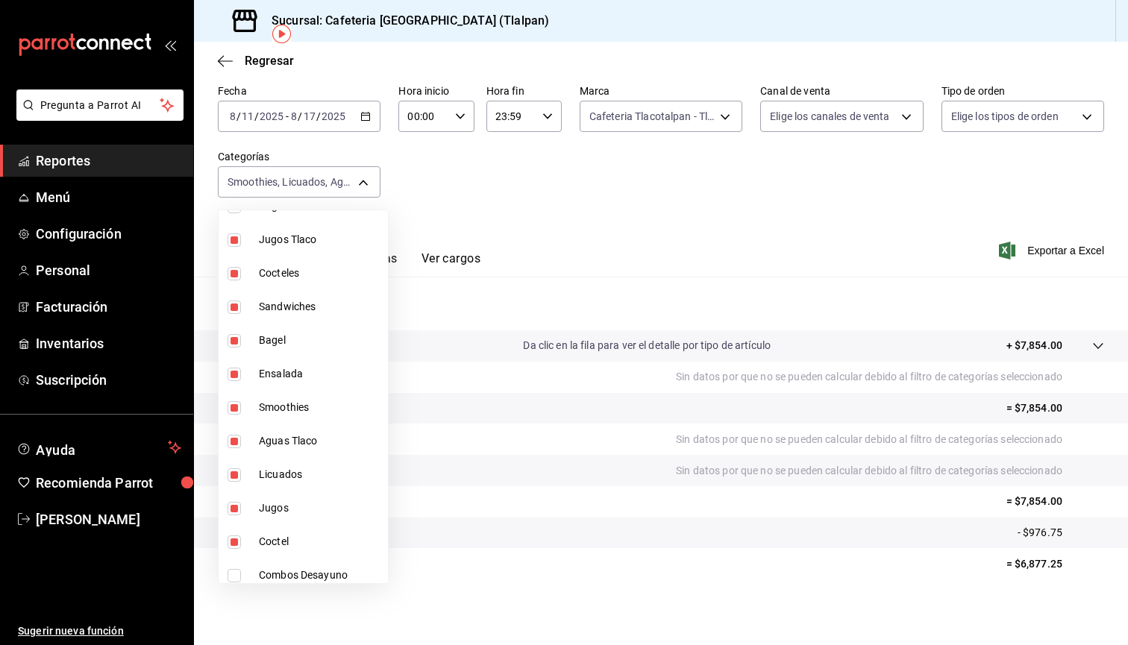
type input "6214f0a6-adc1-4406-be58-4c135fe015e3,591cd491-ed2f-45dd-bf3c-fa93a05a9a2a,9a77a…"
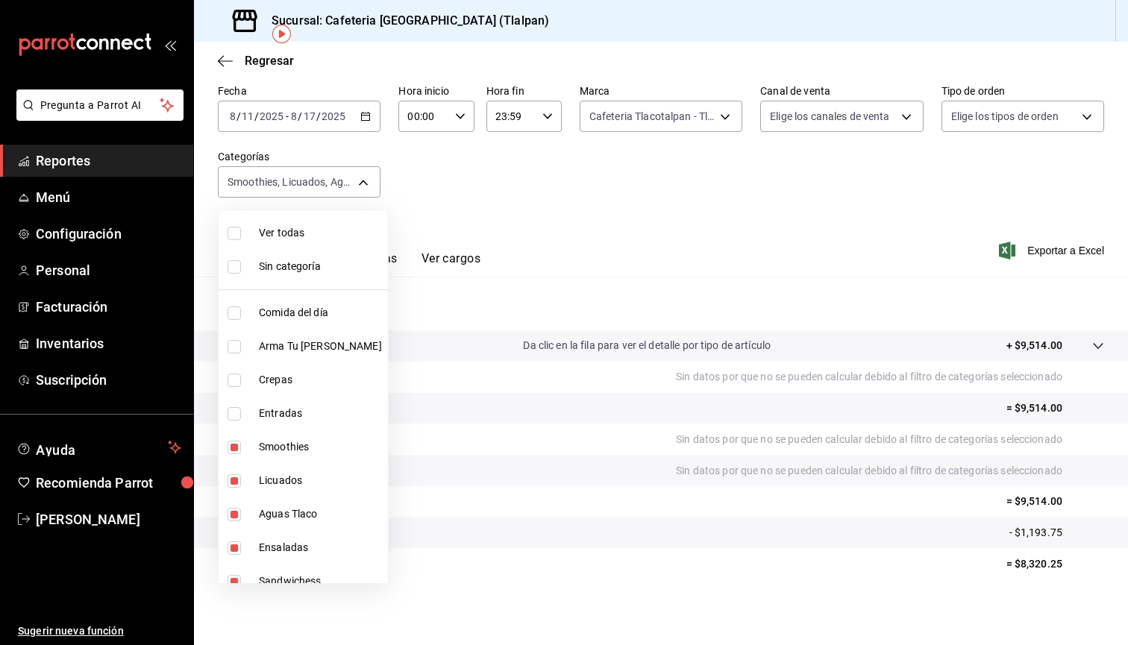
click at [238, 265] on input "checkbox" at bounding box center [234, 266] width 13 height 13
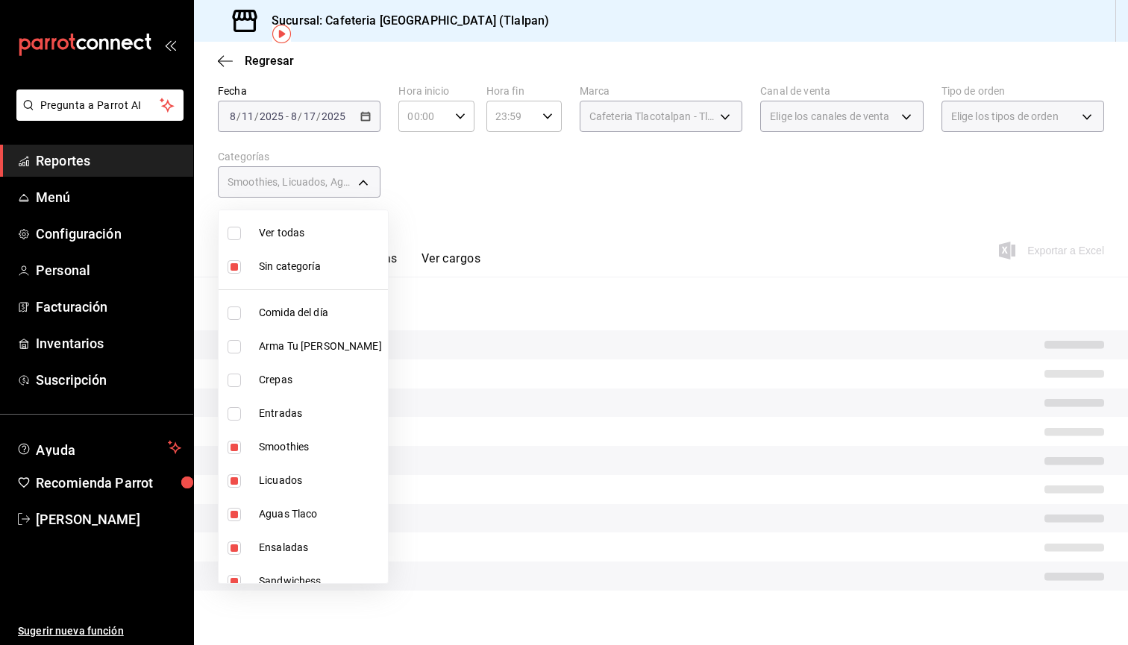
click at [238, 265] on input "checkbox" at bounding box center [234, 266] width 13 height 13
checkbox input "false"
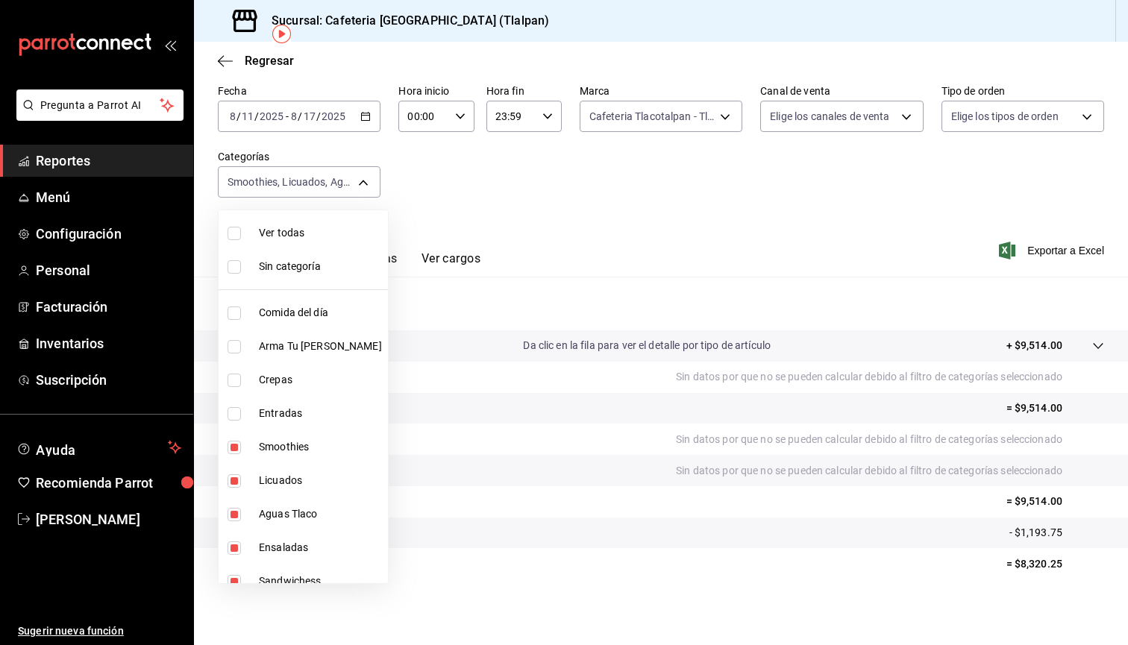
click at [231, 229] on input "checkbox" at bounding box center [234, 233] width 13 height 13
checkbox input "true"
type input "98b23138-1f3d-4082-b5c3-6d96513b96f3,657201d4-d6ef-4148-94c8-ccd00e340086,2df64…"
checkbox input "true"
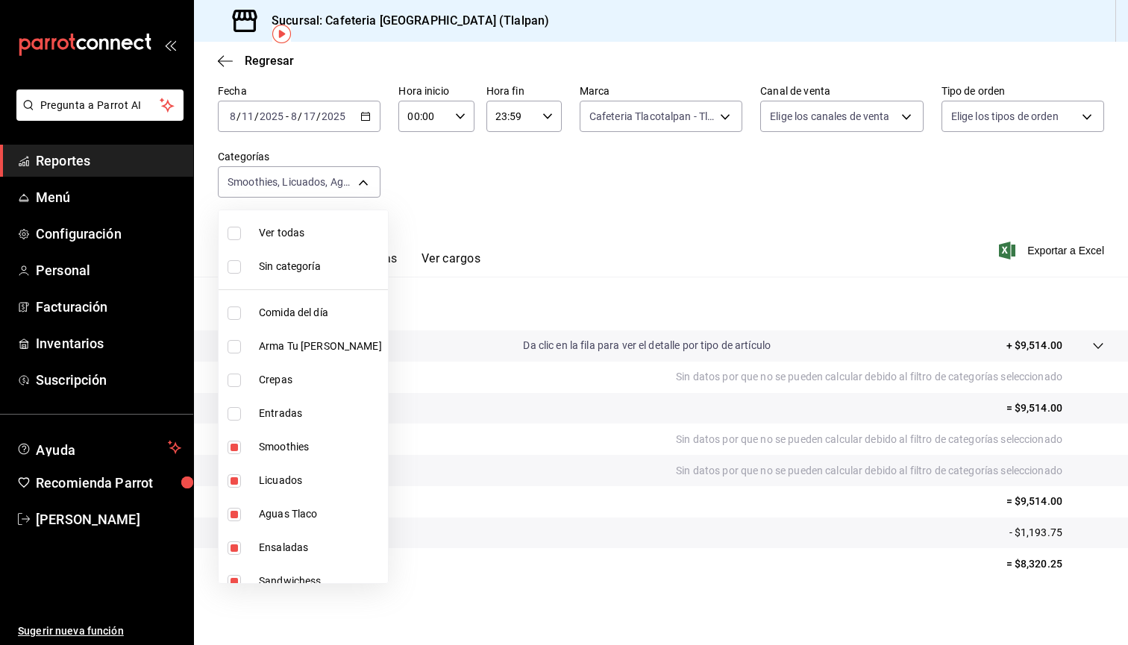
checkbox input "true"
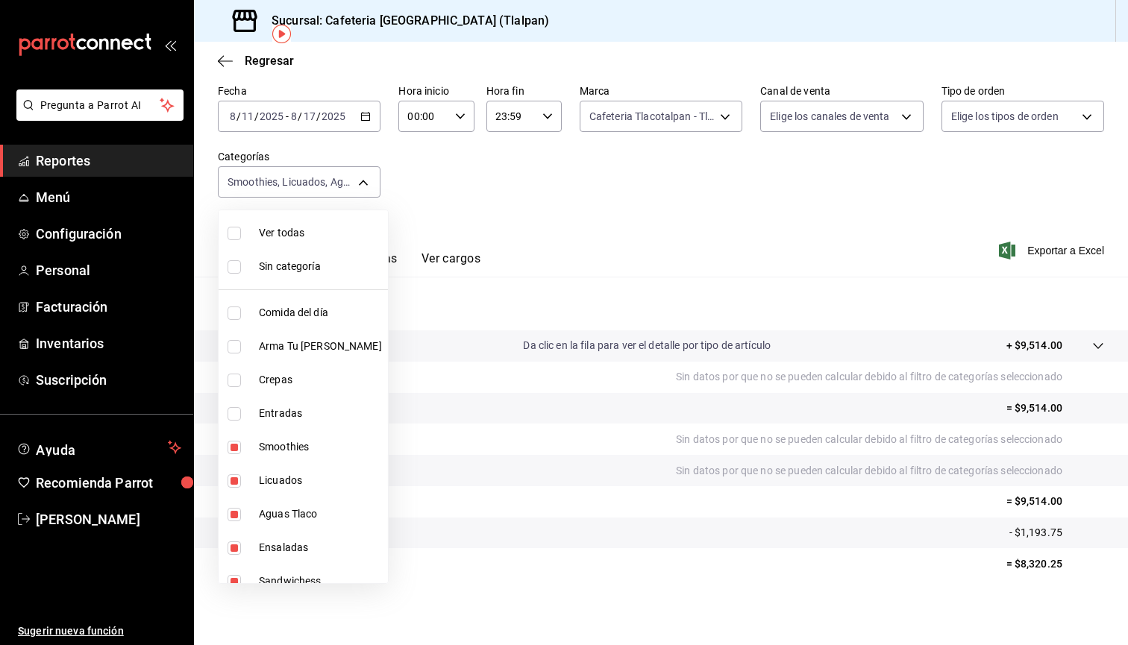
checkbox input "true"
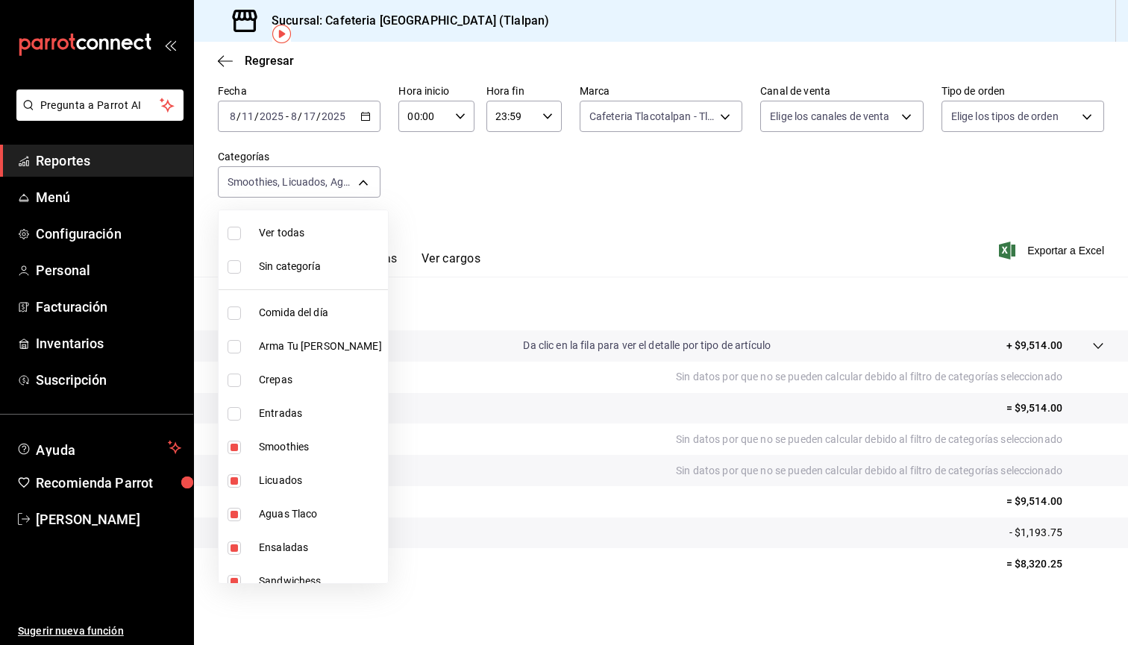
checkbox input "true"
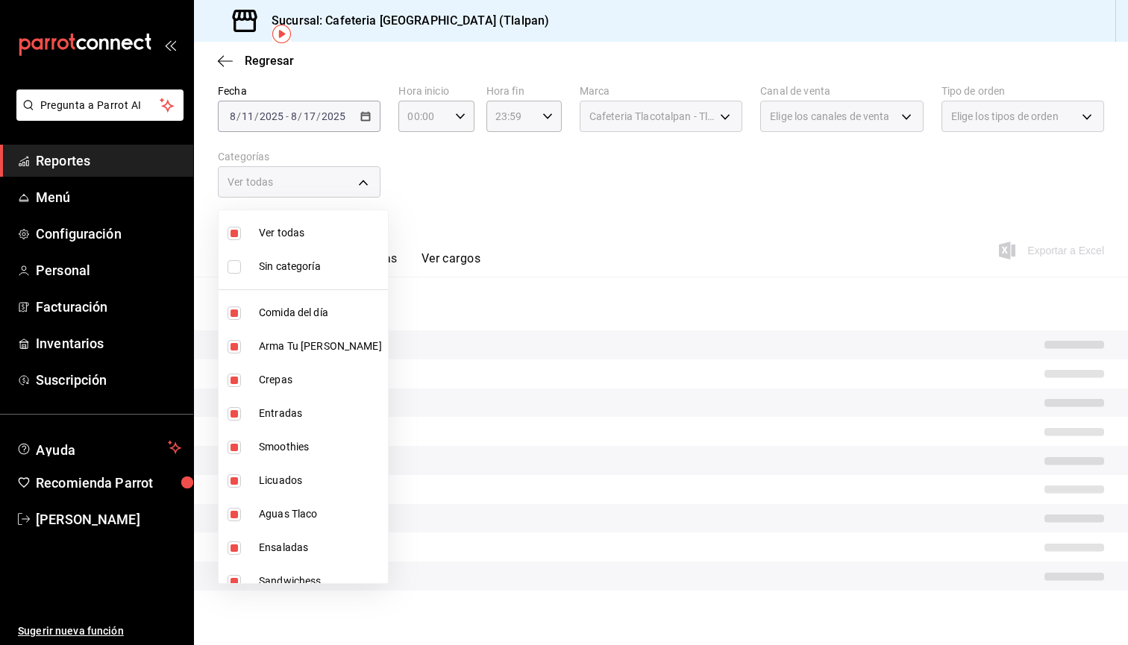
click at [231, 229] on input "checkbox" at bounding box center [234, 233] width 13 height 13
checkbox input "false"
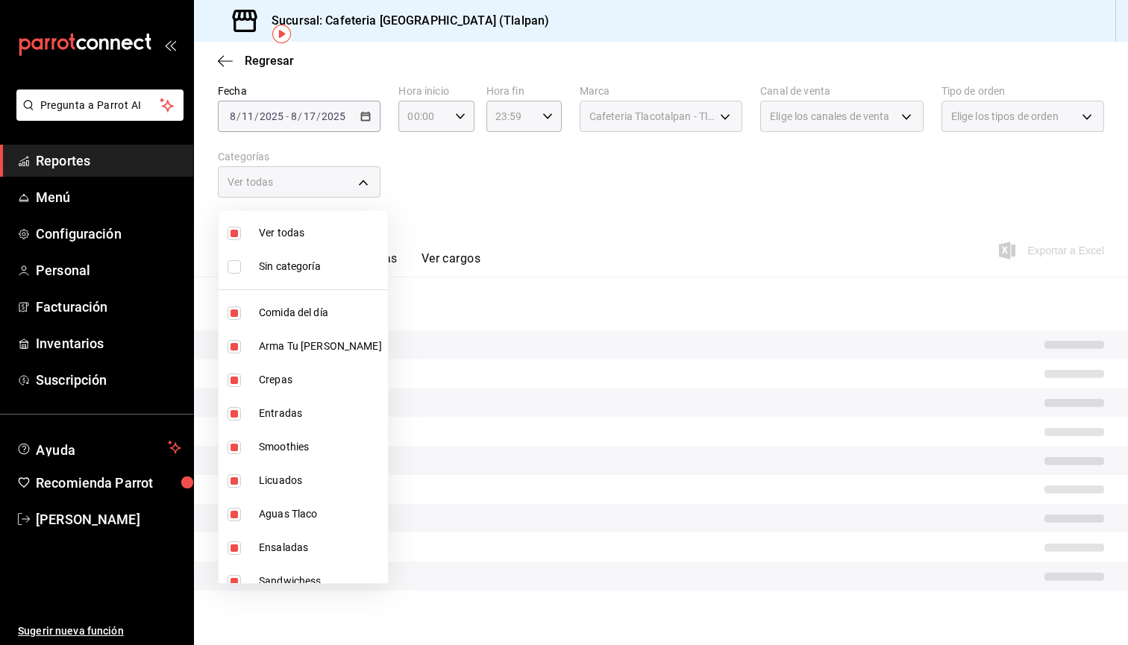
checkbox input "false"
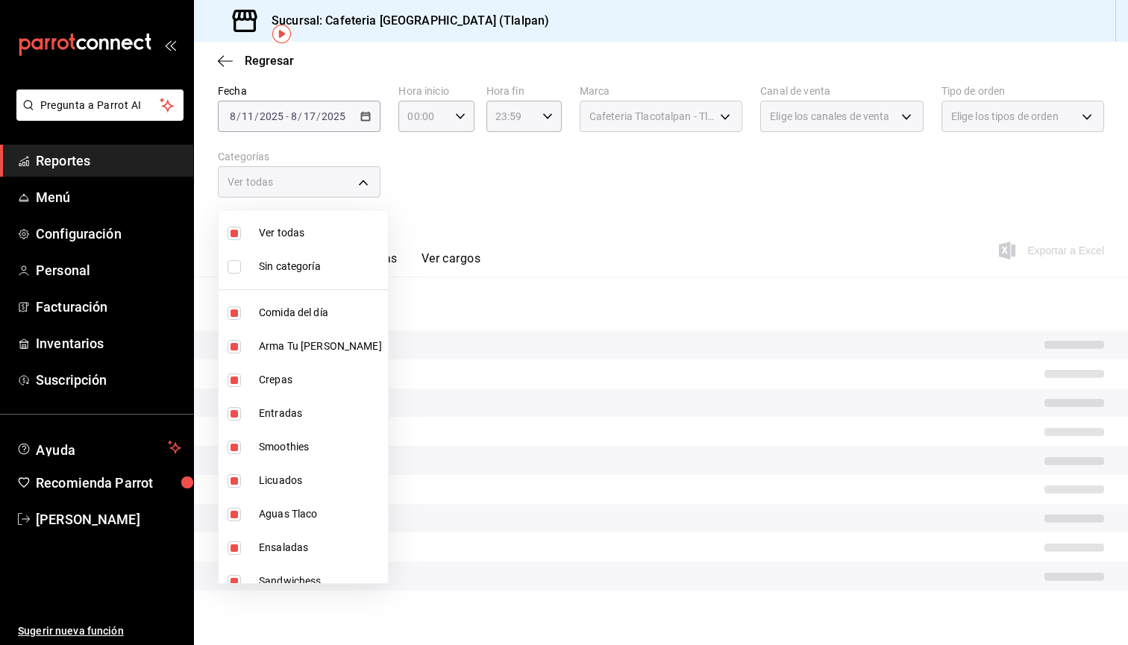
checkbox input "false"
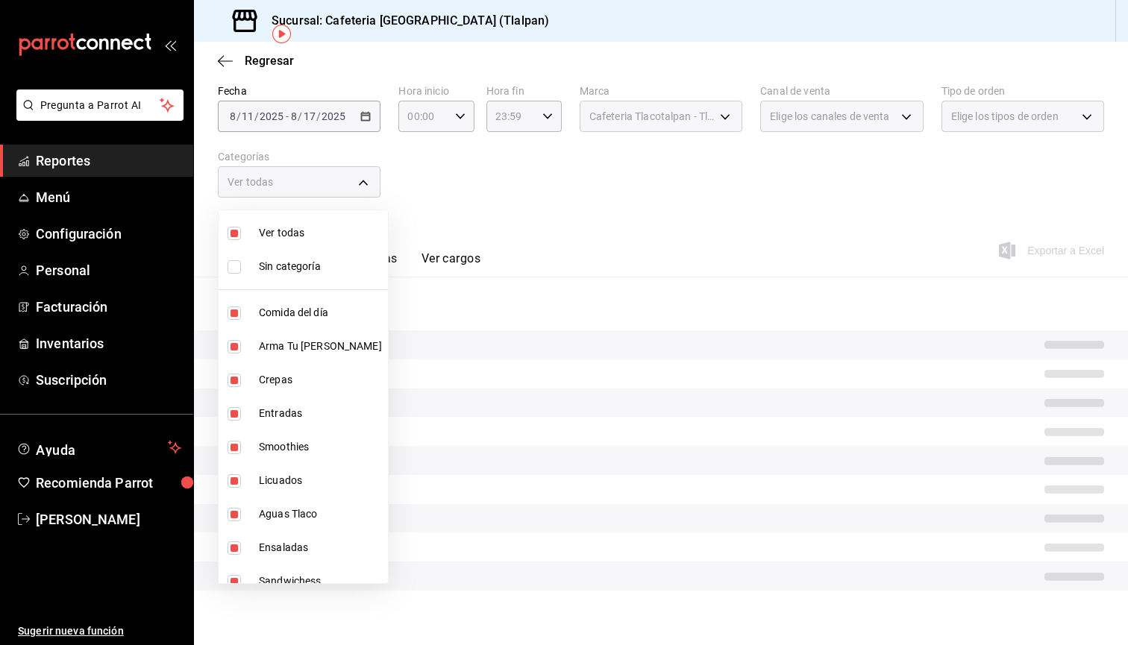
checkbox input "false"
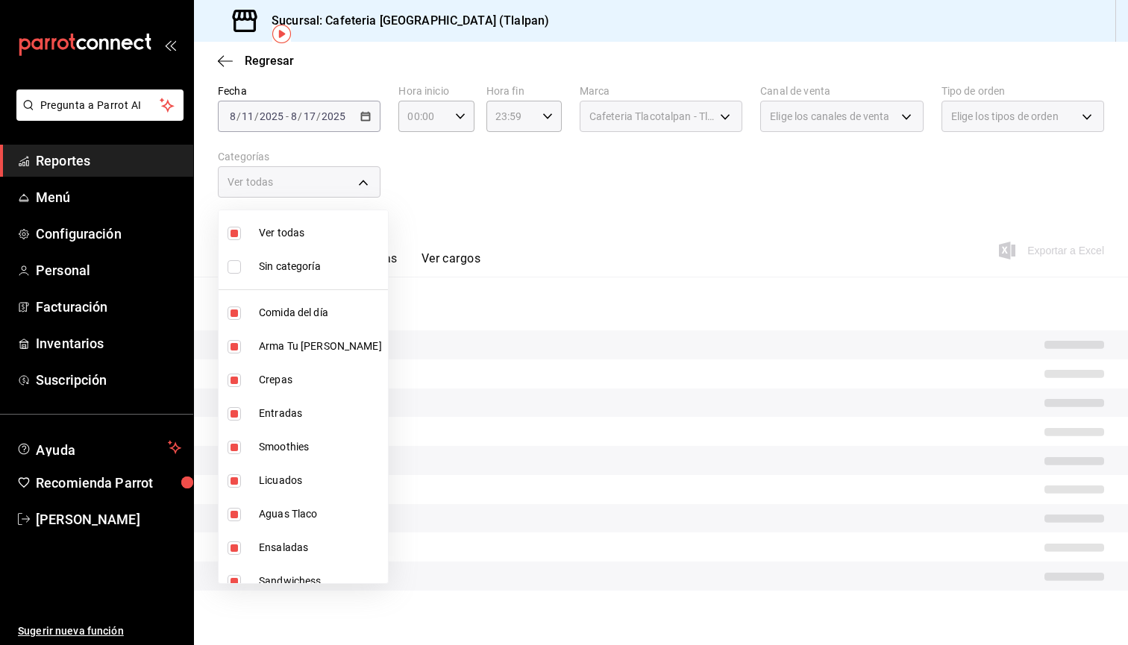
checkbox input "false"
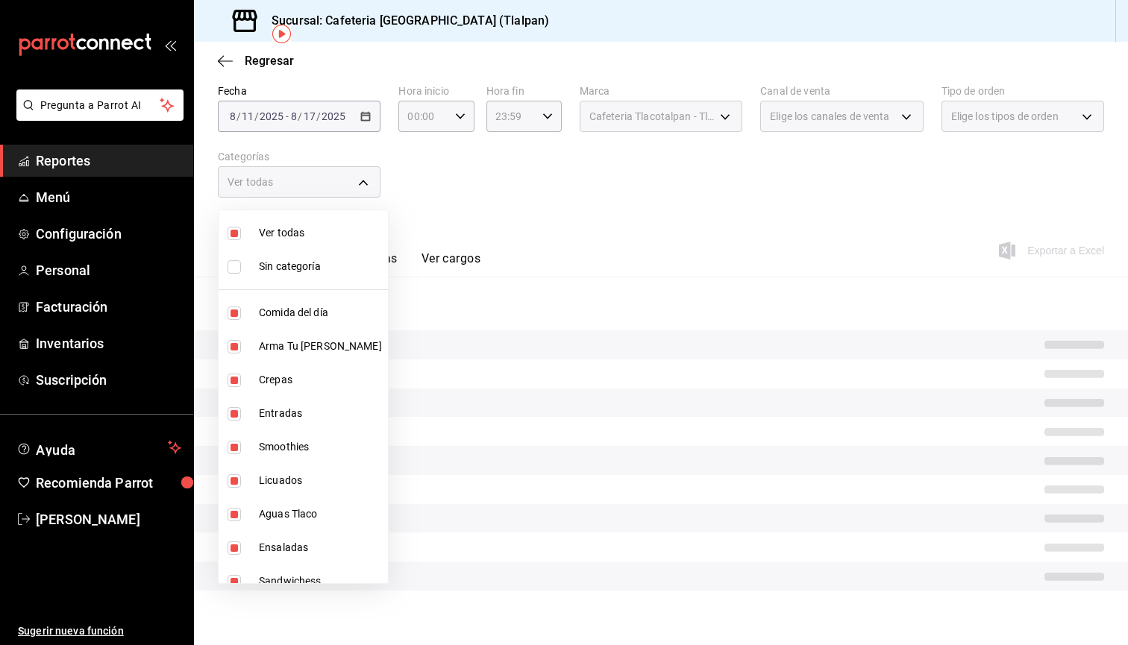
checkbox input "false"
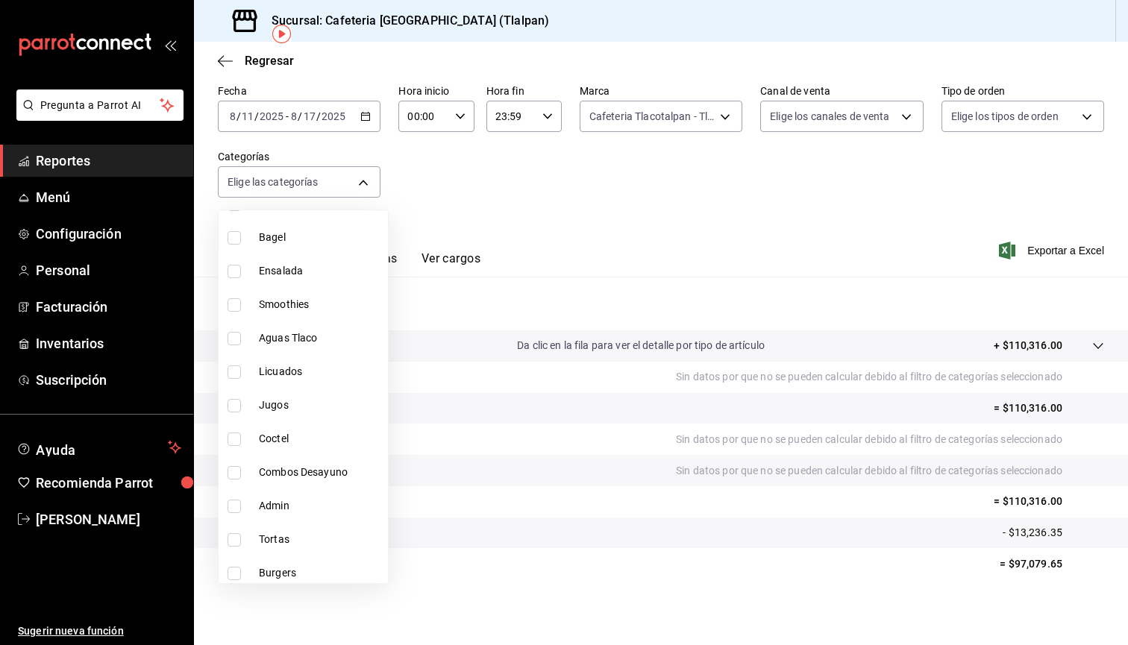
scroll to position [514, 0]
click at [299, 463] on span "Combos Desayuno" at bounding box center [320, 471] width 123 height 16
click at [451, 222] on div at bounding box center [564, 322] width 1128 height 645
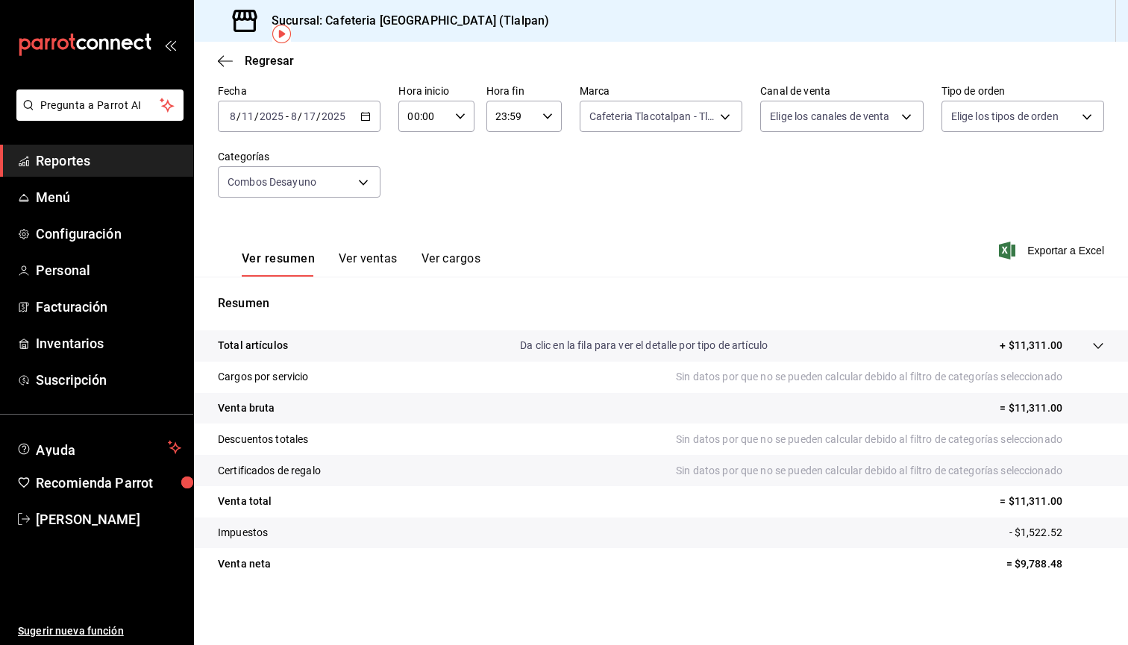
click at [370, 275] on button "Ver ventas" at bounding box center [368, 263] width 59 height 25
